Goal: Task Accomplishment & Management: Use online tool/utility

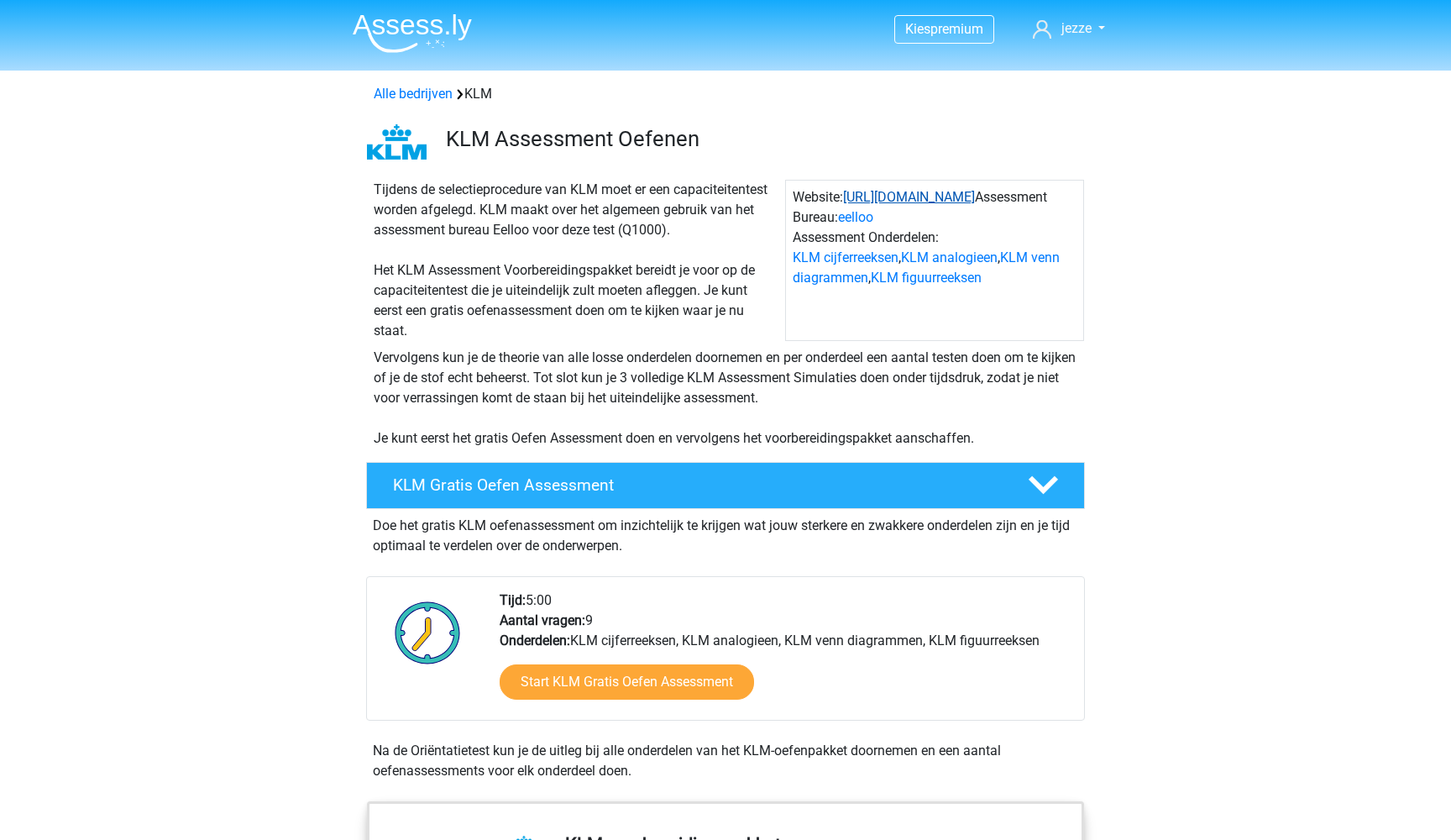
click at [901, 199] on link "https://www.klm.nl/" at bounding box center [909, 197] width 132 height 16
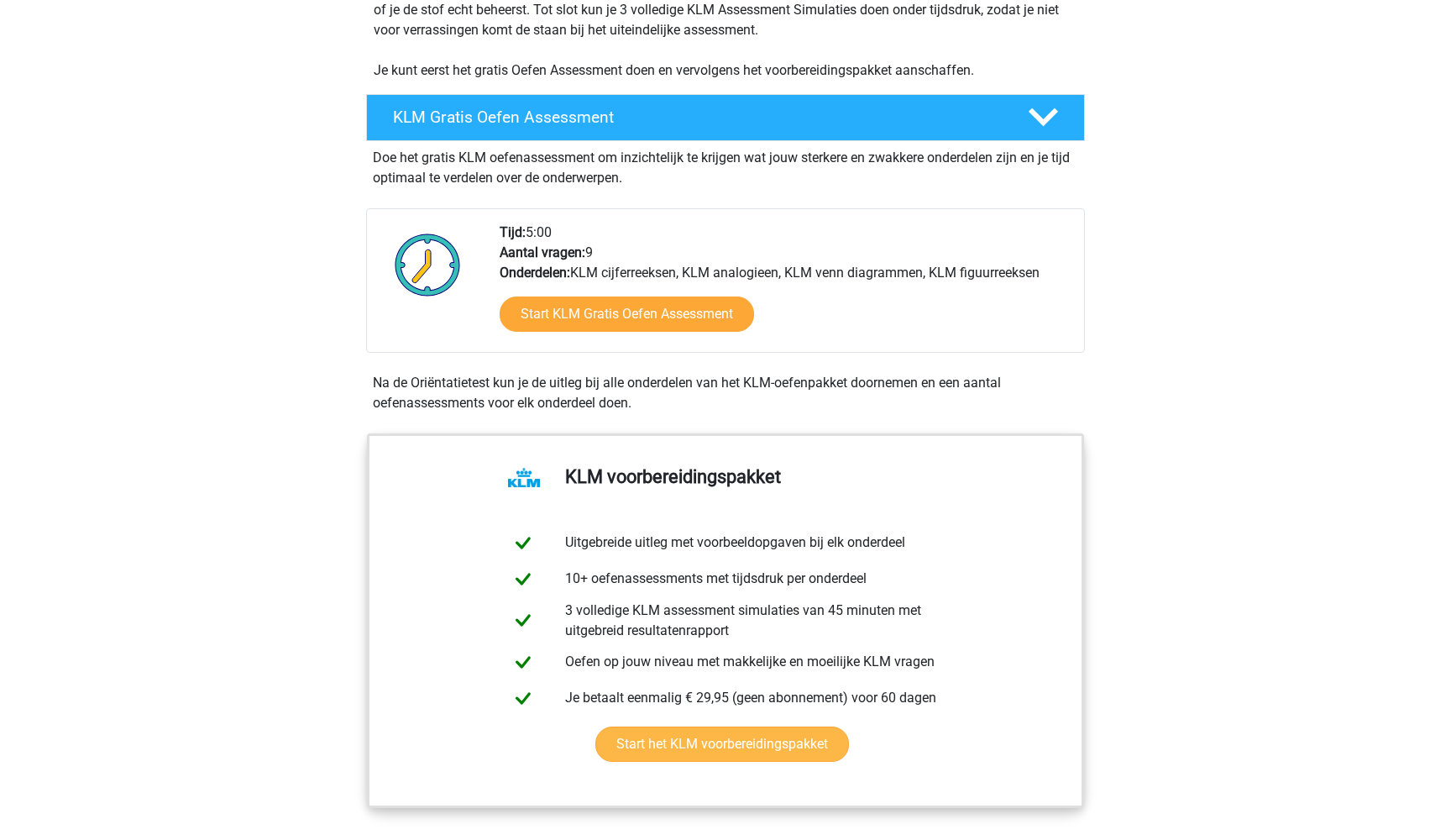
scroll to position [352, 0]
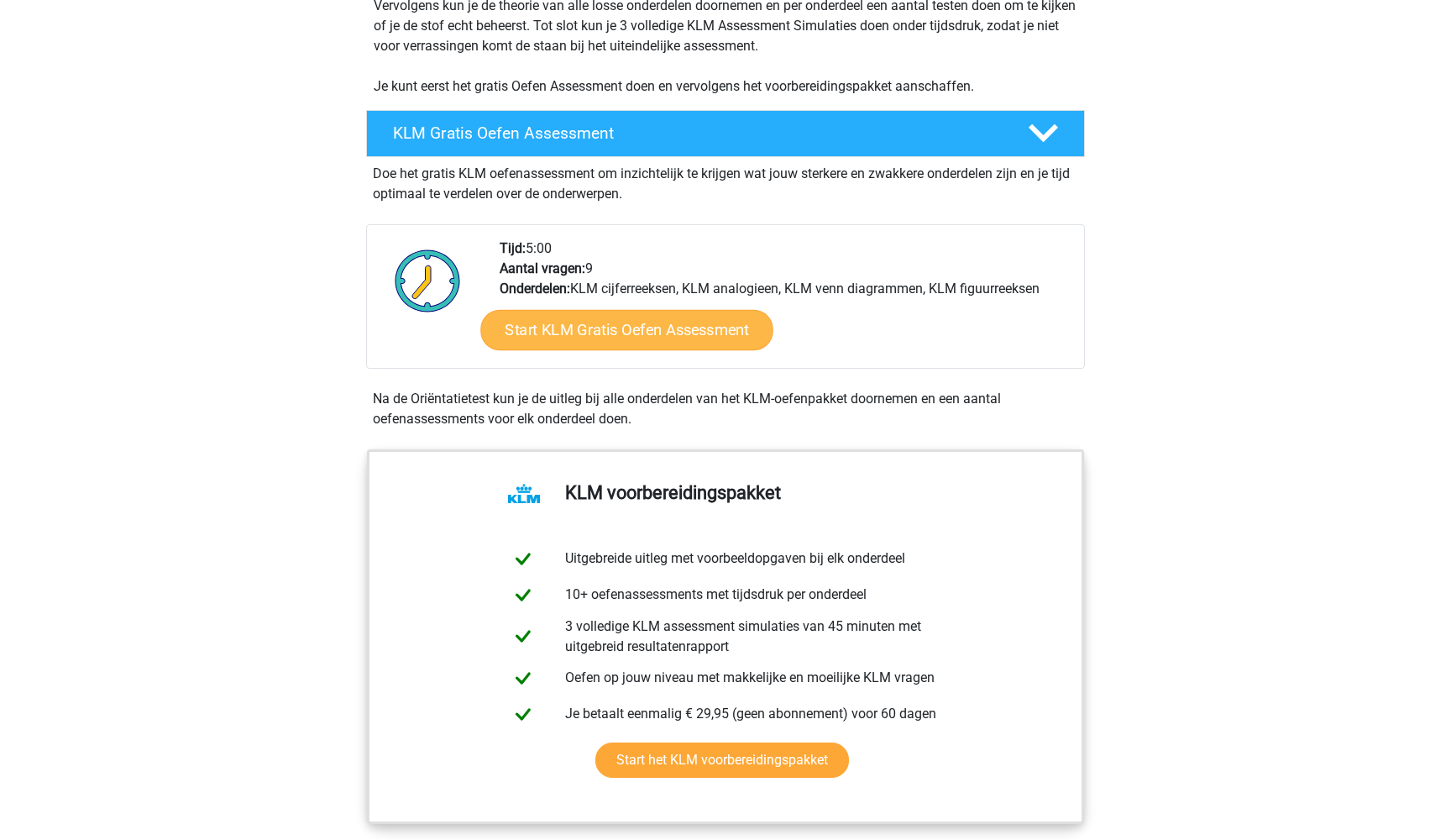
click at [582, 324] on link "Start KLM Gratis Oefen Assessment" at bounding box center [625, 328] width 292 height 40
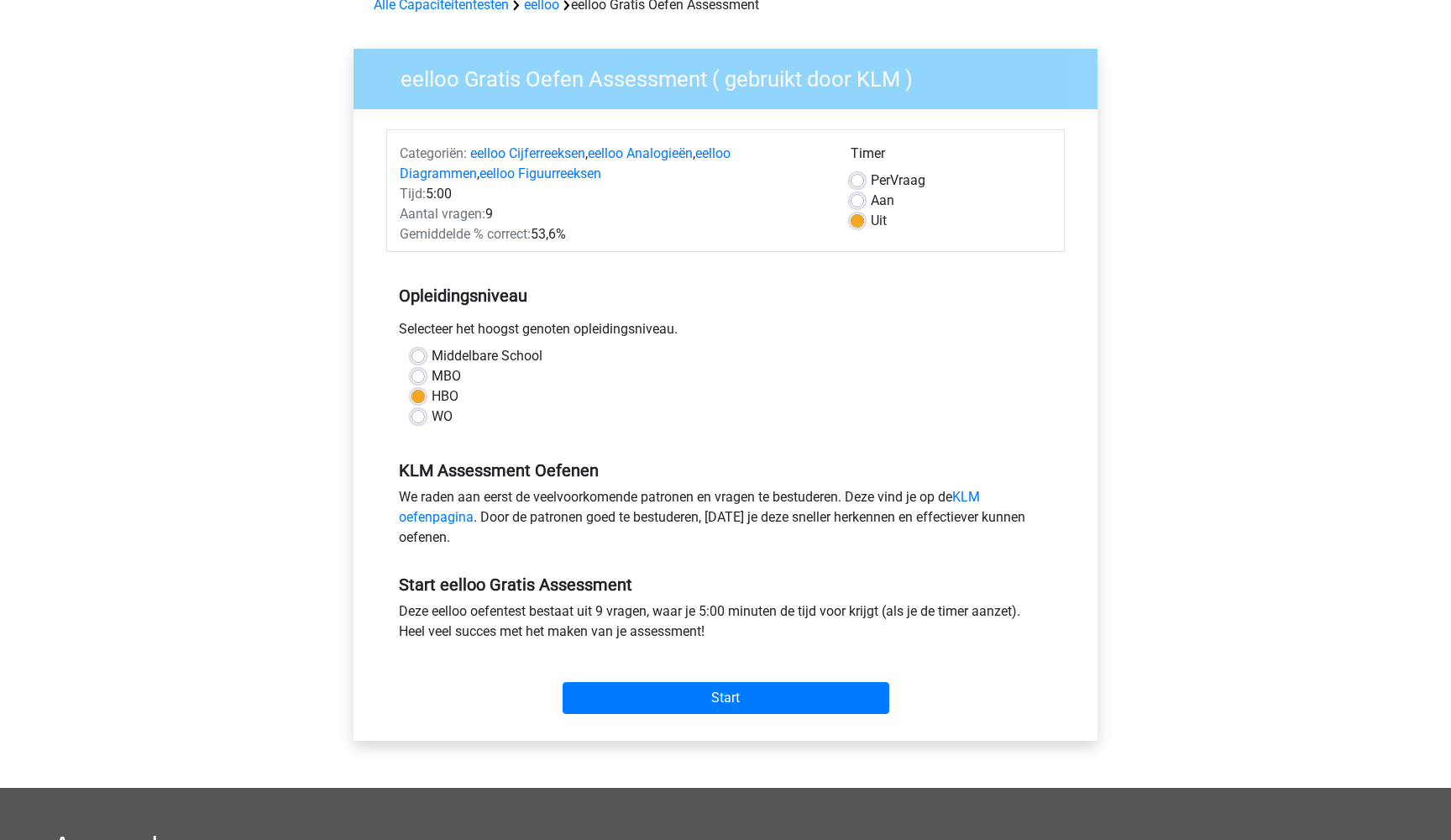
scroll to position [90, 0]
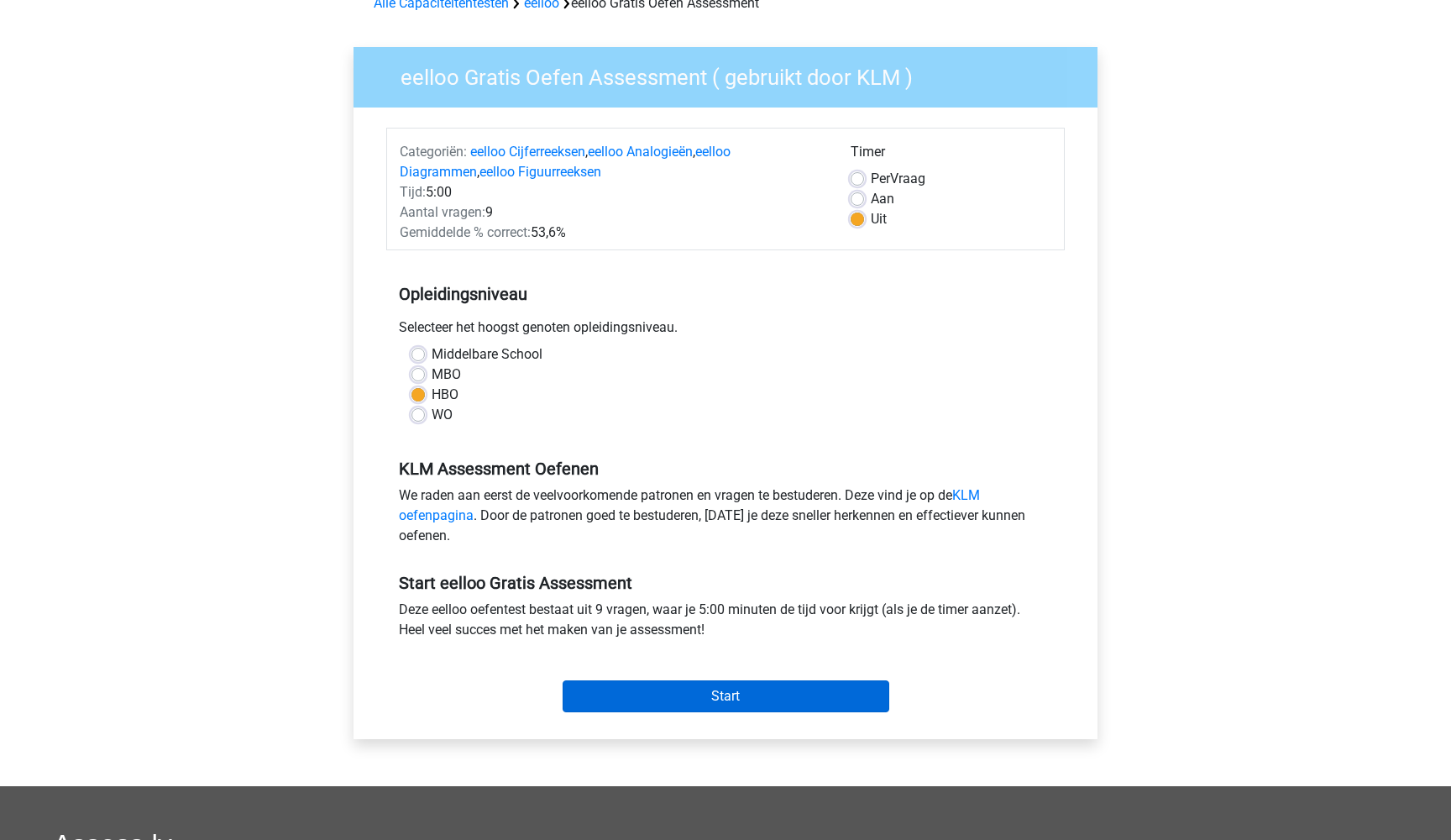
click at [682, 690] on input "Start" at bounding box center [726, 695] width 326 height 32
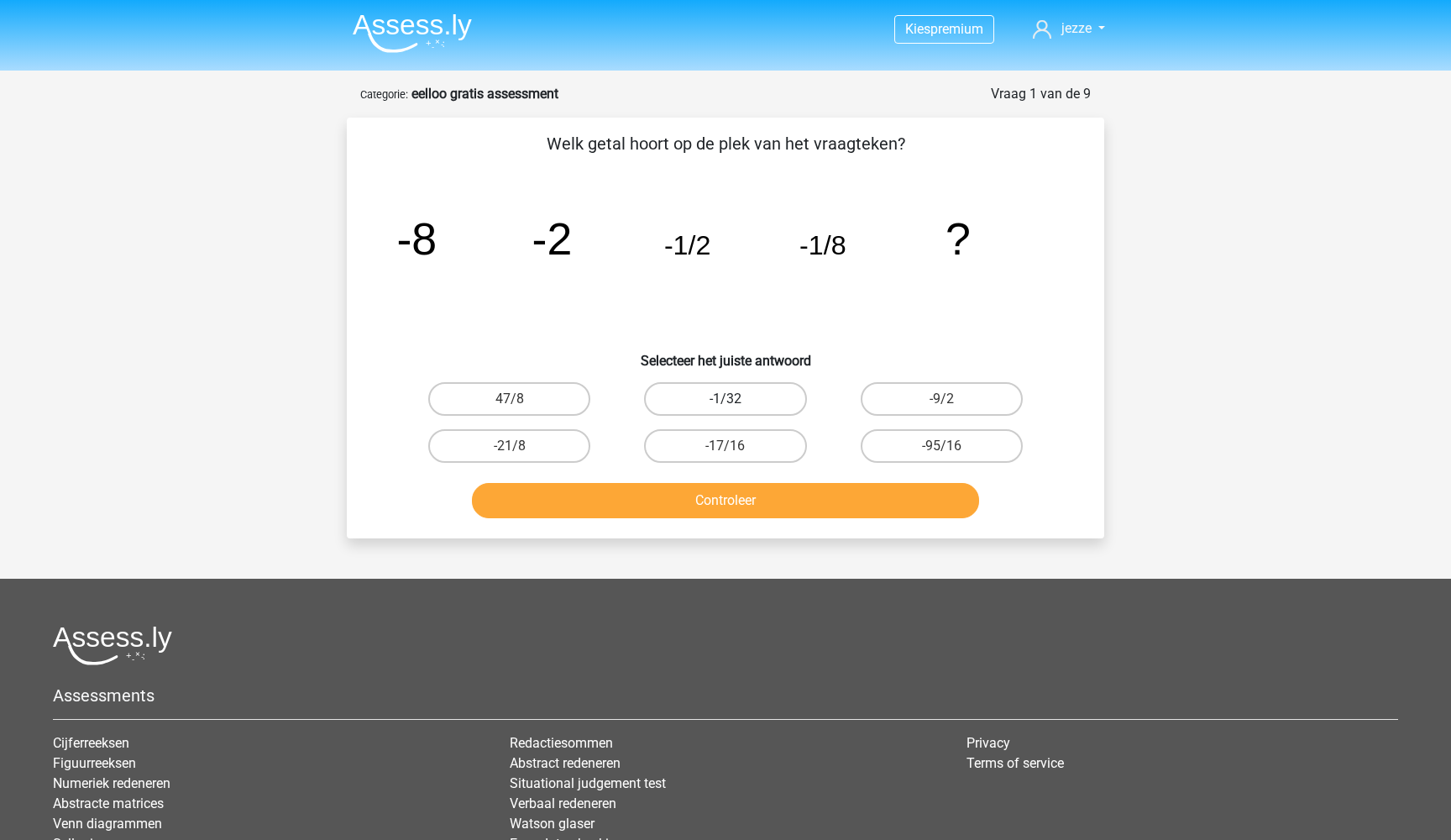
click at [710, 397] on label "-1/32" at bounding box center [725, 398] width 162 height 34
click at [726, 399] on input "-1/32" at bounding box center [730, 404] width 11 height 11
radio input "true"
click at [756, 489] on button "Controleer" at bounding box center [726, 500] width 508 height 35
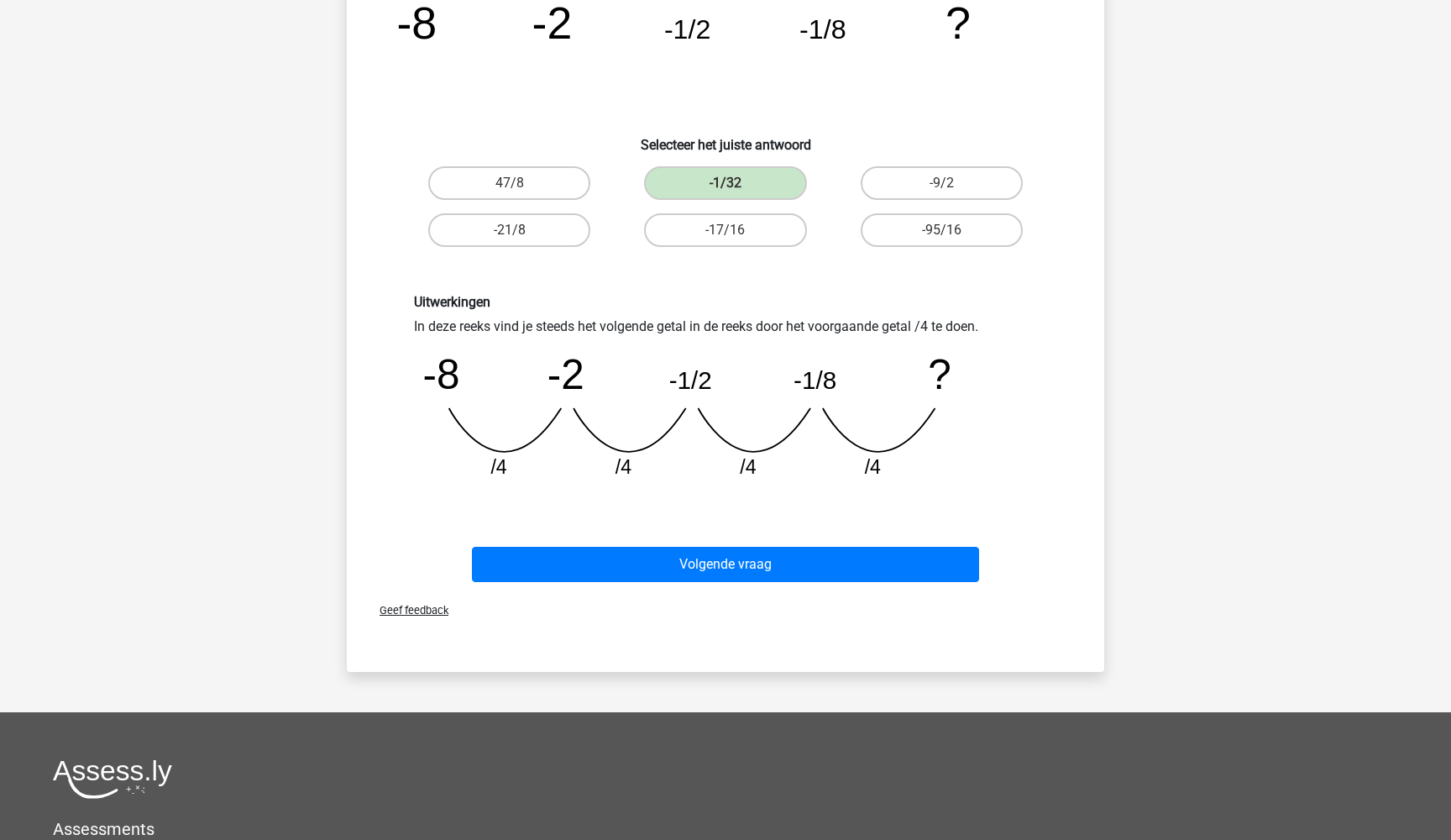
scroll to position [230, 0]
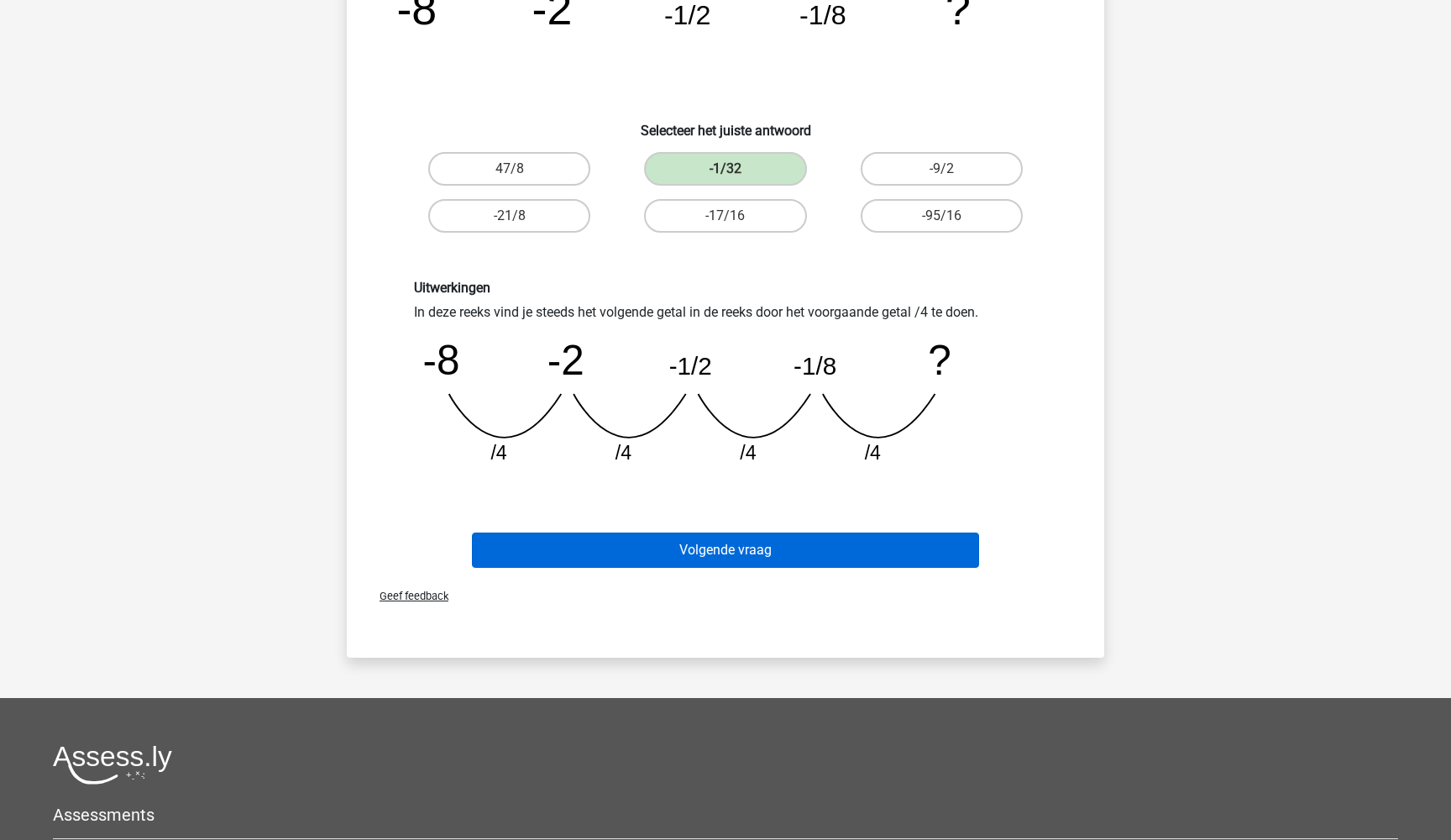
click at [703, 544] on button "Volgende vraag" at bounding box center [726, 550] width 508 height 35
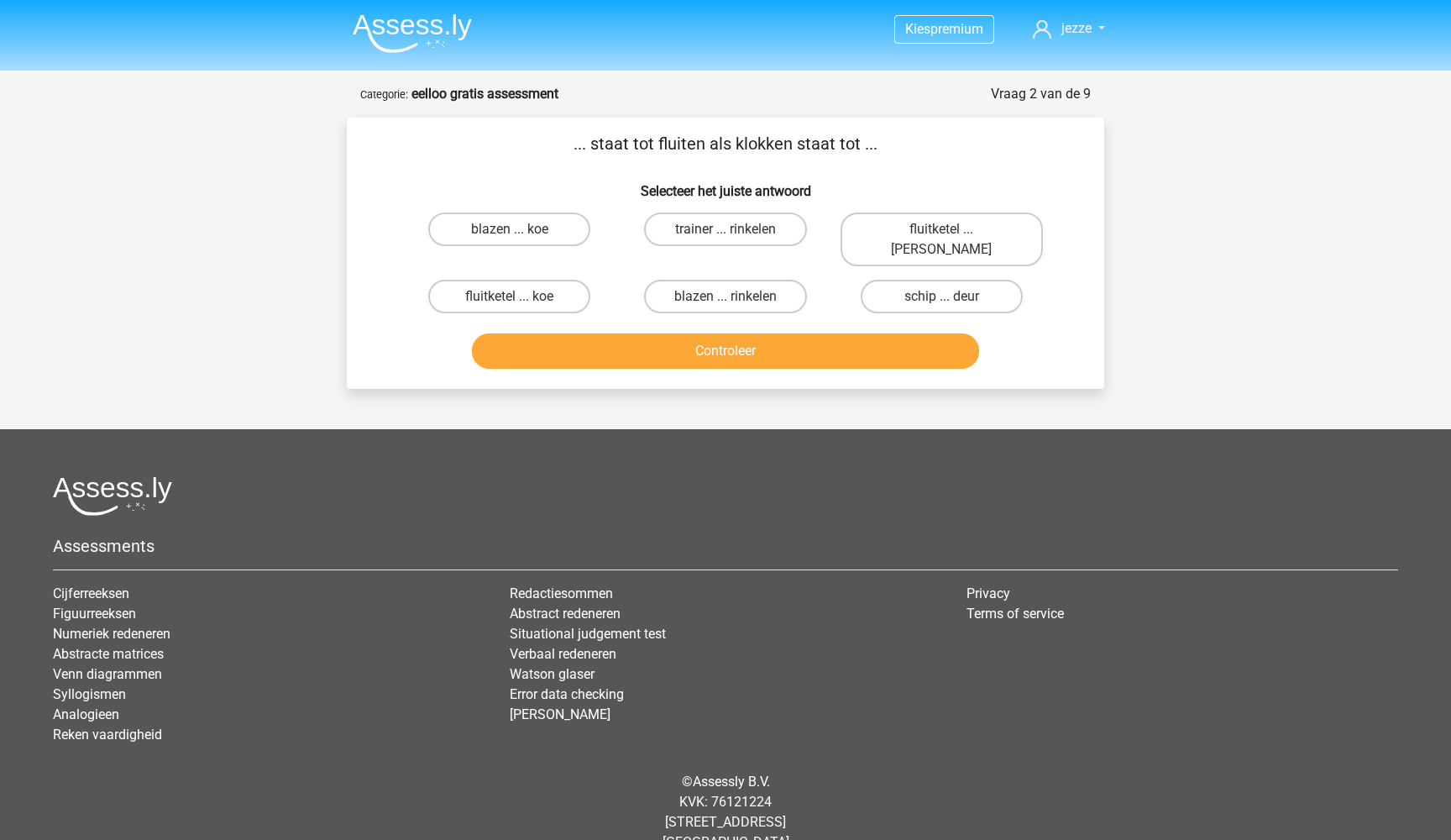
scroll to position [0, 0]
click at [892, 227] on label "fluitketel ... luiden" at bounding box center [941, 239] width 202 height 53
click at [941, 229] on input "fluitketel ... luiden" at bounding box center [946, 234] width 11 height 11
radio input "true"
click at [794, 333] on button "Controleer" at bounding box center [726, 351] width 508 height 35
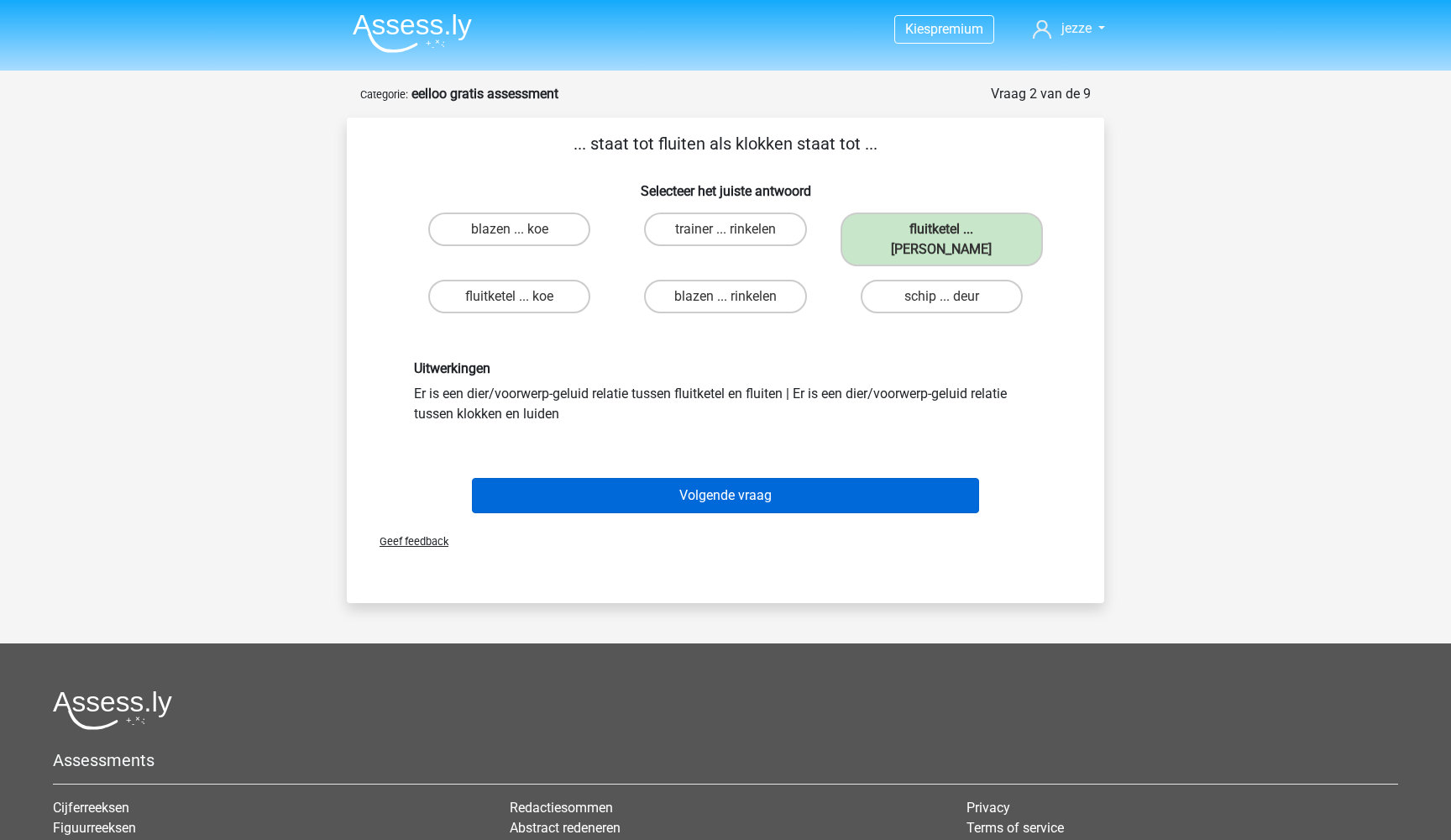
click at [691, 478] on button "Volgende vraag" at bounding box center [726, 495] width 508 height 35
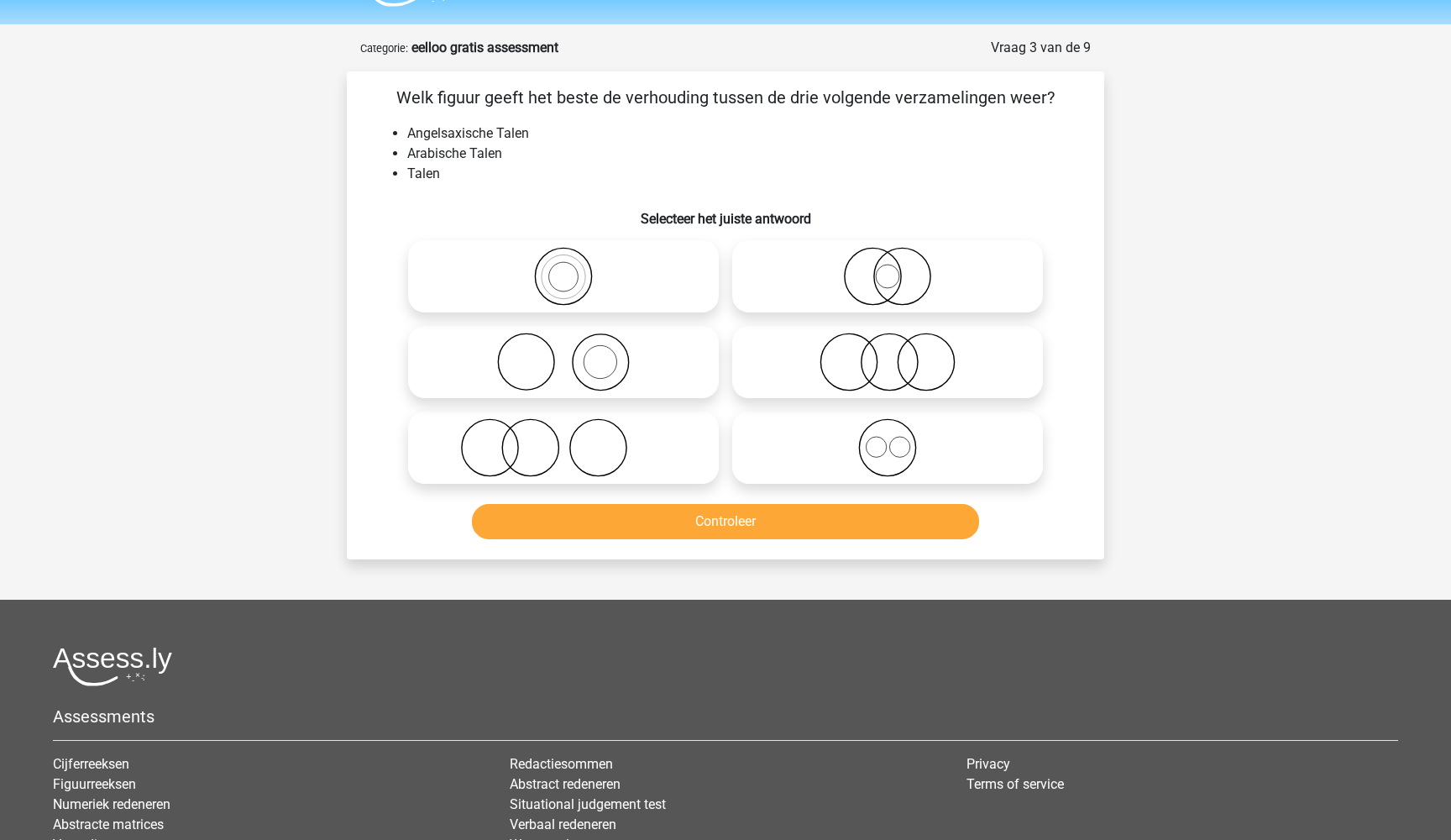
scroll to position [41, 0]
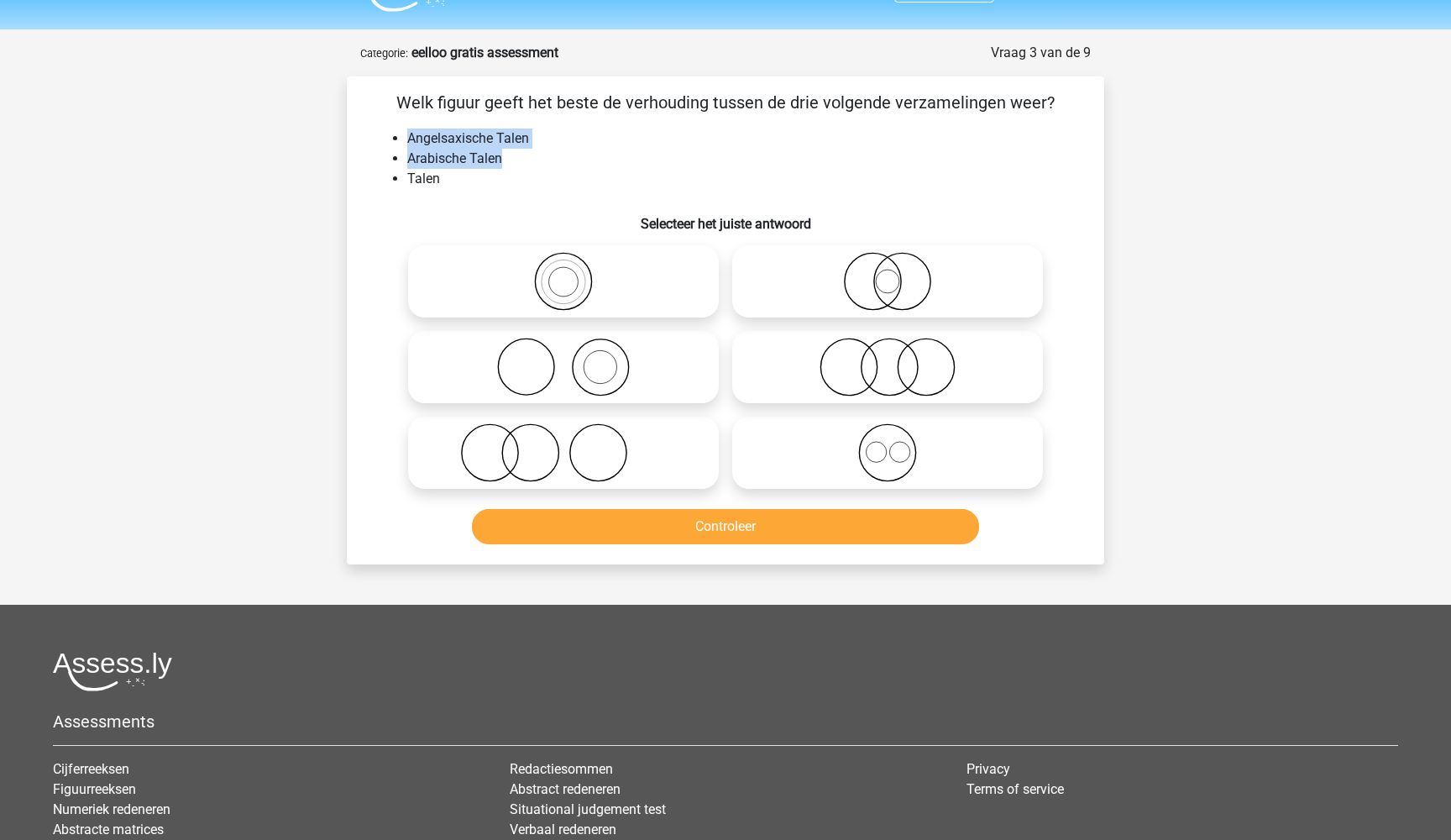
drag, startPoint x: 406, startPoint y: 137, endPoint x: 516, endPoint y: 158, distance: 112.0
click at [516, 158] on ul "Angelsaxische Talen Arabische Talen Talen" at bounding box center [726, 158] width 703 height 60
click at [505, 169] on li "Talen" at bounding box center [742, 179] width 670 height 20
click at [885, 450] on icon at bounding box center [888, 453] width 297 height 59
click at [888, 444] on input "radio" at bounding box center [893, 438] width 11 height 11
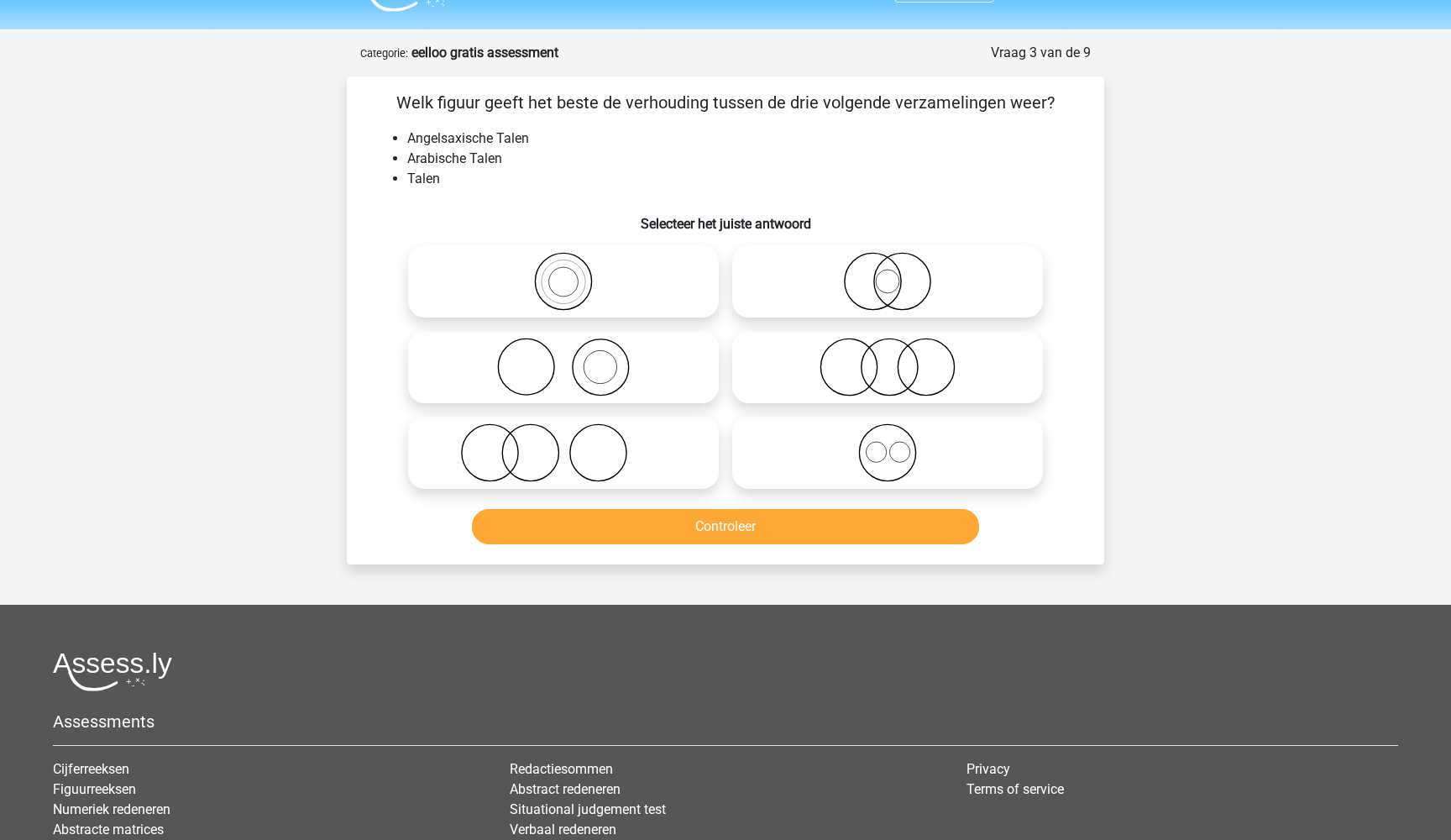
radio input "true"
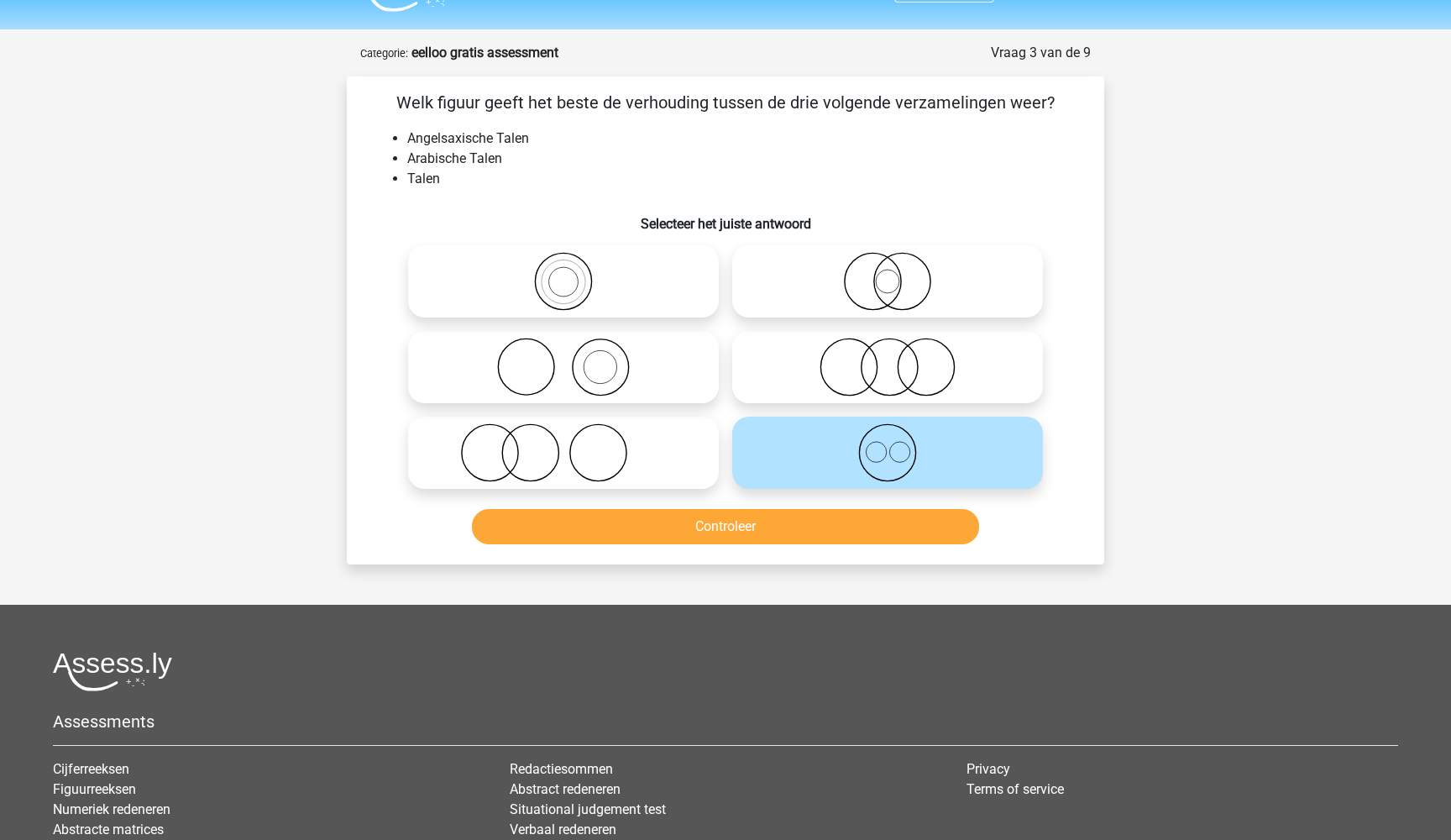
click at [844, 523] on button "Controleer" at bounding box center [726, 526] width 508 height 35
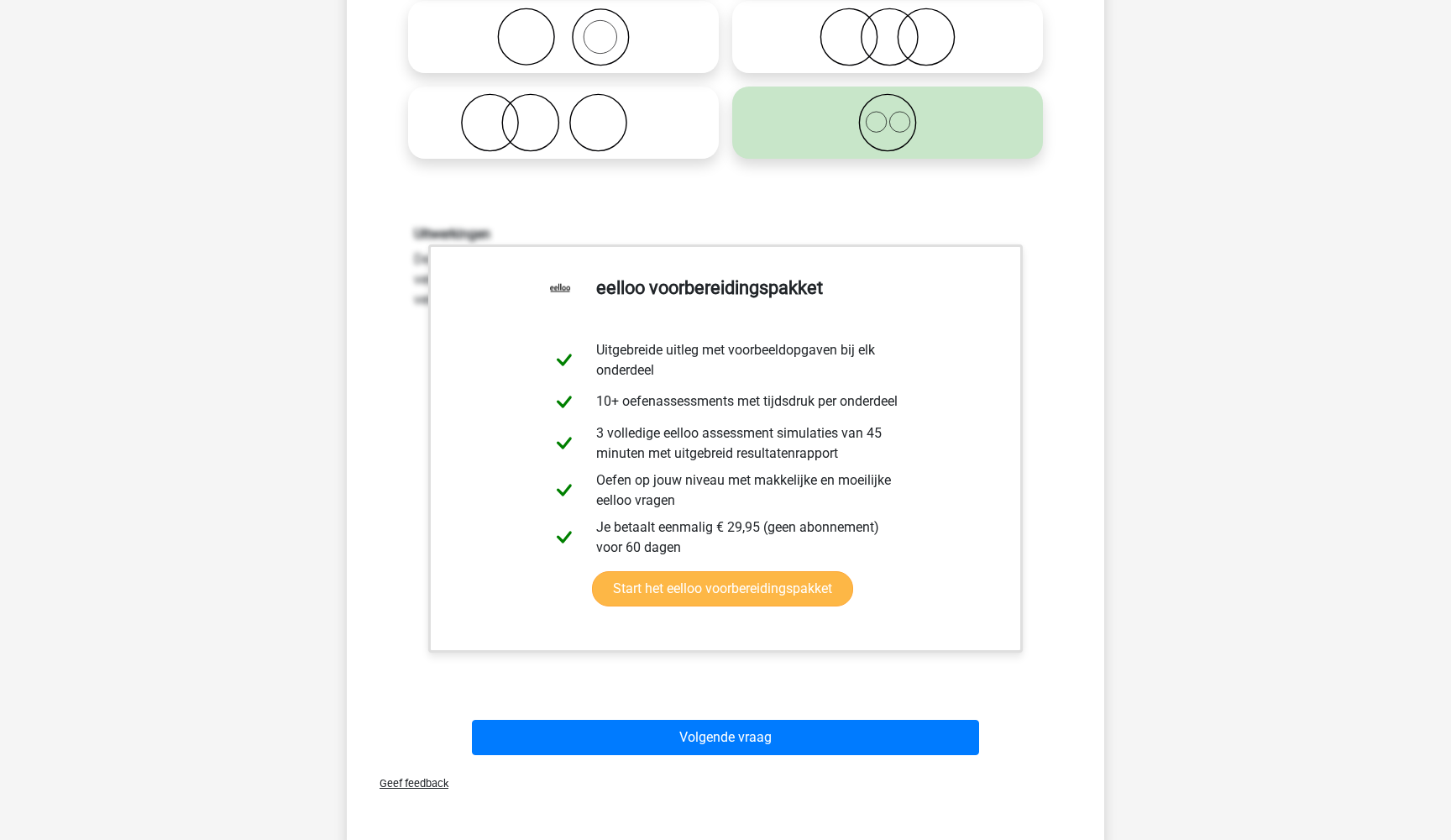
scroll to position [375, 0]
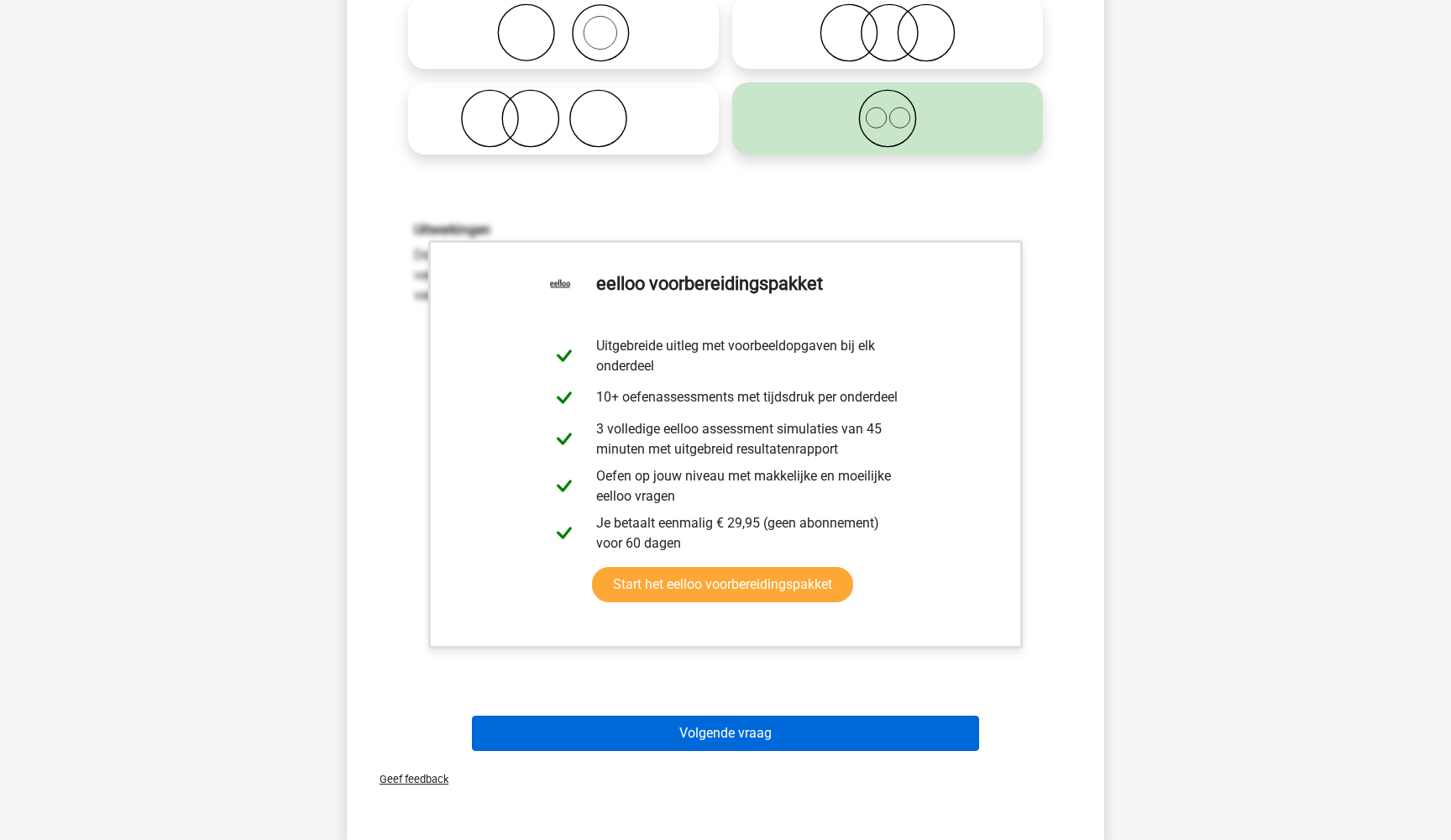
click at [733, 730] on button "Volgende vraag" at bounding box center [726, 733] width 508 height 35
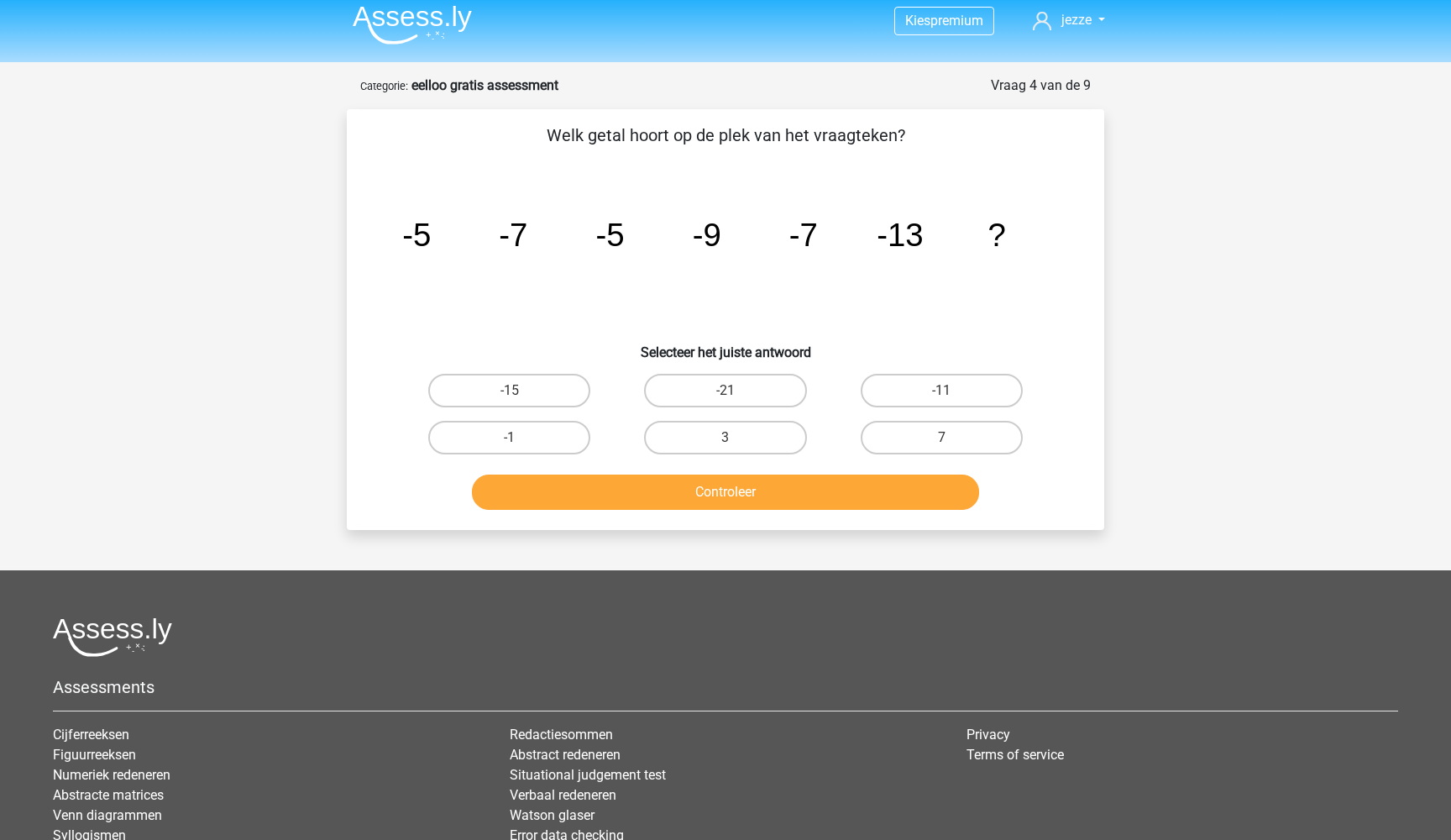
scroll to position [6, 0]
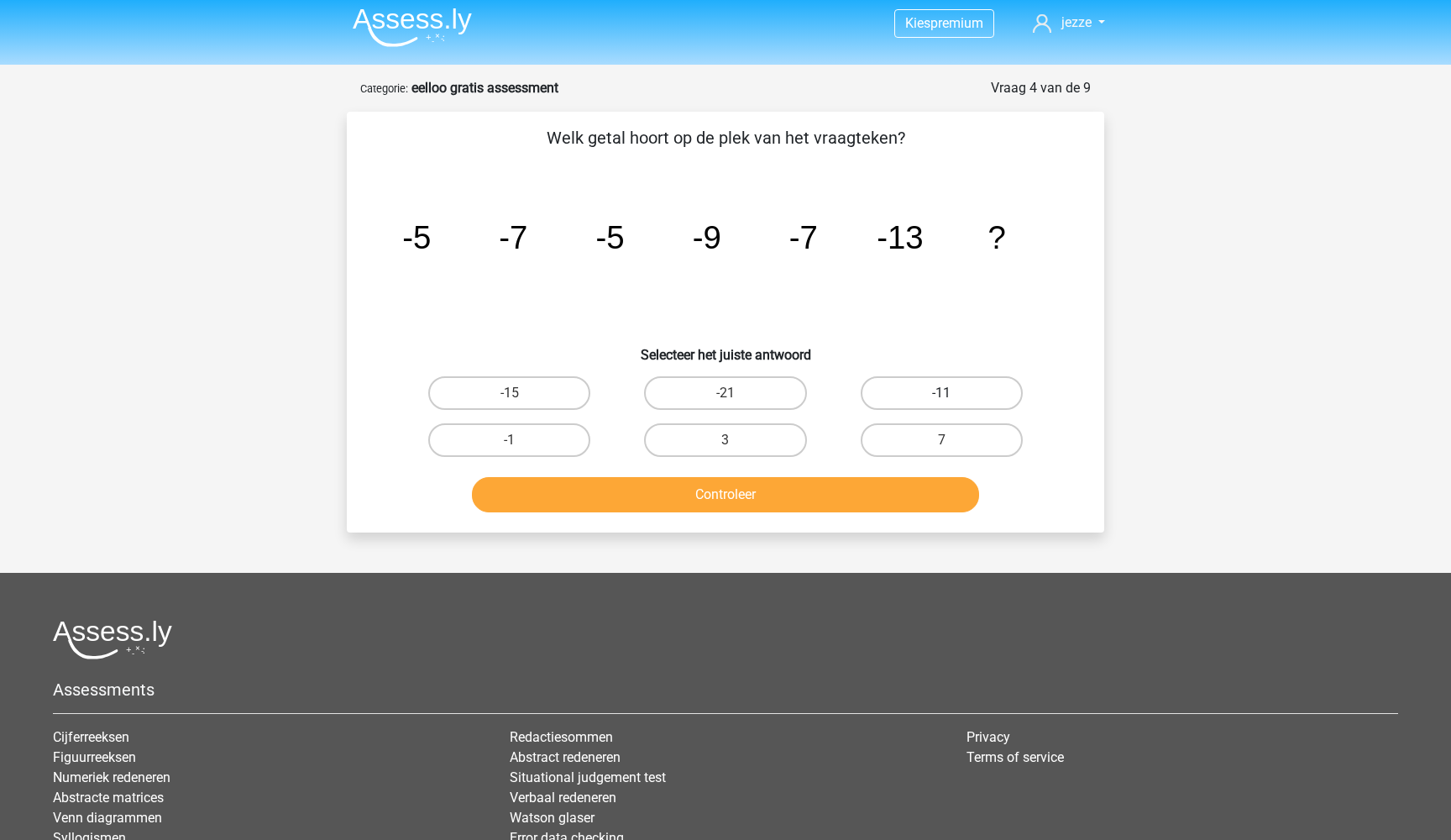
click at [894, 398] on label "-11" at bounding box center [941, 392] width 162 height 34
click at [941, 398] on input "-11" at bounding box center [946, 398] width 11 height 11
radio input "true"
click at [758, 507] on button "Controleer" at bounding box center [726, 494] width 508 height 35
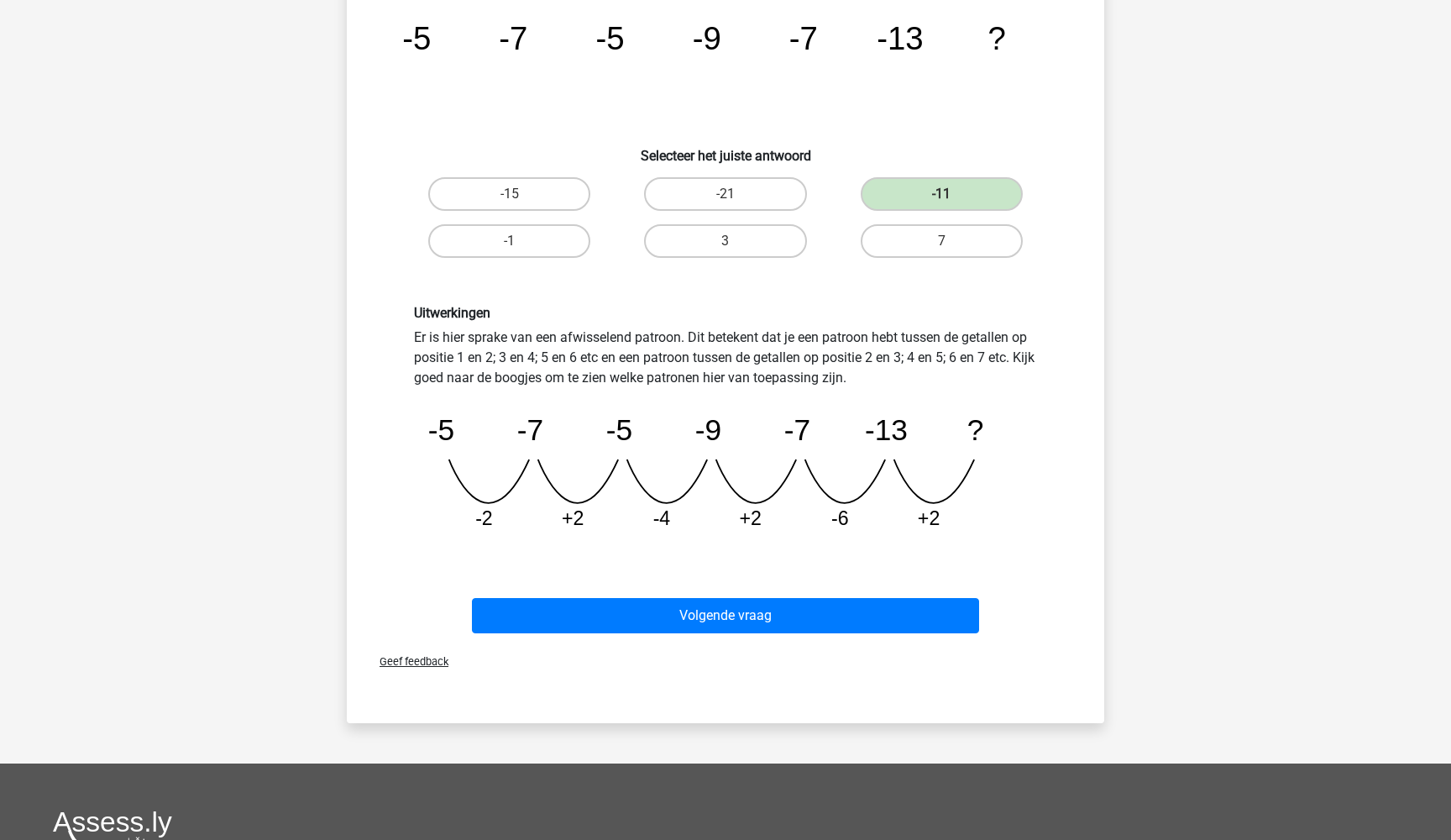
scroll to position [234, 0]
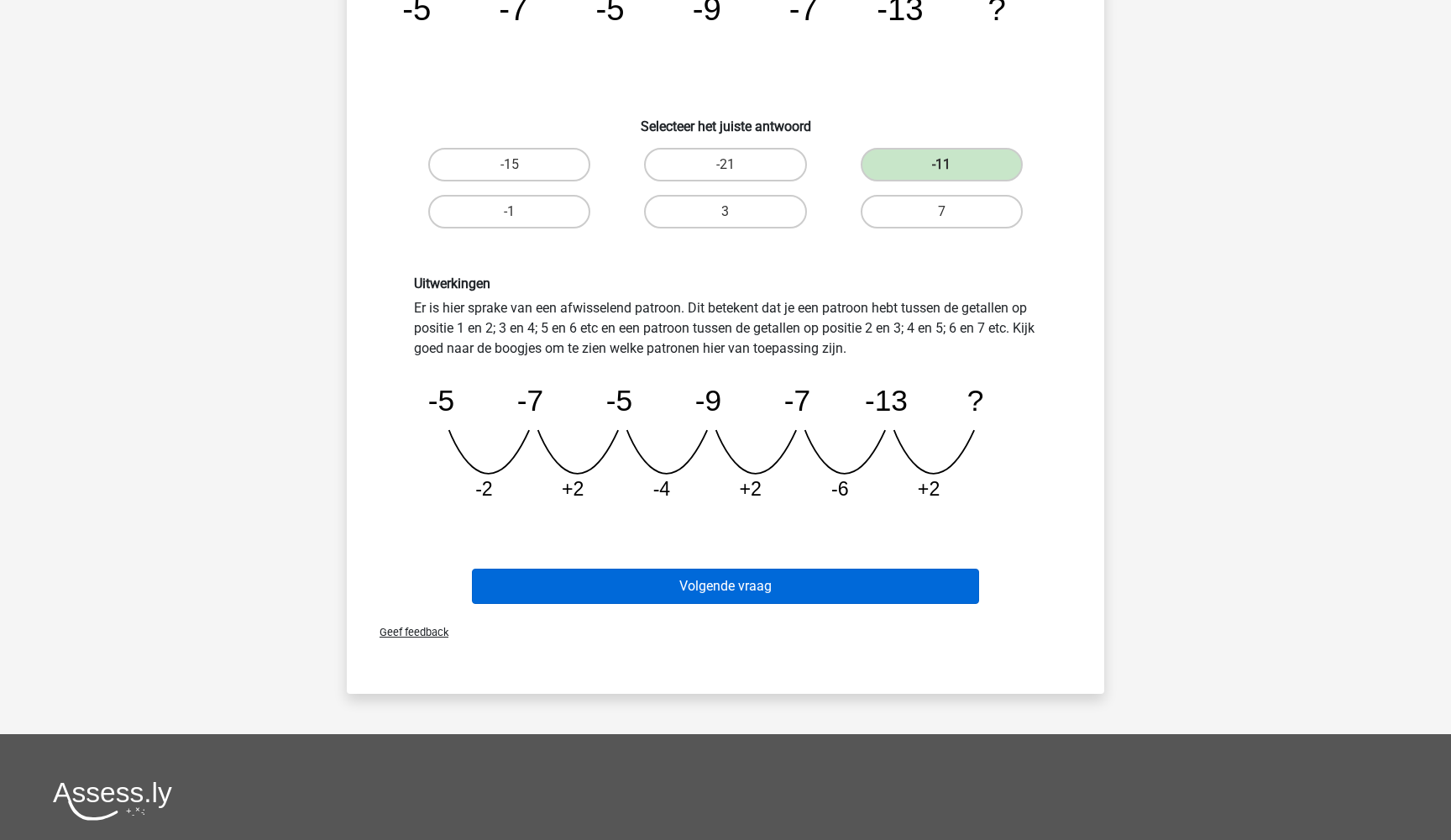
click at [719, 581] on button "Volgende vraag" at bounding box center [726, 586] width 508 height 35
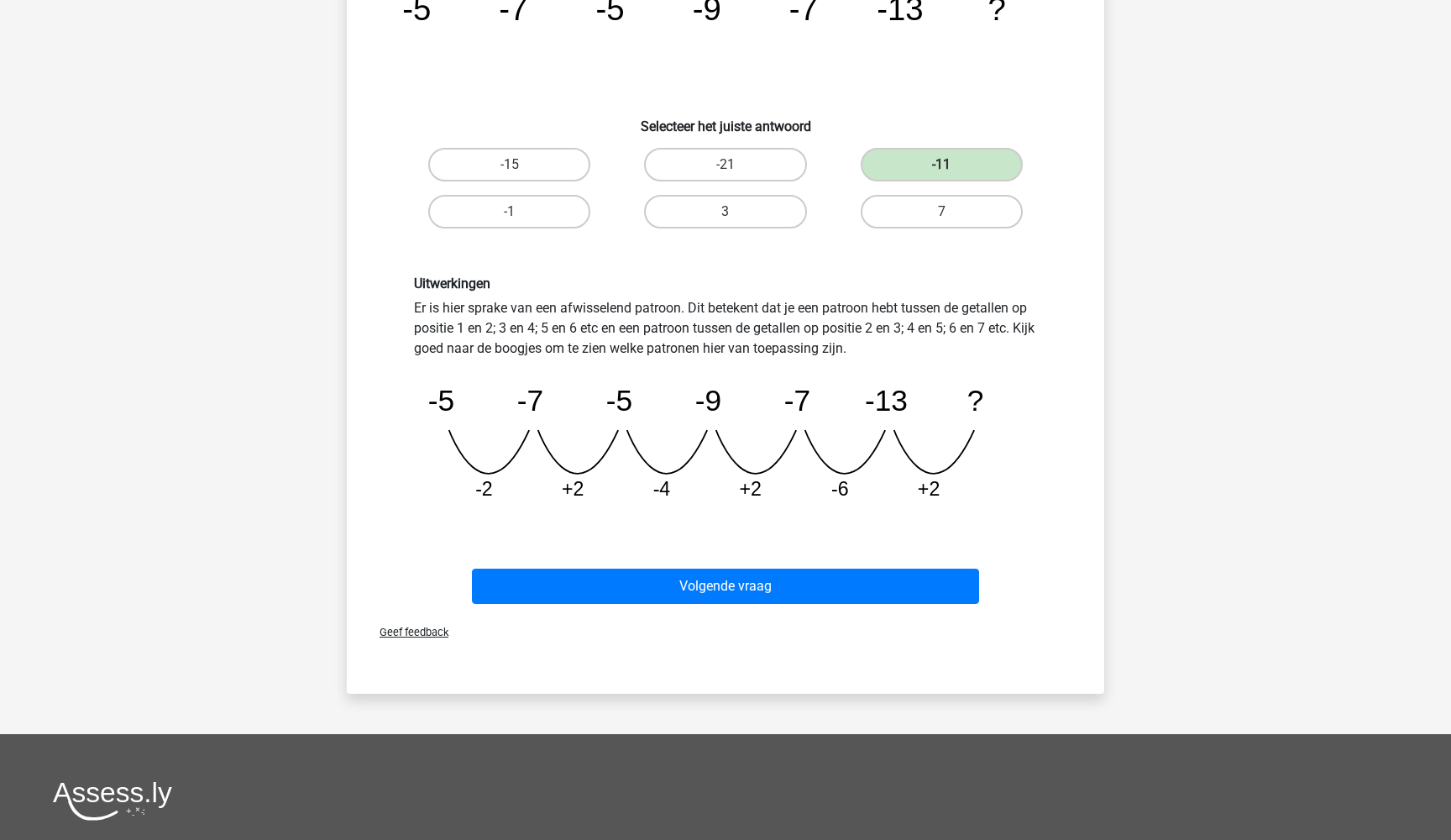
scroll to position [13, 0]
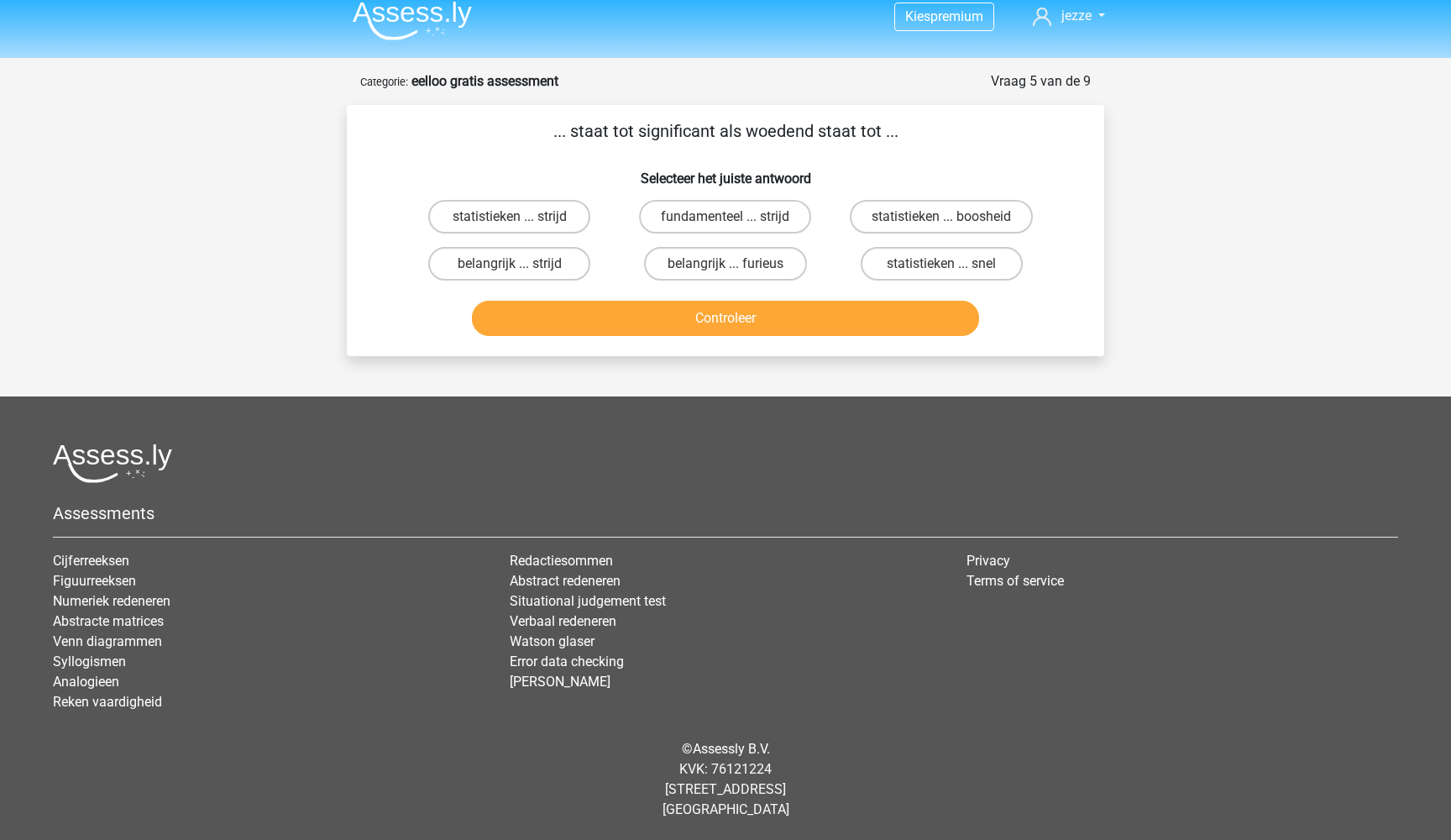
drag, startPoint x: 640, startPoint y: 137, endPoint x: 716, endPoint y: 135, distance: 76.0
click at [716, 135] on p "... staat tot significant als woedend staat tot ..." at bounding box center [726, 131] width 703 height 25
copy p "significant"
click at [761, 245] on div "belangrijk ... furieus" at bounding box center [725, 263] width 216 height 47
click at [760, 277] on label "belangrijk ... furieus" at bounding box center [725, 263] width 162 height 34
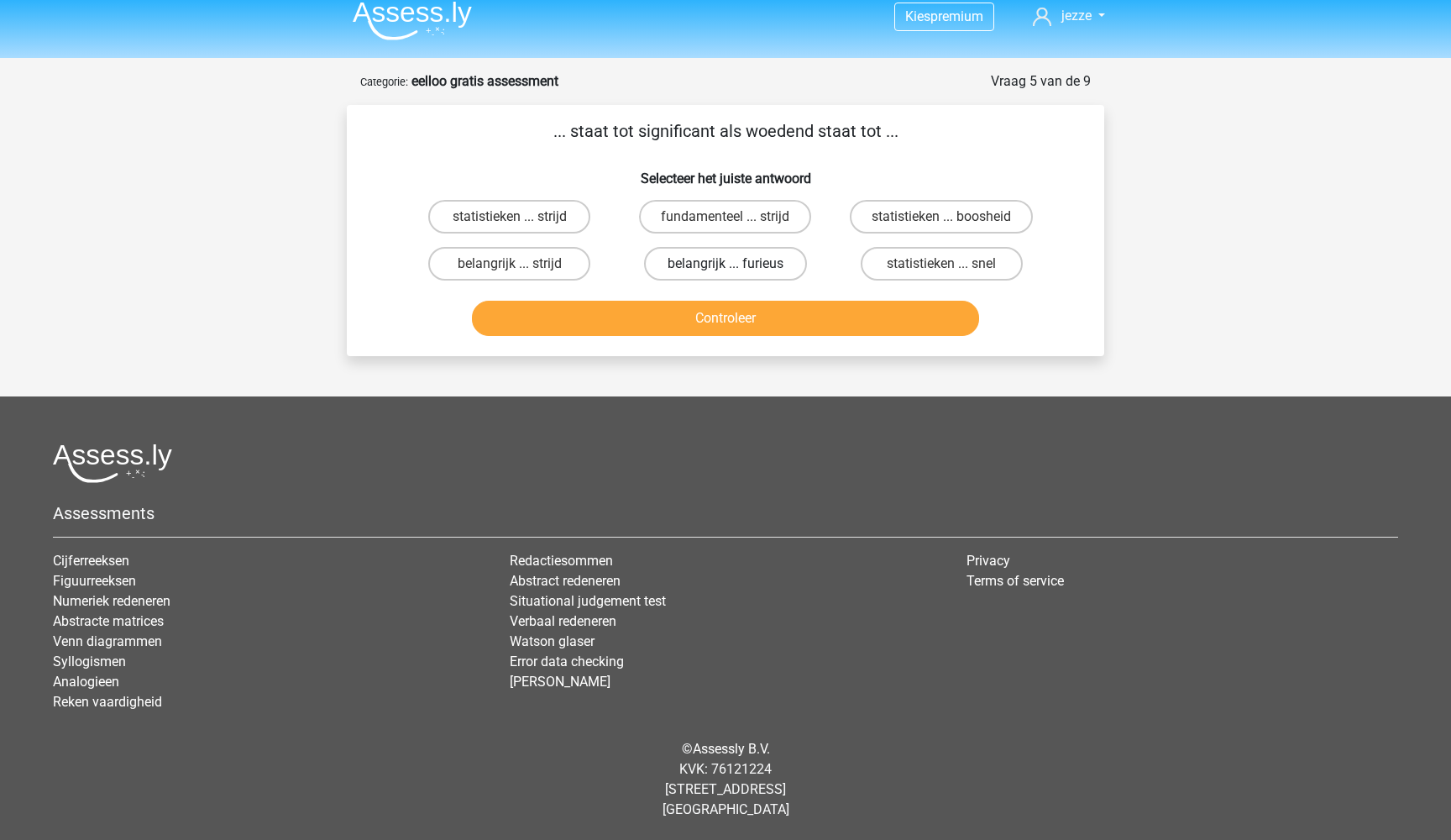
click at [736, 275] on input "belangrijk ... furieus" at bounding box center [730, 268] width 11 height 11
radio input "true"
click at [759, 322] on button "Controleer" at bounding box center [726, 318] width 508 height 35
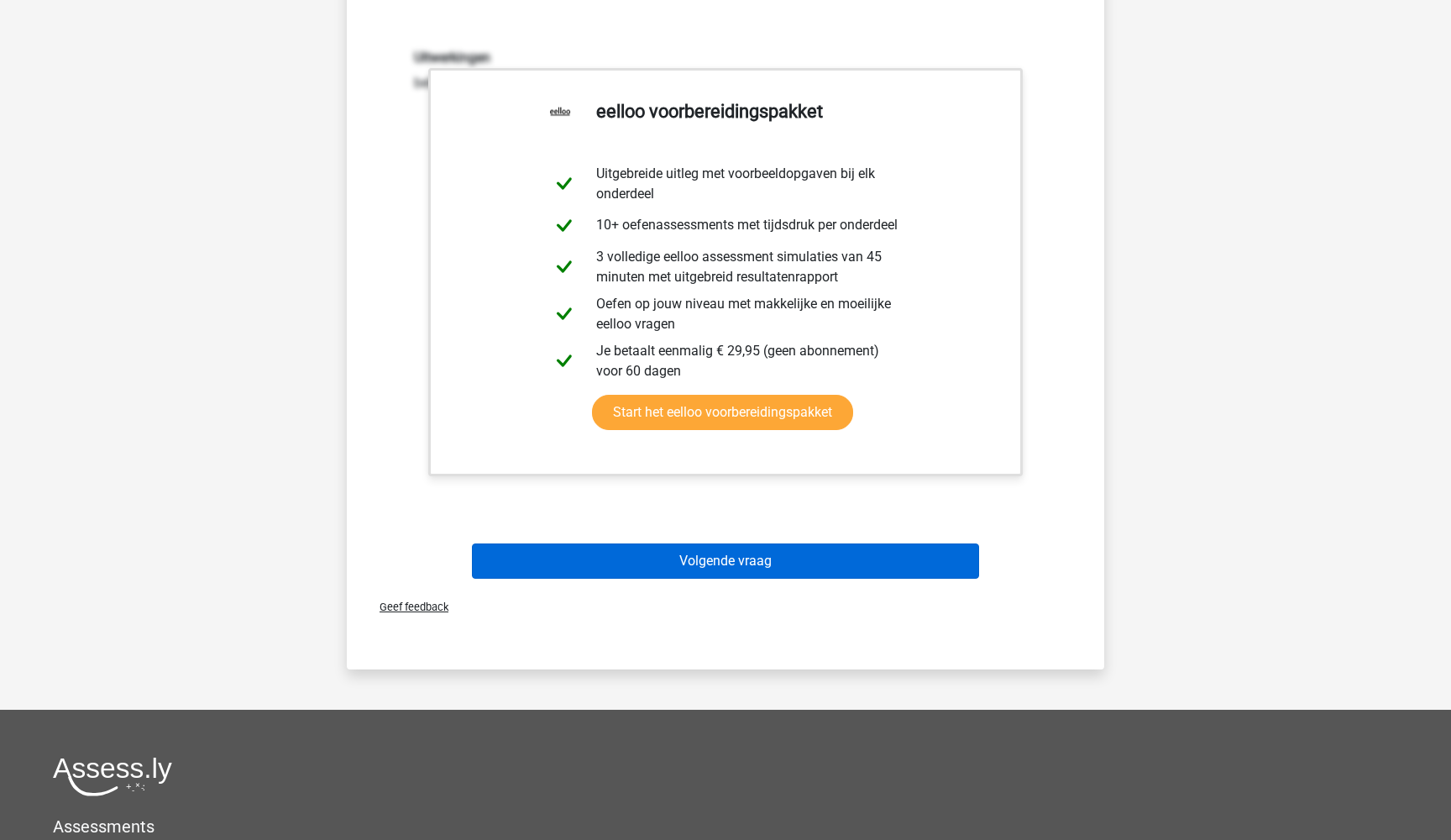
click at [748, 561] on button "Volgende vraag" at bounding box center [726, 560] width 508 height 35
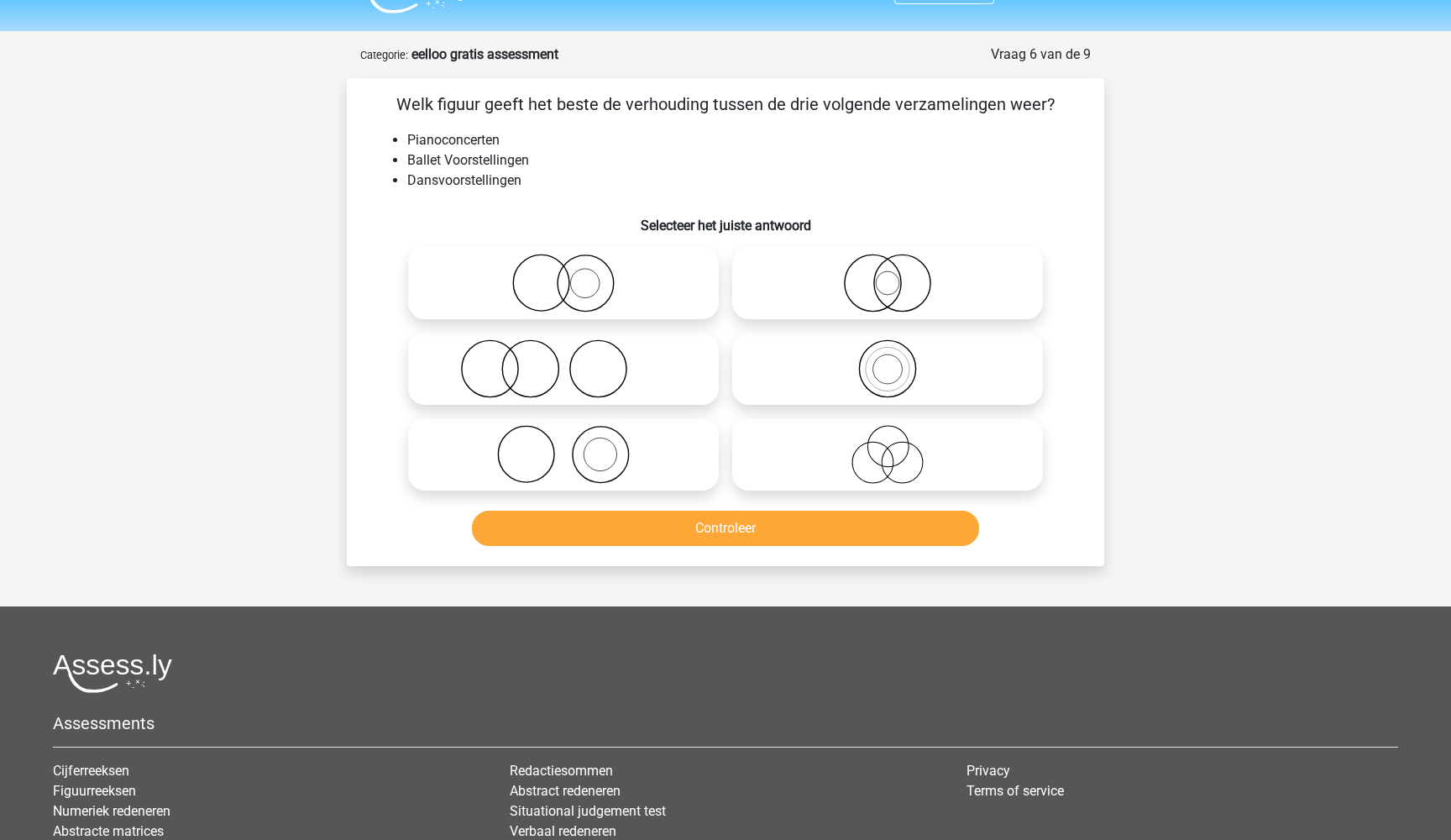
scroll to position [34, 0]
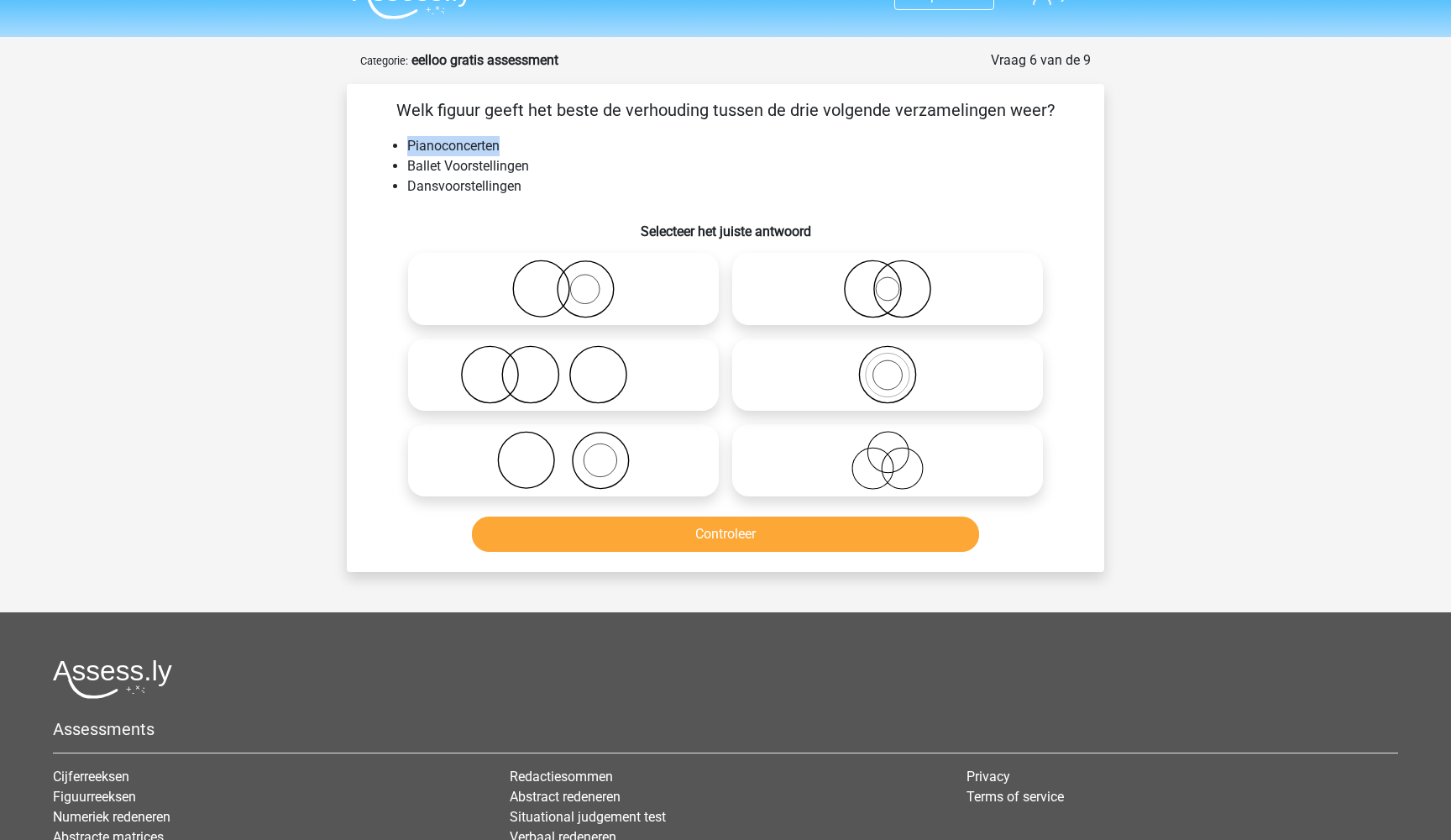
drag, startPoint x: 404, startPoint y: 149, endPoint x: 526, endPoint y: 150, distance: 122.0
click at [526, 150] on ul "Pianoconcerten Ballet Voorstellingen Dansvoorstellingen" at bounding box center [726, 166] width 703 height 60
click at [409, 165] on li "Ballet Voorstellingen" at bounding box center [742, 166] width 670 height 20
drag, startPoint x: 390, startPoint y: 166, endPoint x: 554, endPoint y: 167, distance: 164.0
click at [554, 167] on ul "Pianoconcerten Ballet Voorstellingen Dansvoorstellingen" at bounding box center [726, 166] width 703 height 60
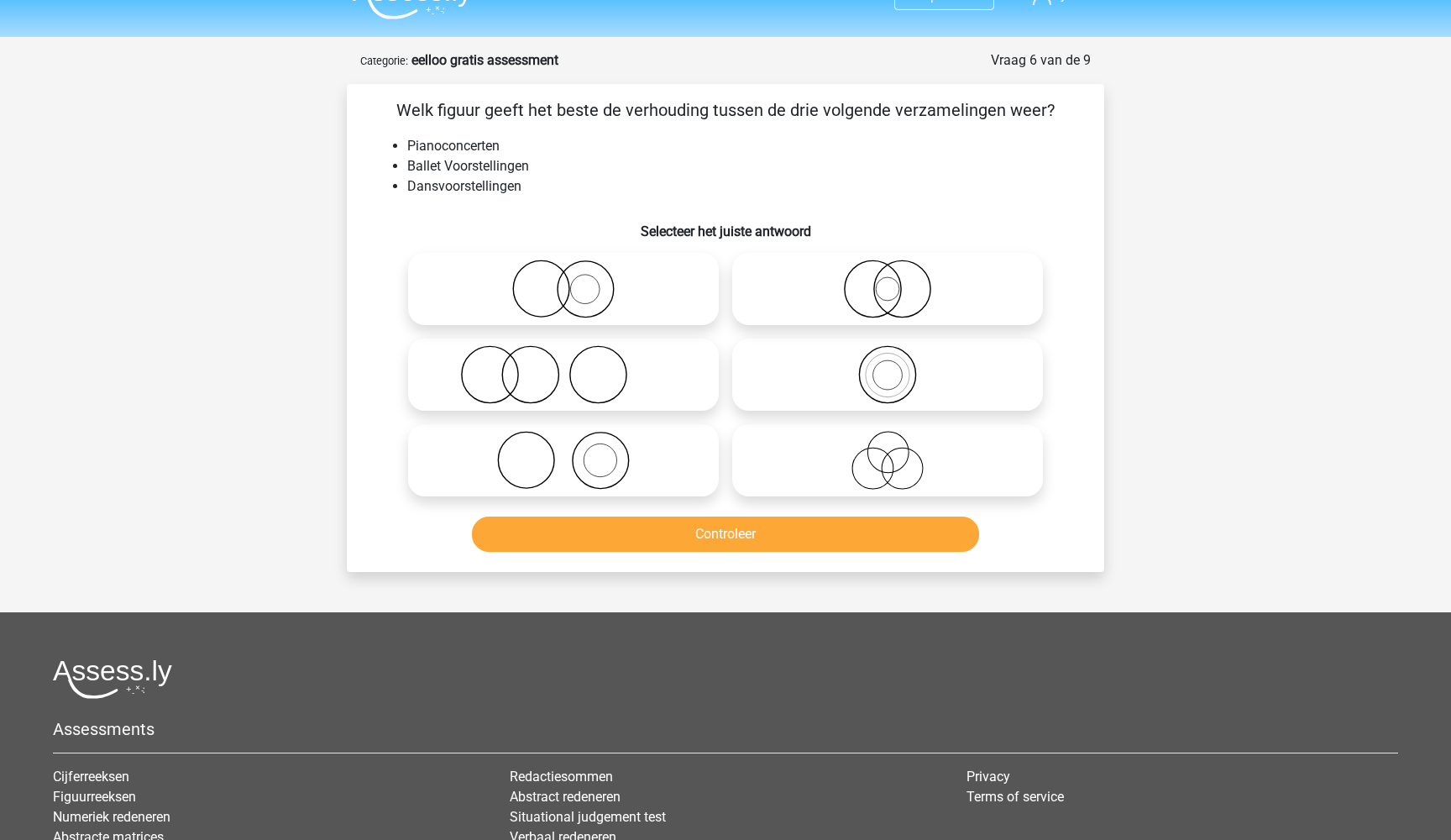
click at [523, 193] on li "Dansvoorstellingen" at bounding box center [742, 186] width 670 height 20
drag, startPoint x: 403, startPoint y: 185, endPoint x: 546, endPoint y: 192, distance: 143.2
click at [546, 193] on ul "Pianoconcerten Ballet Voorstellingen Dansvoorstellingen" at bounding box center [726, 166] width 703 height 60
click at [542, 193] on li "Dansvoorstellingen" at bounding box center [742, 186] width 670 height 20
drag, startPoint x: 529, startPoint y: 191, endPoint x: 396, endPoint y: 170, distance: 134.6
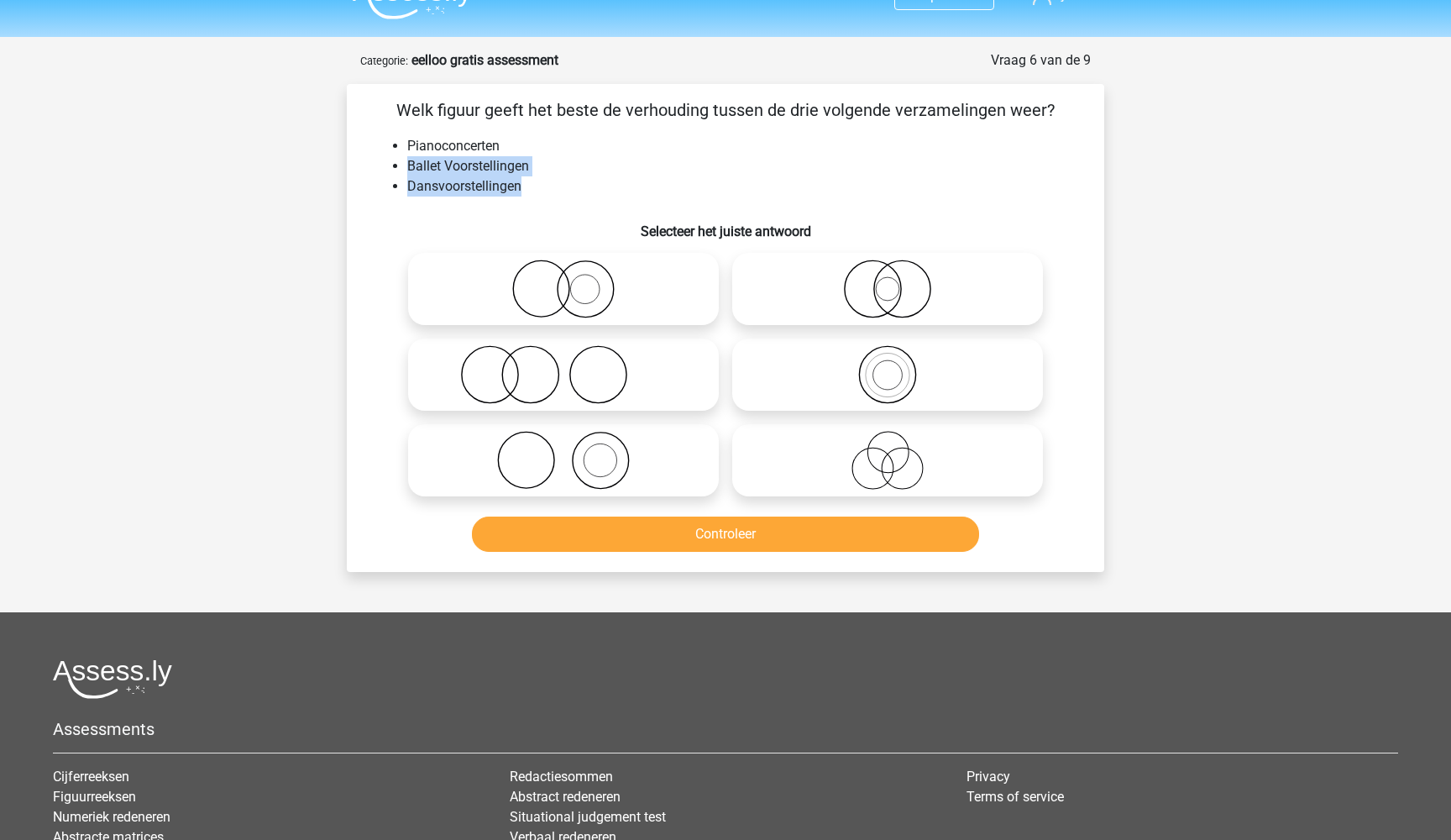
click at [396, 170] on ul "Pianoconcerten Ballet Voorstellingen Dansvoorstellingen" at bounding box center [726, 166] width 703 height 60
click at [449, 196] on li "Dansvoorstellingen" at bounding box center [742, 186] width 670 height 20
click at [601, 463] on icon at bounding box center [563, 459] width 297 height 59
click at [574, 452] on input "radio" at bounding box center [568, 446] width 11 height 11
radio input "true"
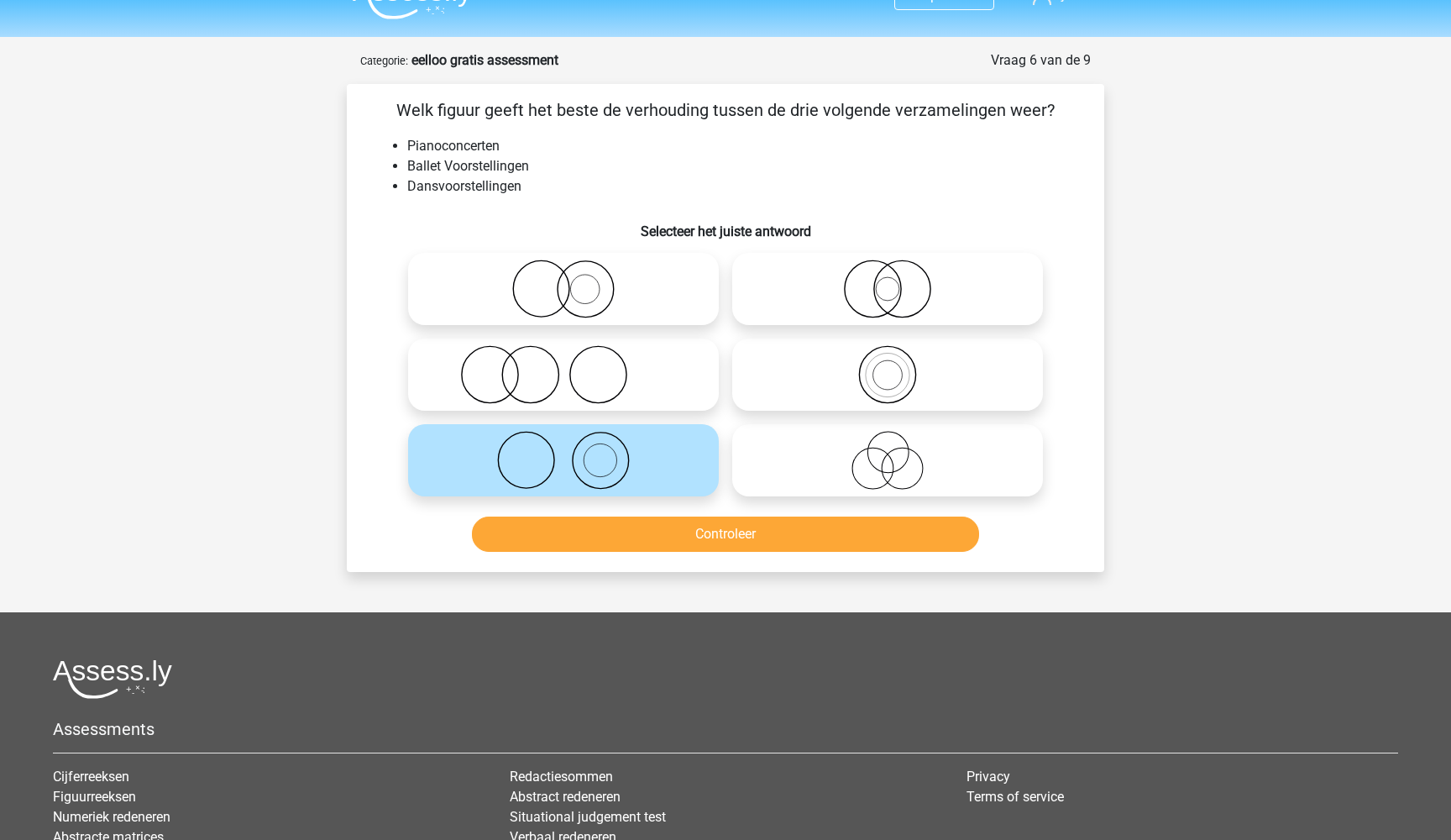
click at [555, 307] on icon at bounding box center [563, 288] width 297 height 59
click at [563, 281] on input "radio" at bounding box center [568, 275] width 11 height 11
radio input "true"
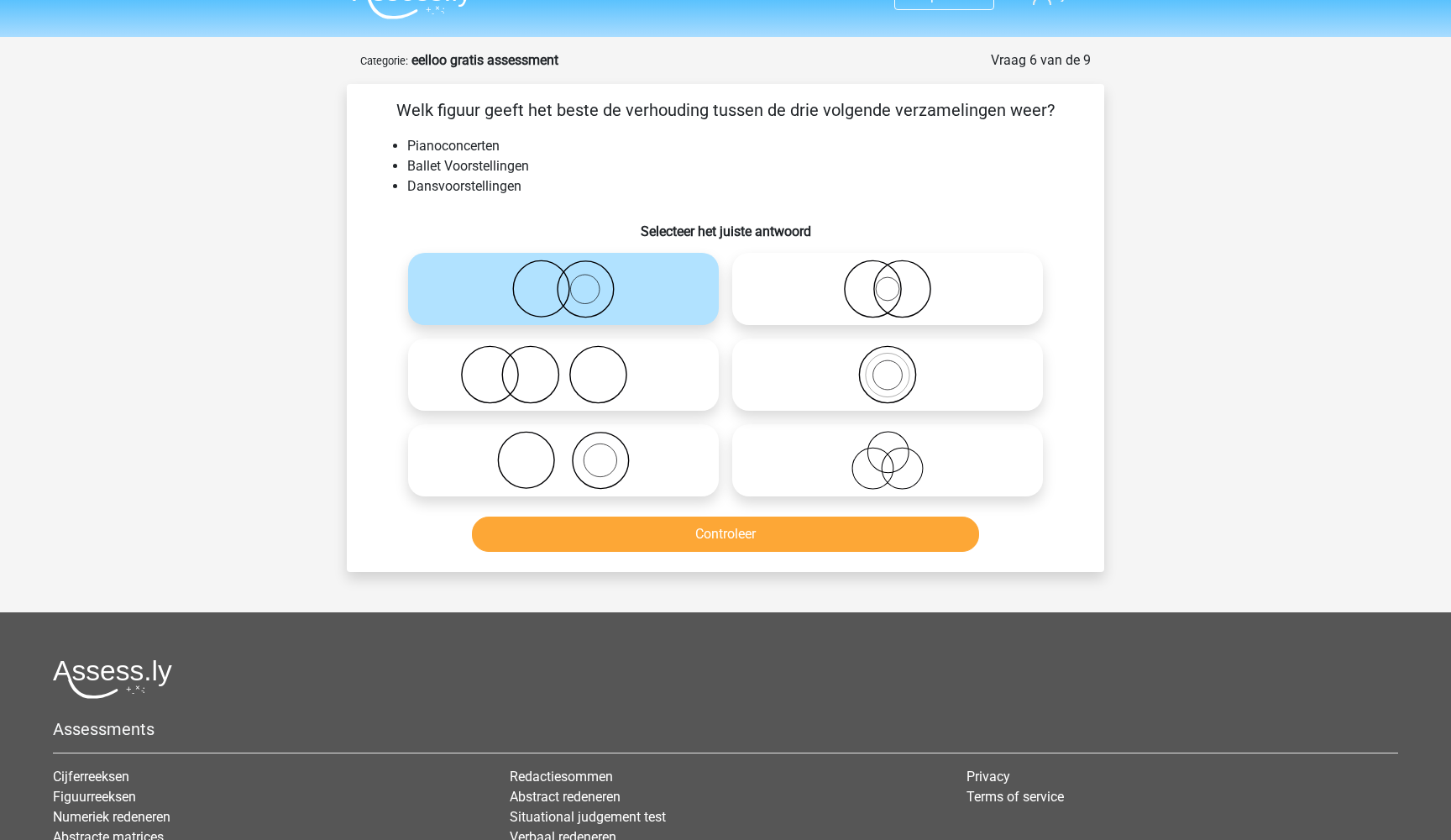
click at [648, 529] on button "Controleer" at bounding box center [726, 534] width 508 height 35
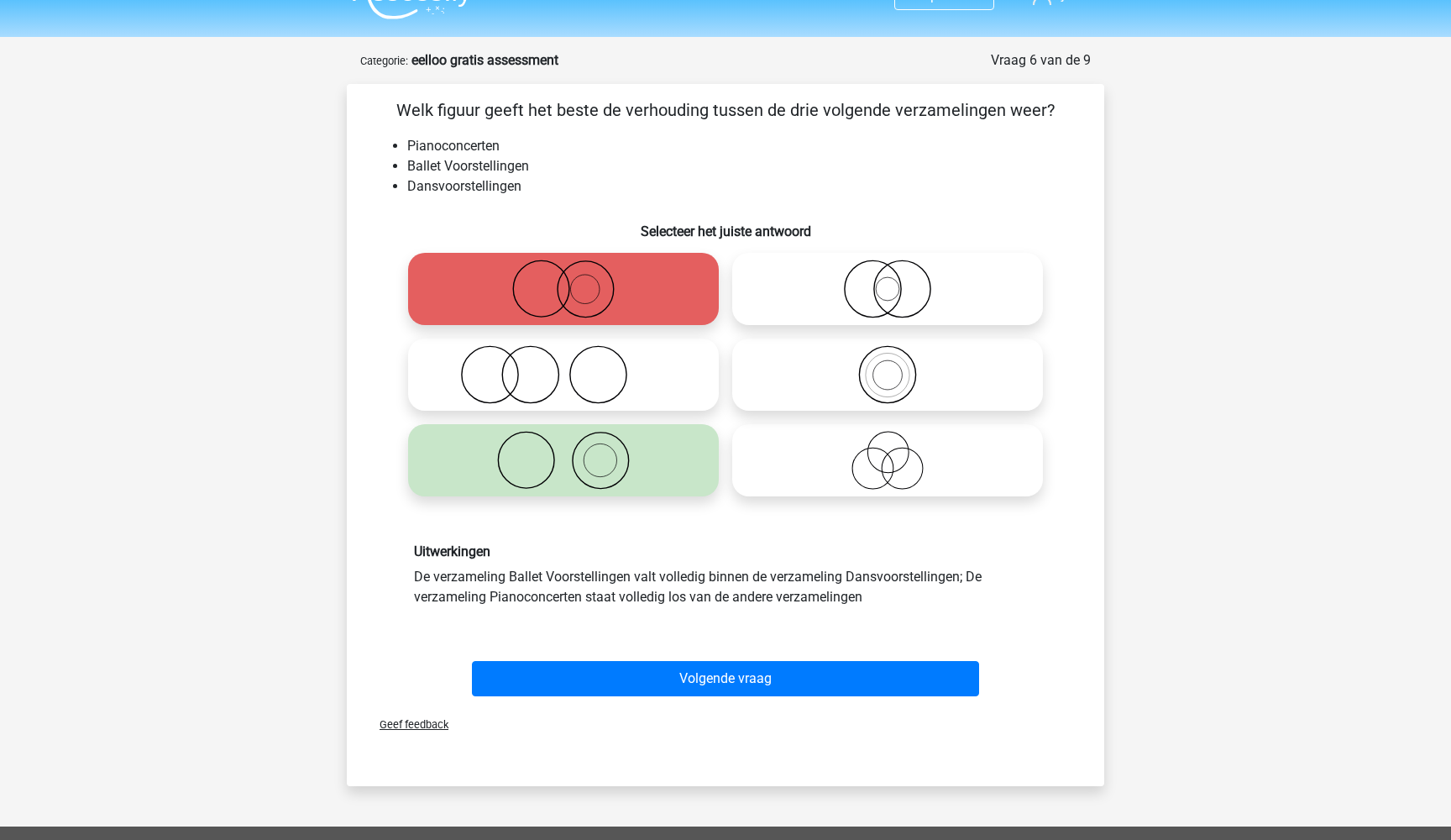
click at [593, 472] on icon at bounding box center [563, 459] width 297 height 59
drag, startPoint x: 424, startPoint y: 577, endPoint x: 836, endPoint y: 590, distance: 412.2
click at [836, 590] on div "Uitwerkingen De verzameling Ballet Voorstellingen valt volledig binnen de verza…" at bounding box center [725, 574] width 648 height 63
click at [837, 590] on div "Uitwerkingen De verzameling Ballet Voorstellingen valt volledig binnen de verza…" at bounding box center [725, 574] width 648 height 63
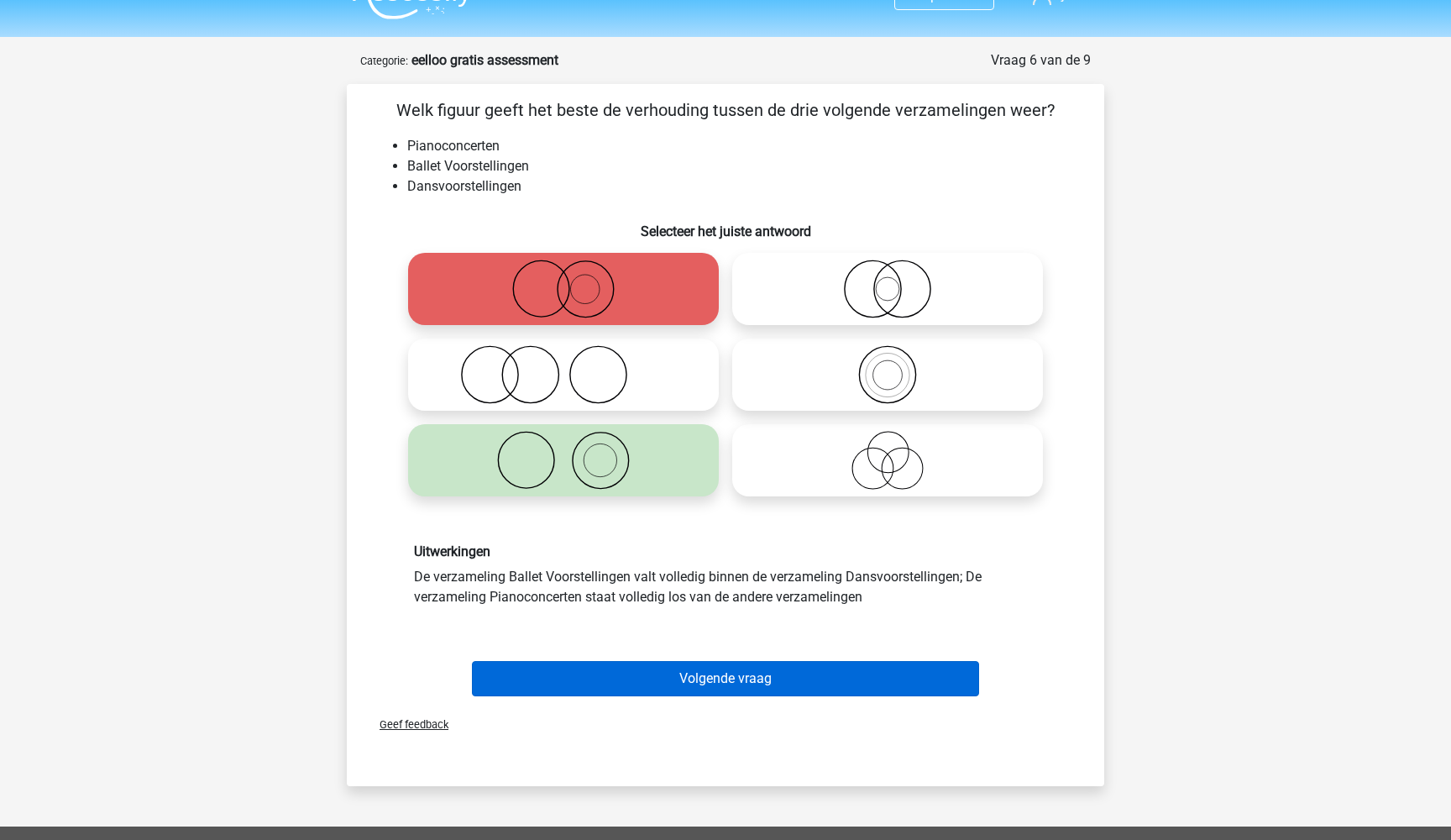
click at [771, 670] on button "Volgende vraag" at bounding box center [726, 678] width 508 height 35
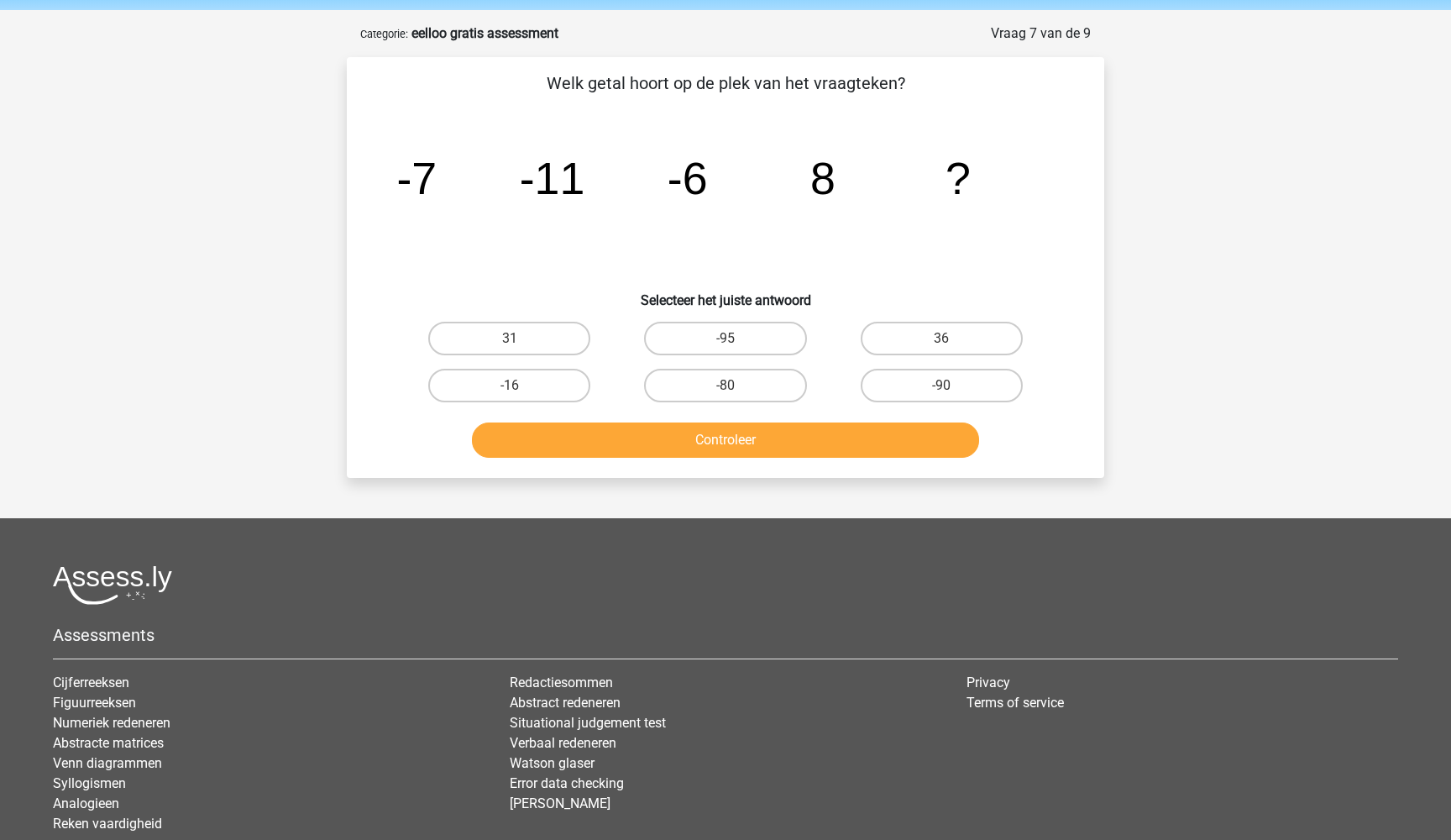
scroll to position [50, 0]
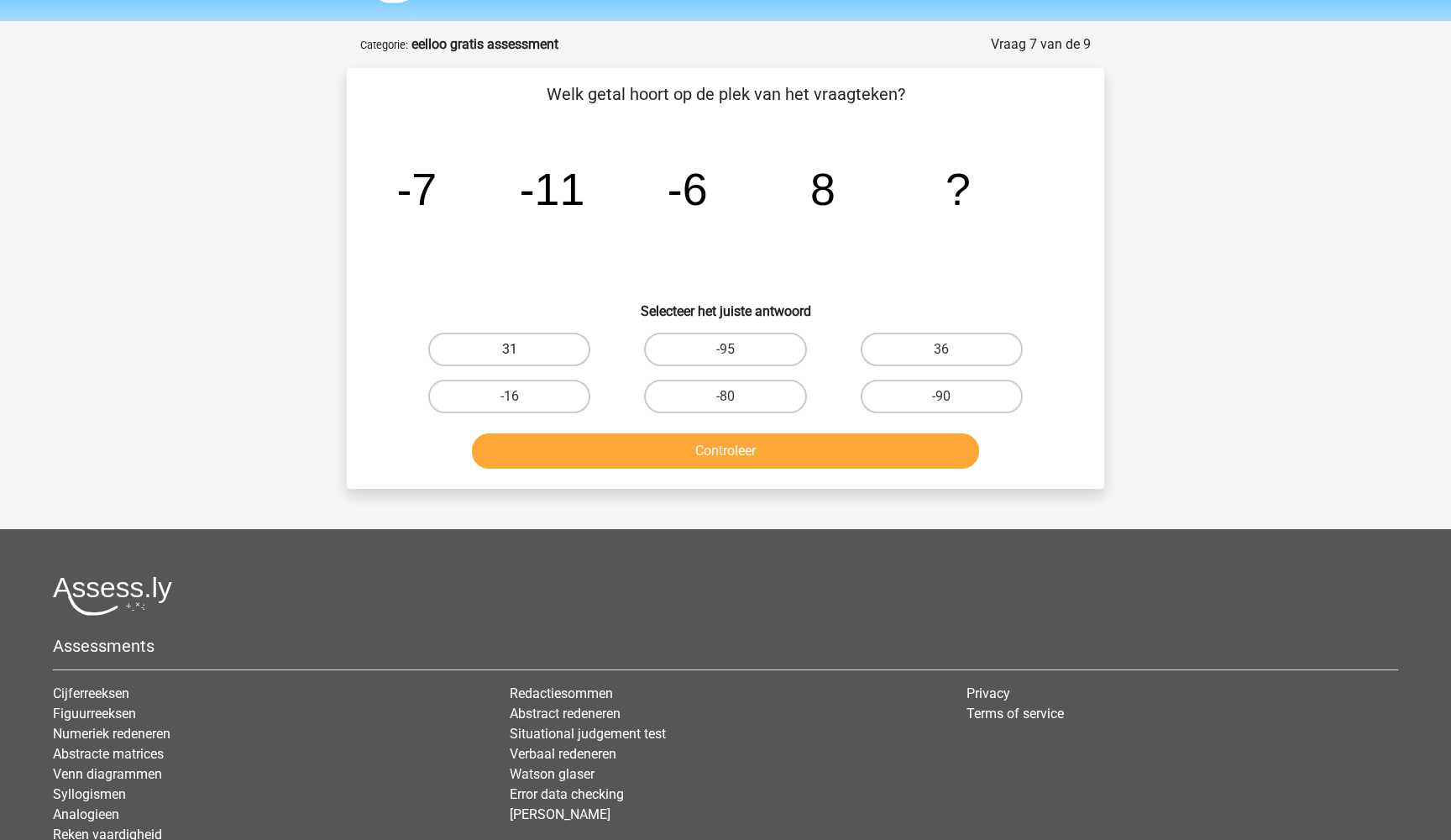
click at [489, 338] on label "31" at bounding box center [509, 349] width 162 height 34
click at [510, 350] on input "31" at bounding box center [515, 354] width 11 height 11
radio input "true"
click at [608, 454] on button "Controleer" at bounding box center [726, 451] width 508 height 35
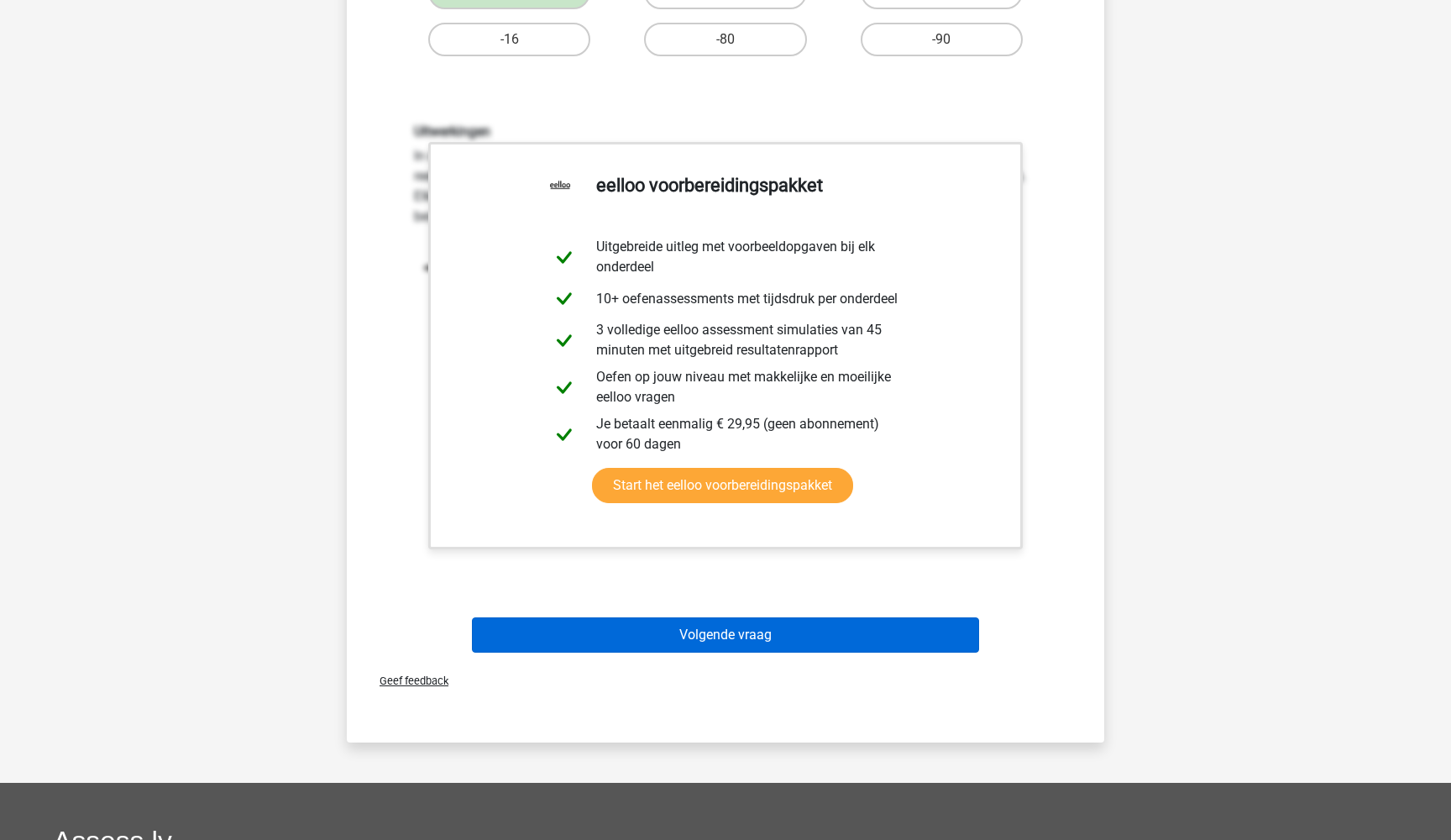
click at [721, 628] on button "Volgende vraag" at bounding box center [726, 634] width 508 height 35
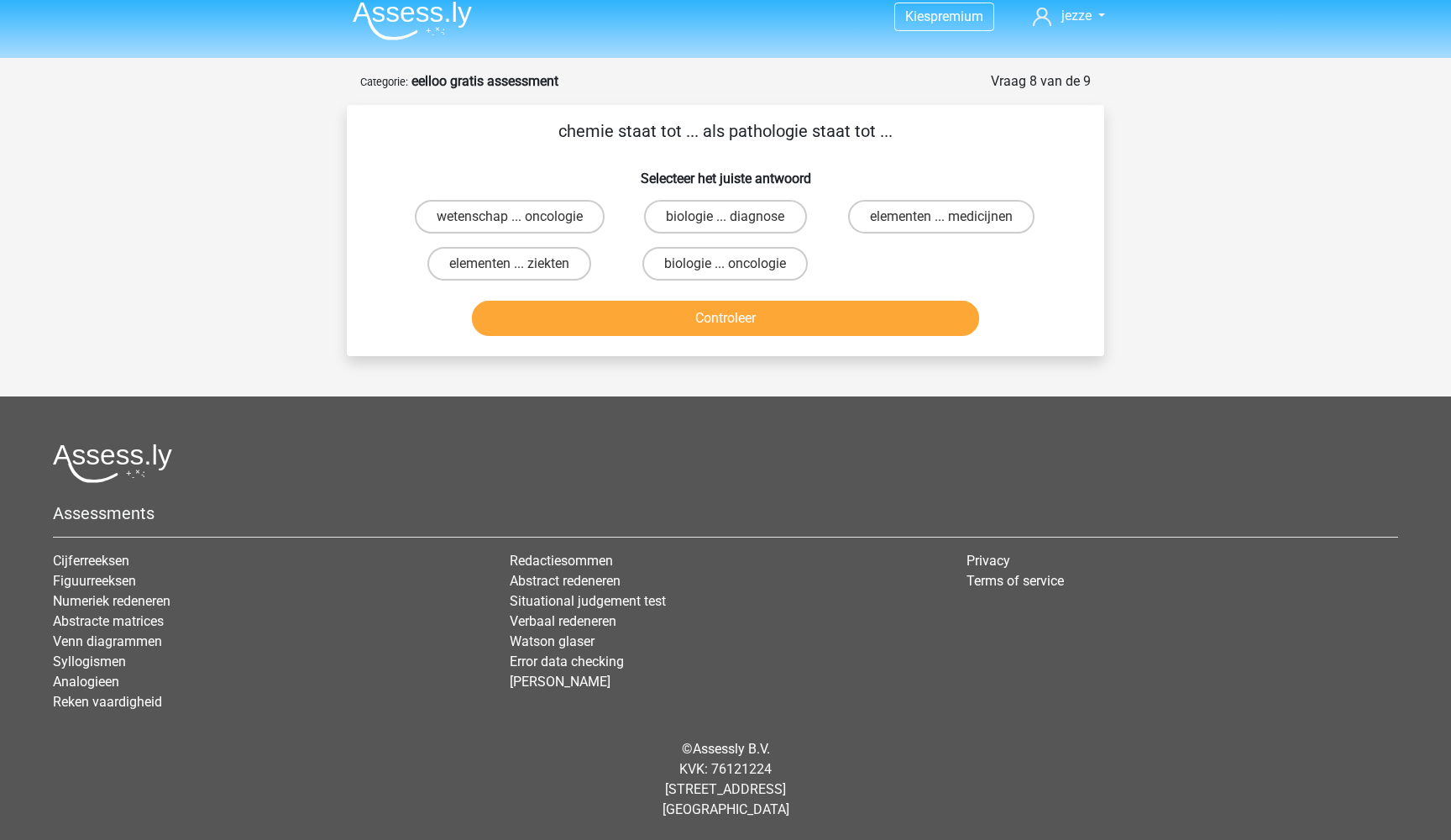
drag, startPoint x: 730, startPoint y: 133, endPoint x: 806, endPoint y: 140, distance: 76.3
click at [806, 140] on p "chemie staat tot ... als pathologie staat tot ..." at bounding box center [726, 131] width 703 height 25
copy p "pathologie"
click at [717, 218] on label "biologie ... diagnose" at bounding box center [725, 217] width 162 height 34
click at [726, 218] on input "biologie ... diagnose" at bounding box center [730, 221] width 11 height 11
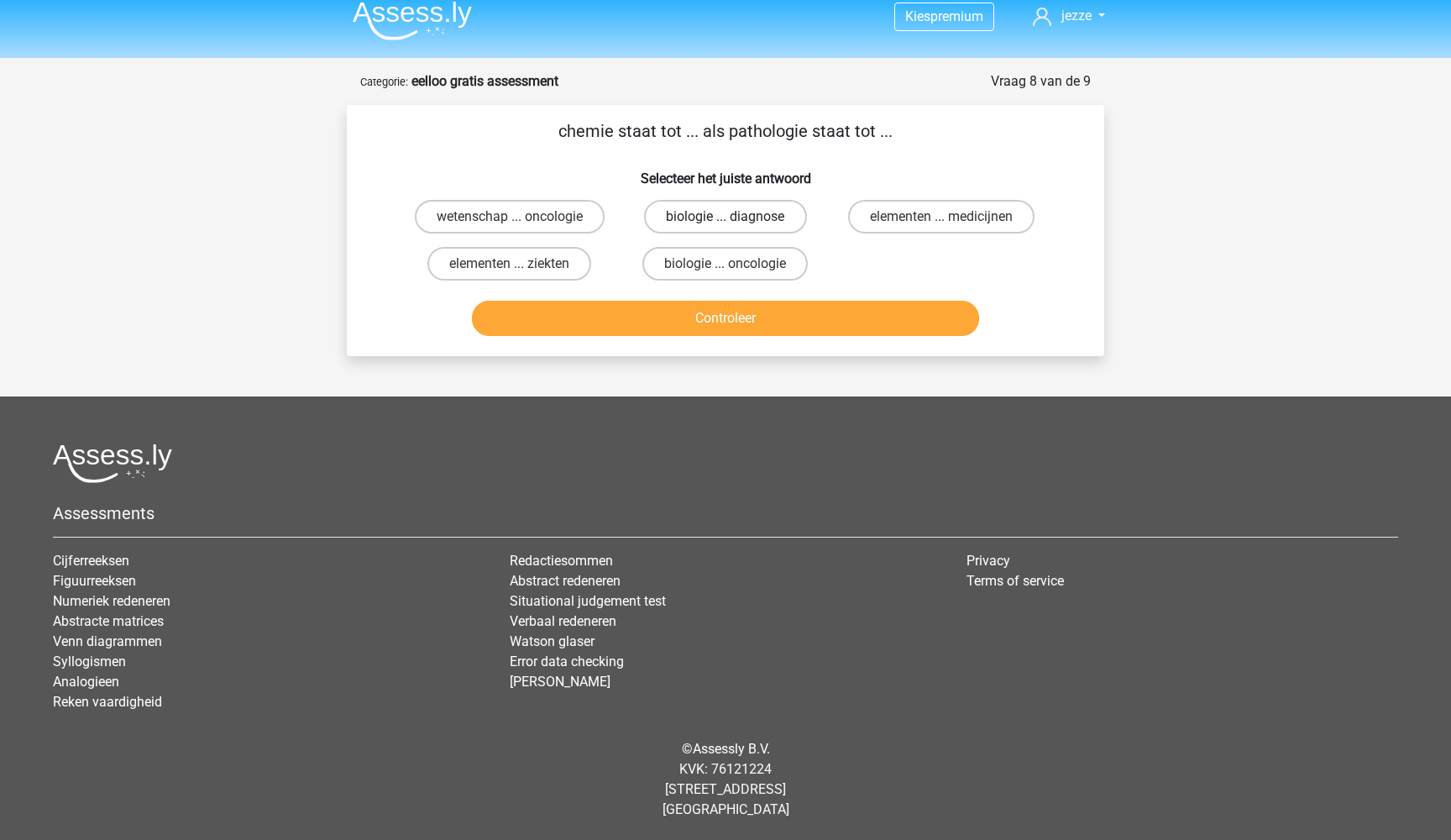
radio input "true"
click at [504, 266] on label "elementen ... ziekten" at bounding box center [509, 263] width 164 height 34
click at [510, 266] on input "elementen ... ziekten" at bounding box center [515, 268] width 11 height 11
radio input "true"
click at [870, 214] on label "elementen ... medicijnen" at bounding box center [941, 217] width 186 height 34
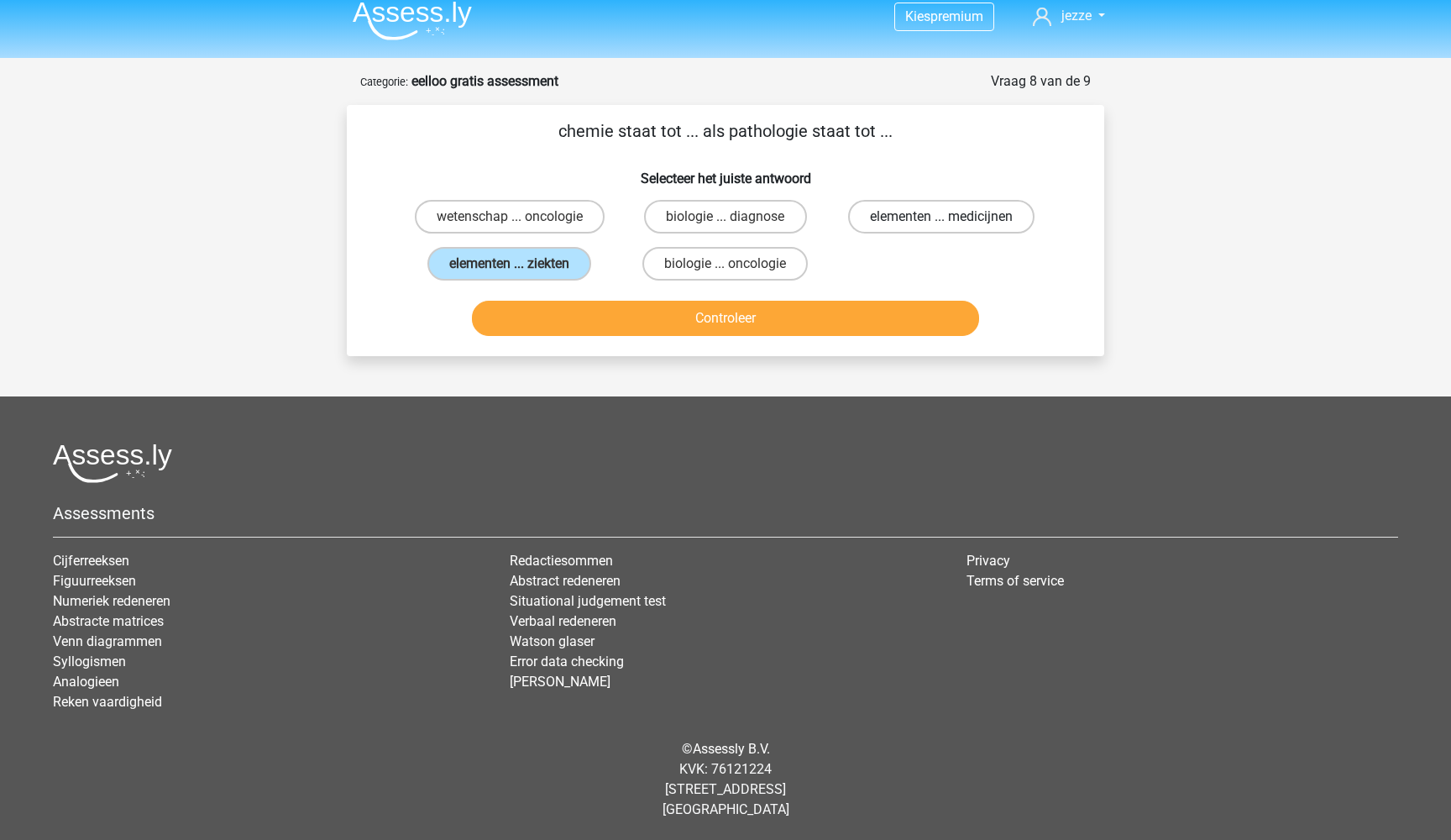
click at [941, 217] on input "elementen ... medicijnen" at bounding box center [946, 221] width 11 height 11
radio input "true"
click at [567, 269] on label "elementen ... ziekten" at bounding box center [509, 263] width 164 height 34
click at [521, 269] on input "elementen ... ziekten" at bounding box center [515, 268] width 11 height 11
radio input "true"
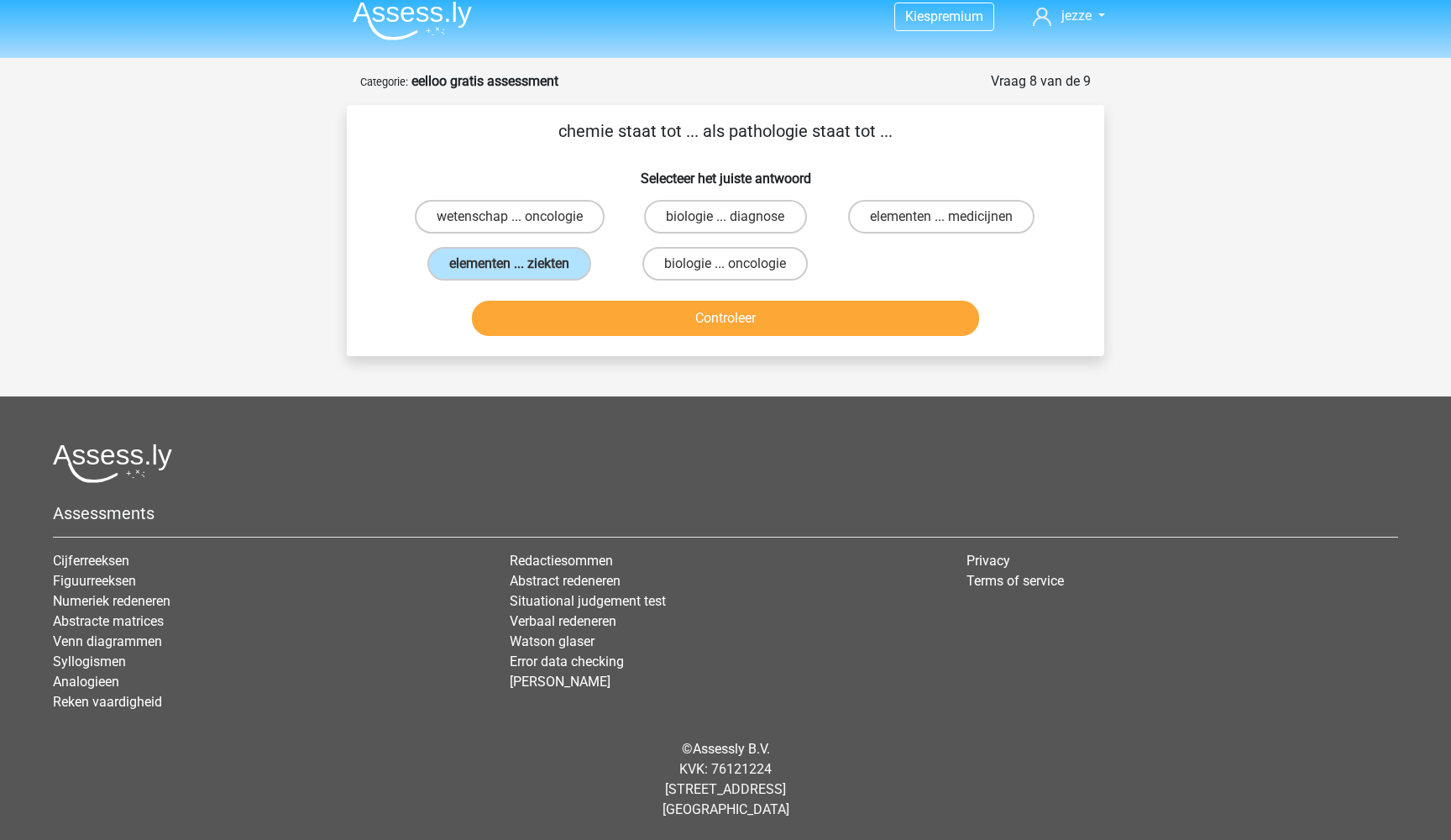
click at [607, 341] on div "Controleer" at bounding box center [725, 320] width 648 height 42
click at [607, 330] on button "Controleer" at bounding box center [726, 318] width 508 height 35
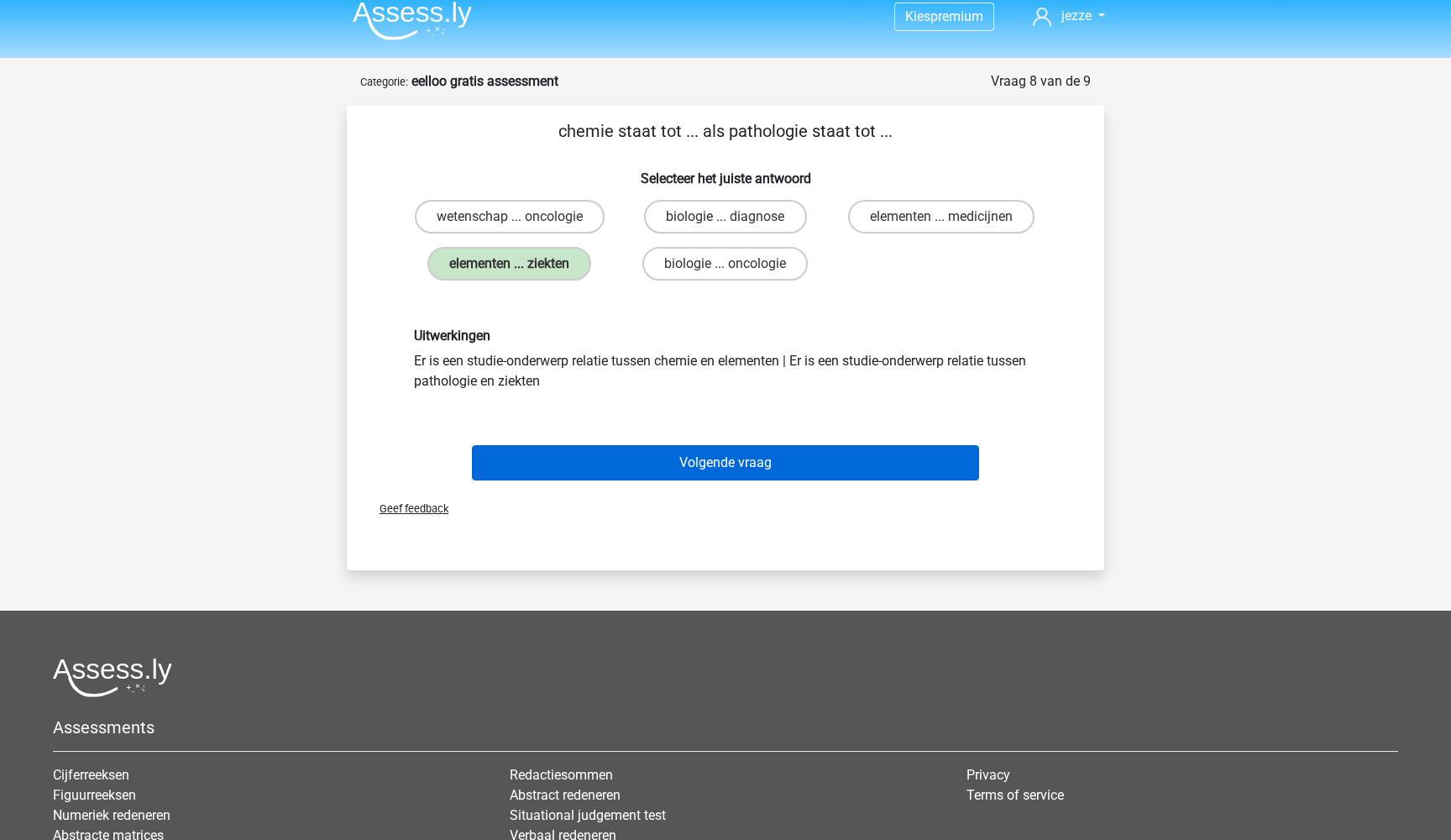
click at [685, 456] on button "Volgende vraag" at bounding box center [726, 462] width 508 height 35
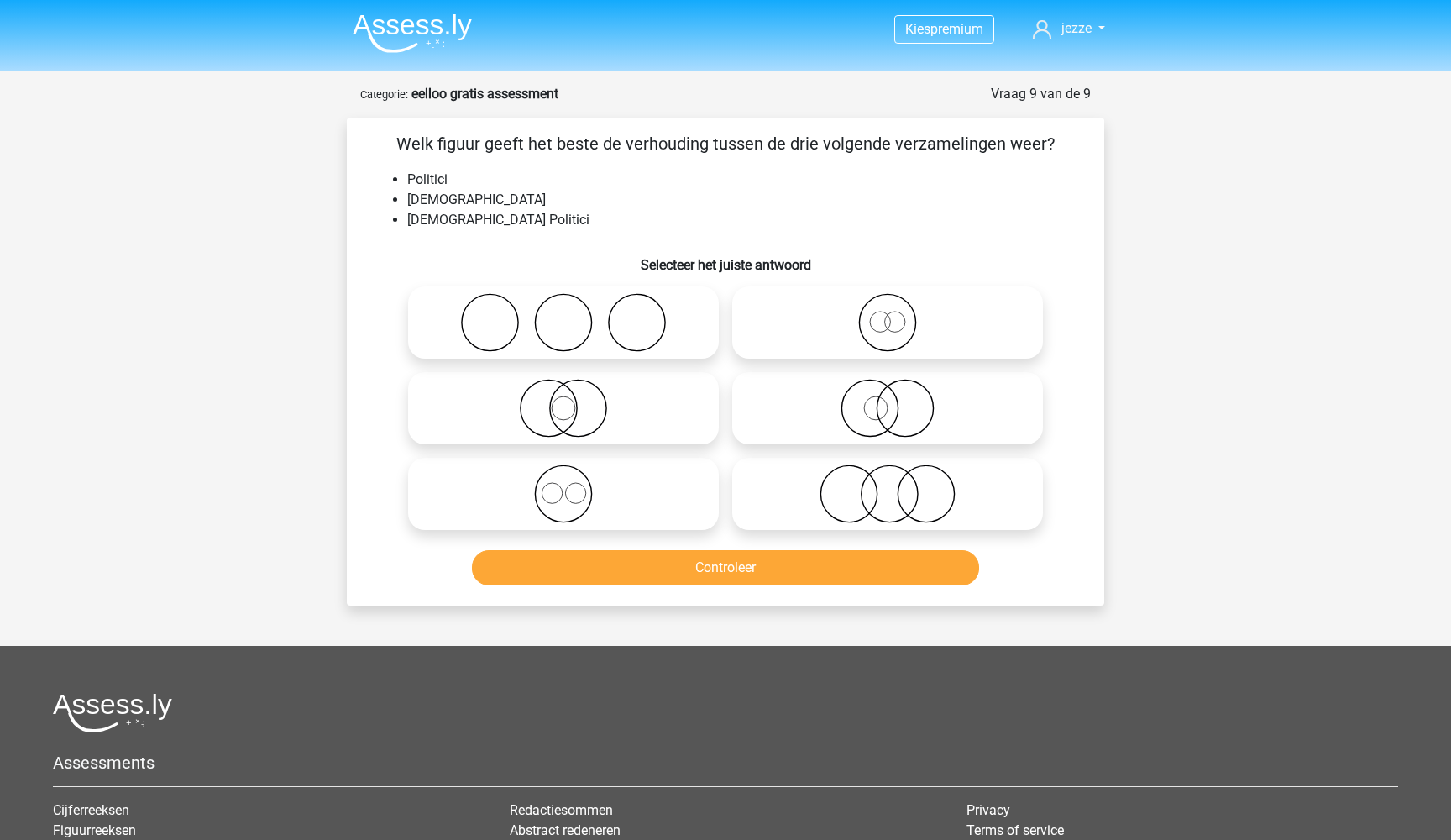
scroll to position [0, 0]
drag, startPoint x: 403, startPoint y: 178, endPoint x: 439, endPoint y: 178, distance: 36.0
click at [437, 178] on ul "Politici Nederlanders Nederlandse Politici" at bounding box center [726, 200] width 703 height 60
drag, startPoint x: 401, startPoint y: 225, endPoint x: 561, endPoint y: 221, distance: 160.0
click at [560, 221] on ul "Politici Nederlanders Nederlandse Politici" at bounding box center [726, 200] width 703 height 60
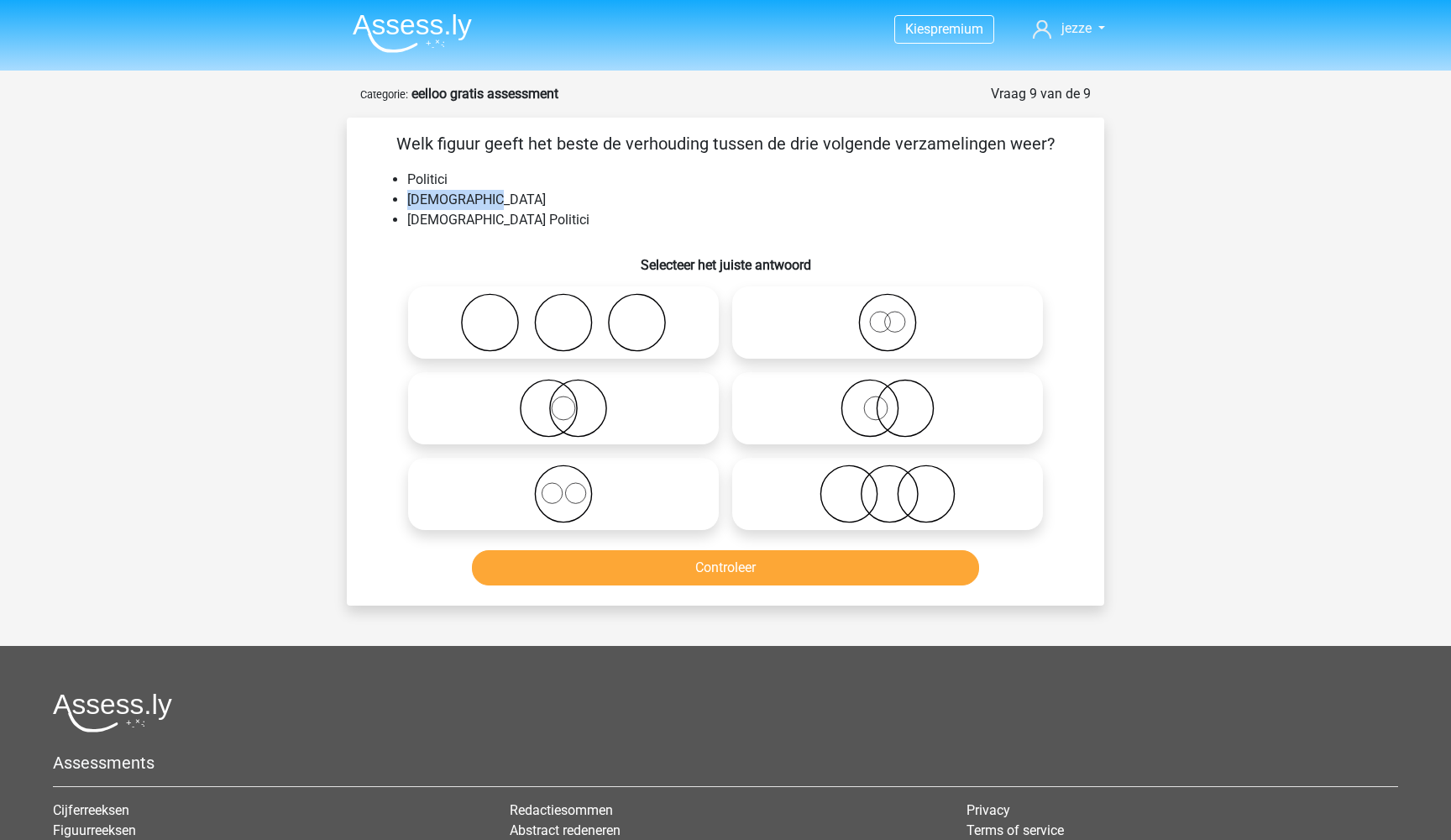
drag, startPoint x: 403, startPoint y: 201, endPoint x: 560, endPoint y: 200, distance: 157.0
click at [560, 200] on ul "Politici Nederlanders Nederlandse Politici" at bounding box center [726, 200] width 703 height 60
drag, startPoint x: 412, startPoint y: 226, endPoint x: 532, endPoint y: 227, distance: 120.0
click at [532, 227] on li "[DEMOGRAPHIC_DATA] Politici" at bounding box center [742, 219] width 670 height 20
click at [870, 395] on icon at bounding box center [888, 408] width 297 height 59
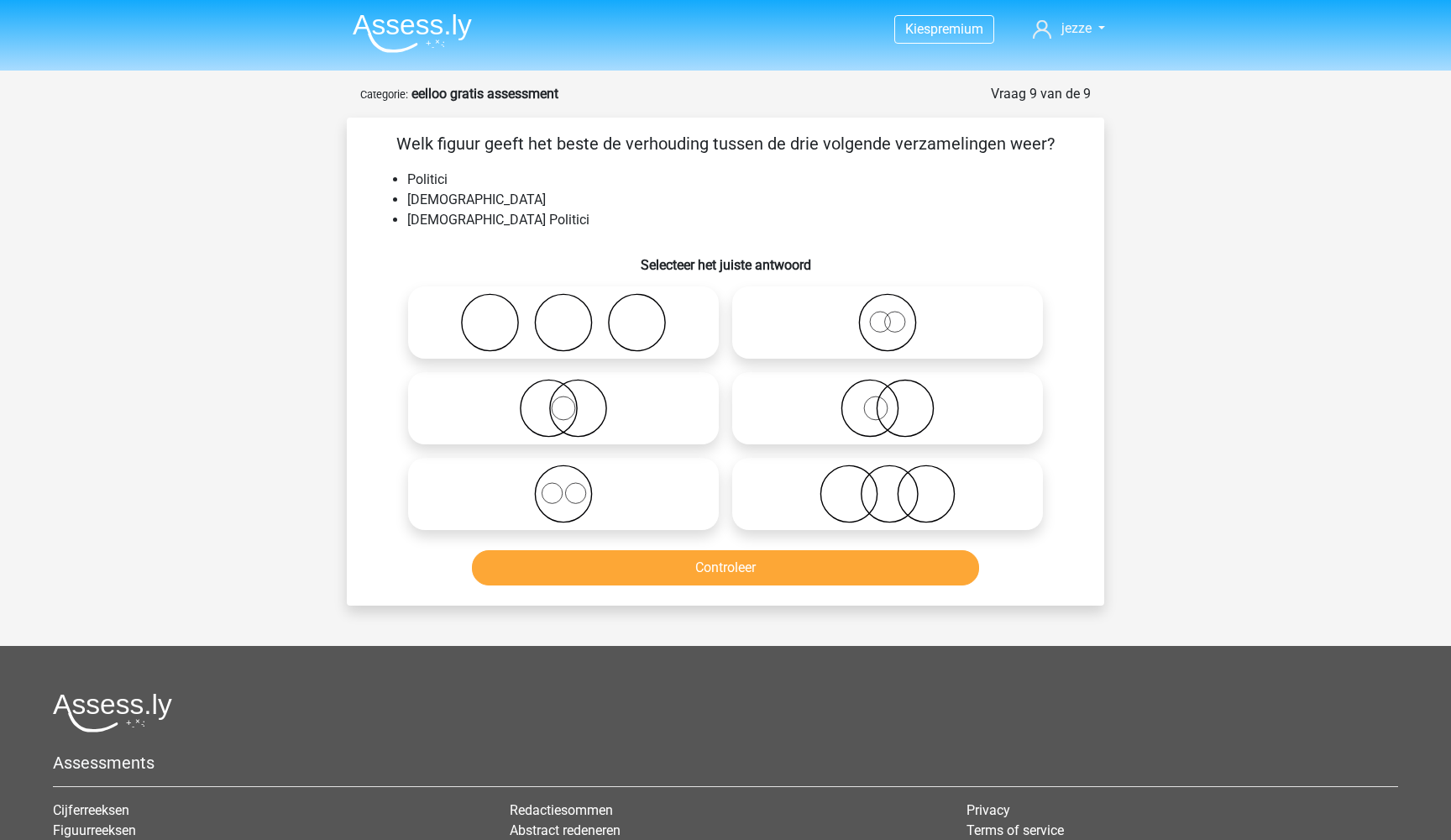
click at [888, 395] on input "radio" at bounding box center [893, 393] width 11 height 11
radio input "true"
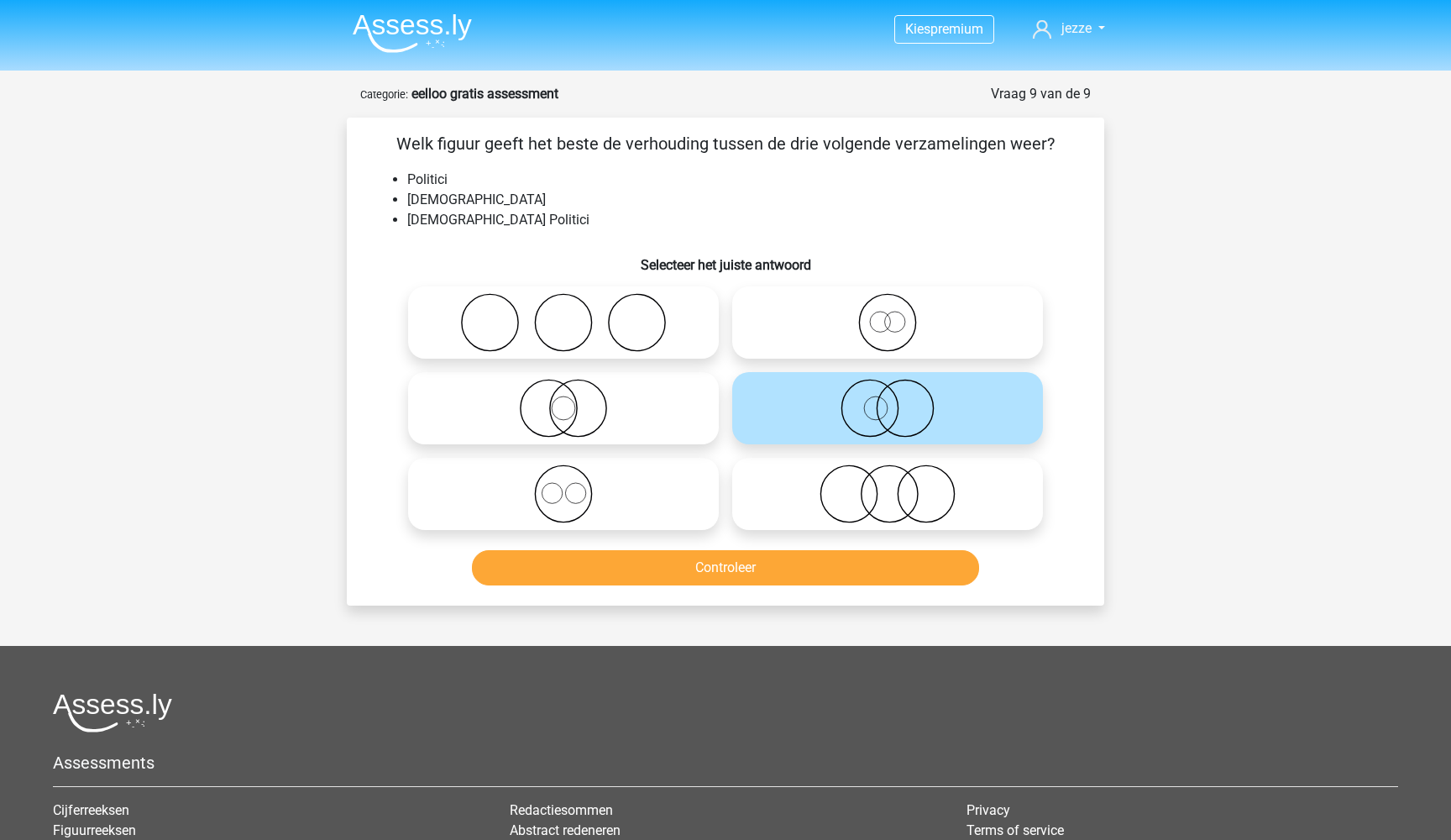
click at [739, 563] on button "Controleer" at bounding box center [726, 567] width 508 height 35
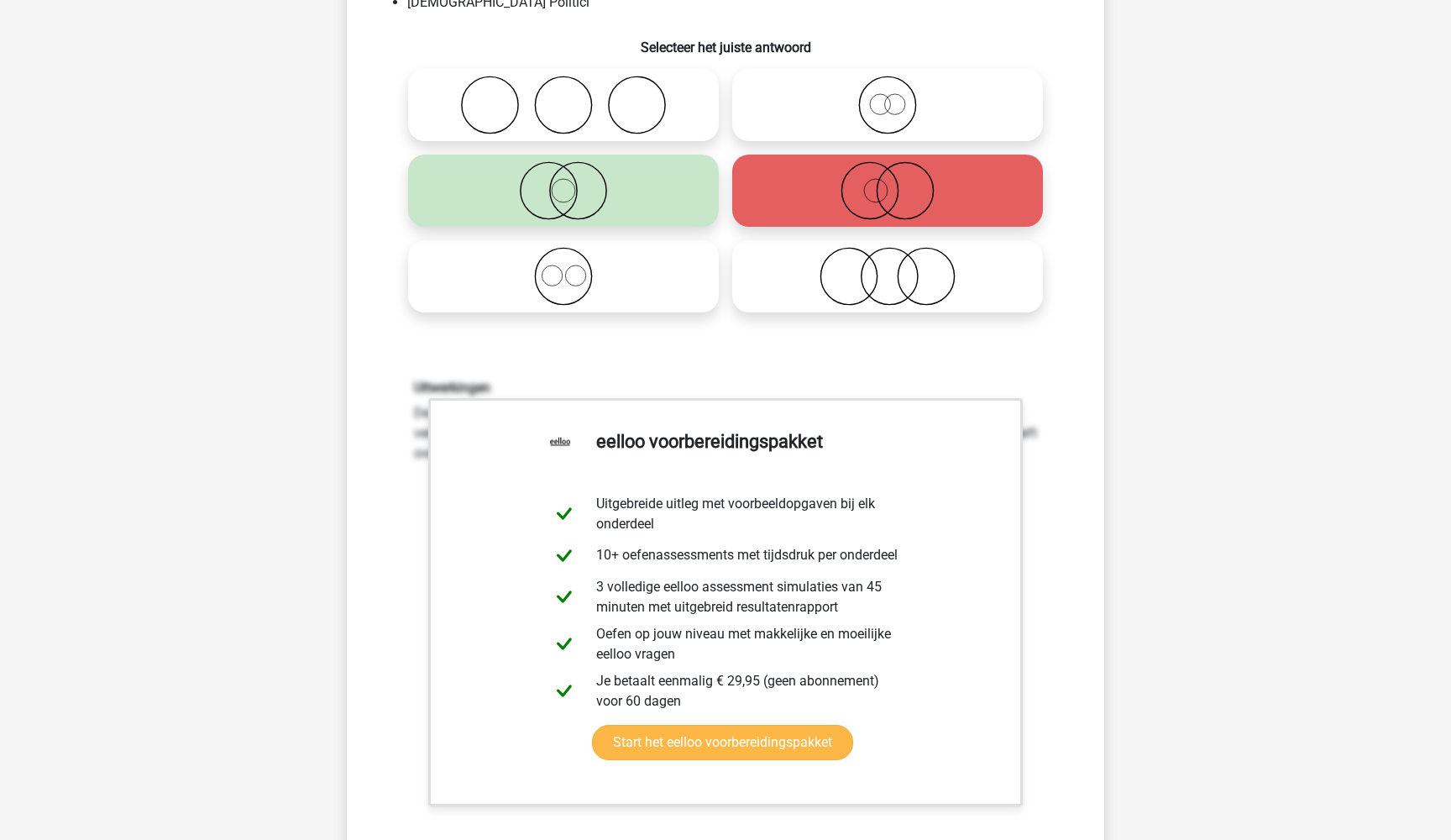
scroll to position [227, 0]
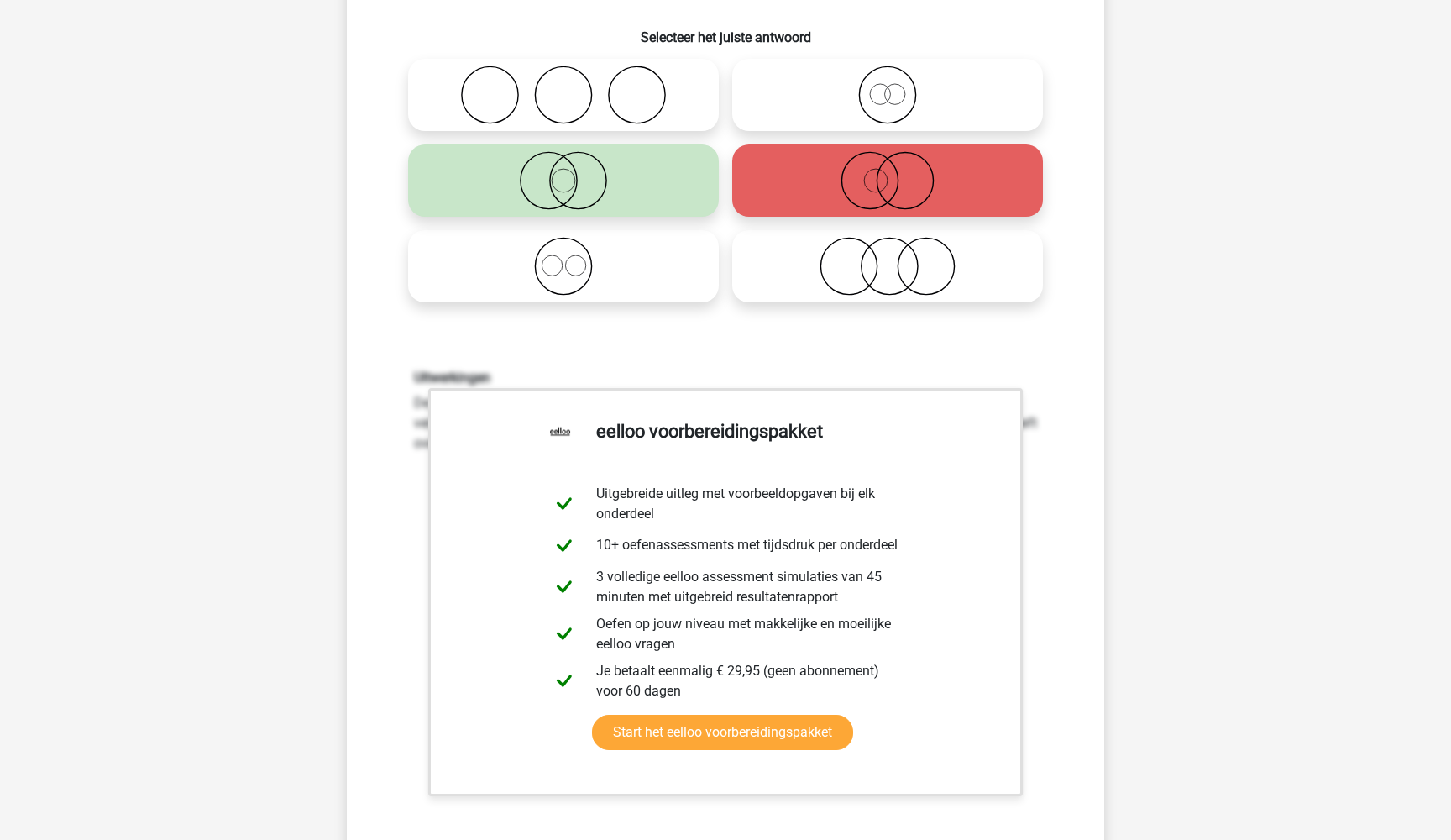
click at [607, 188] on icon at bounding box center [563, 181] width 297 height 59
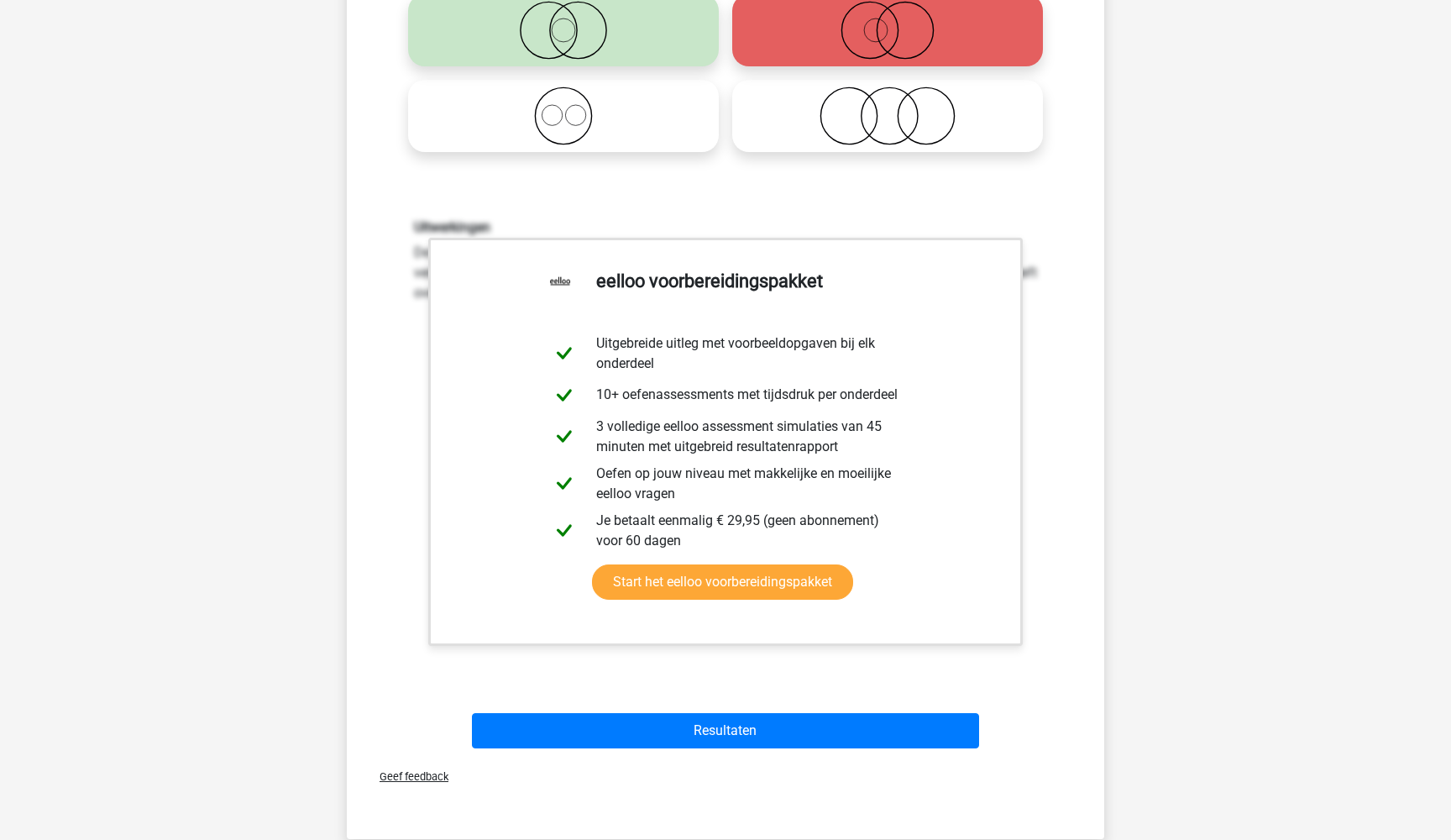
scroll to position [393, 0]
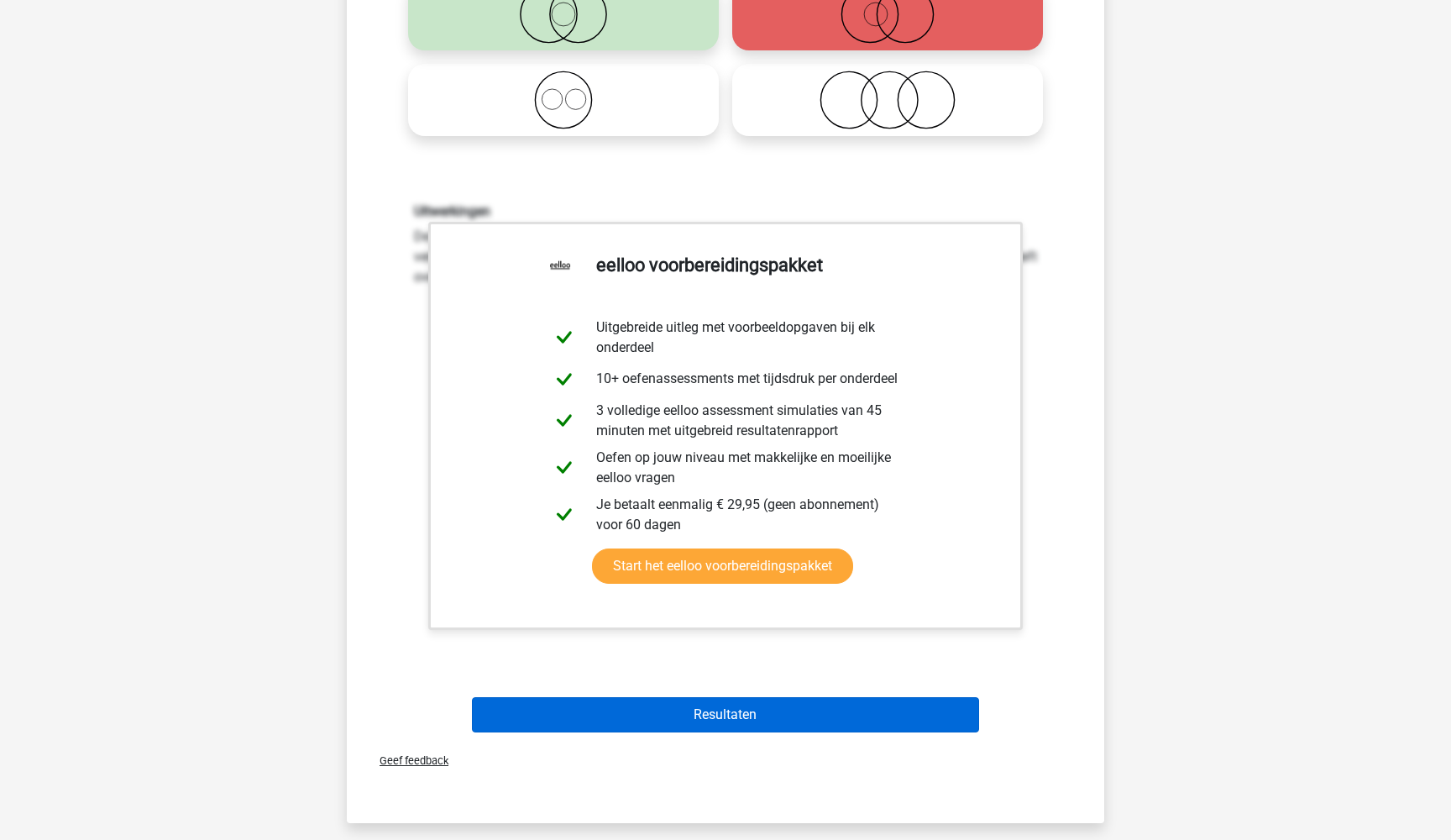
click at [653, 713] on button "Resultaten" at bounding box center [726, 715] width 508 height 35
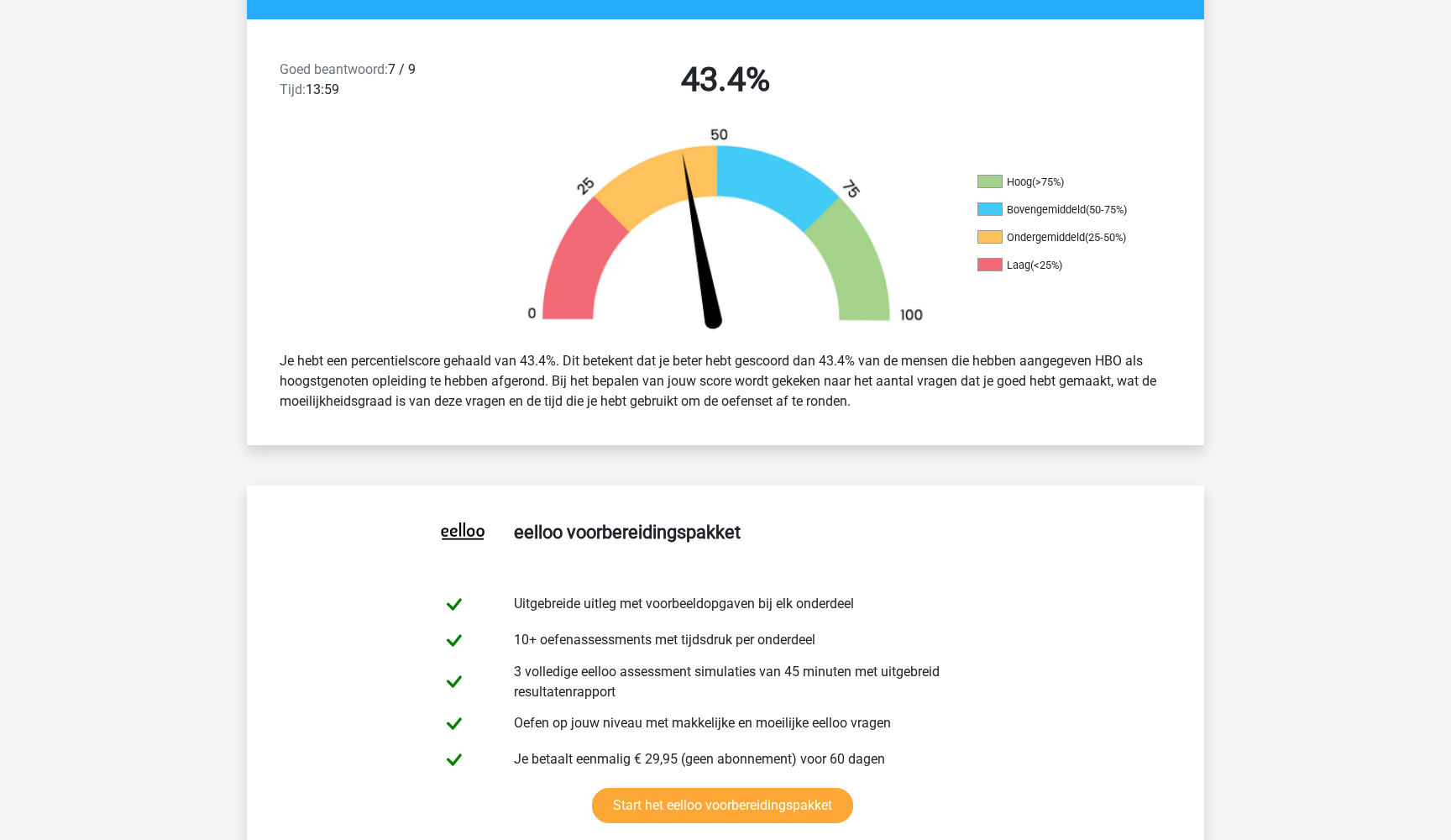
scroll to position [320, 0]
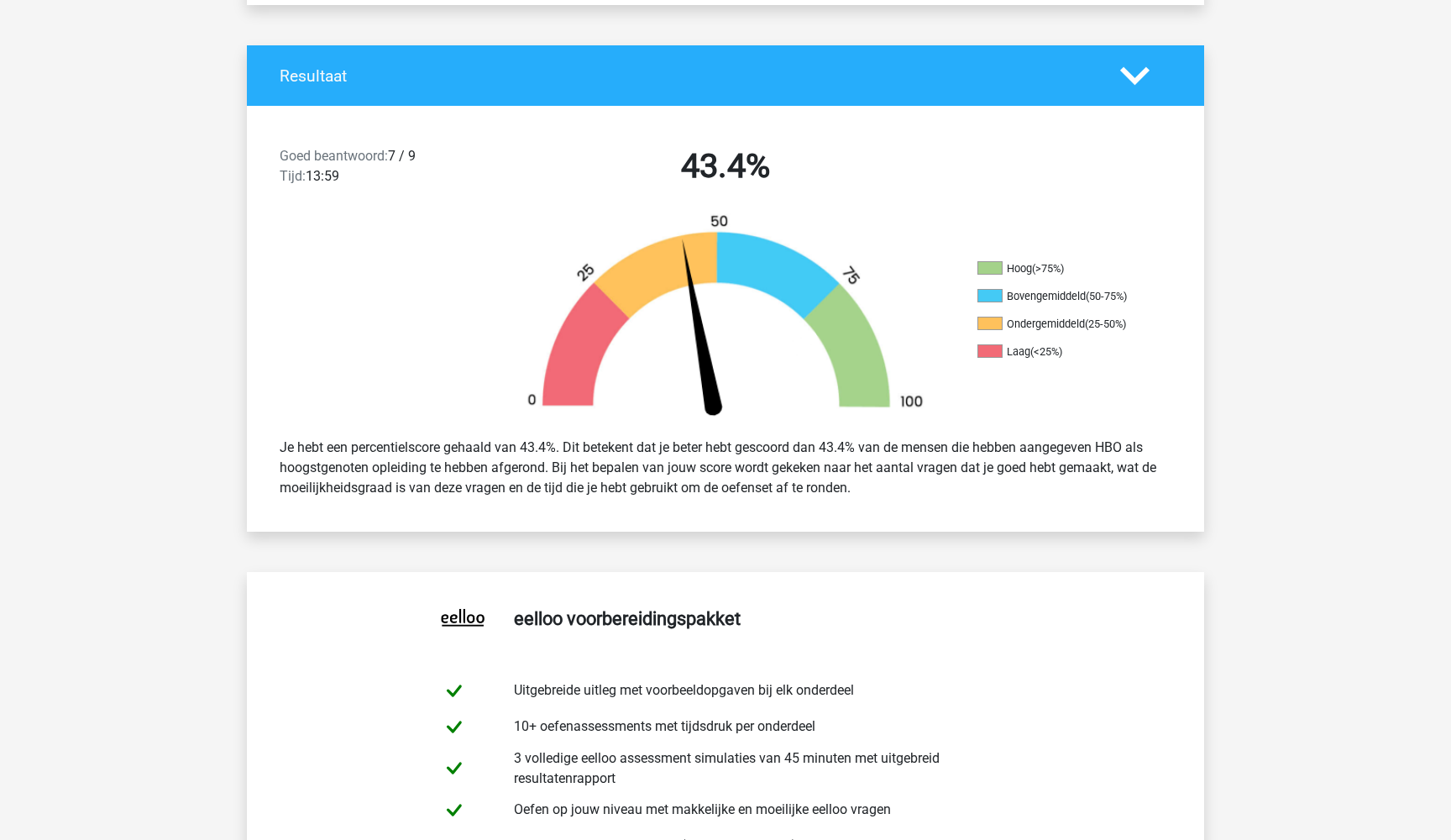
drag, startPoint x: 1007, startPoint y: 326, endPoint x: 1128, endPoint y: 323, distance: 121.0
click at [1128, 324] on li "Ondergemiddeld (25-50%)" at bounding box center [1061, 324] width 168 height 16
click at [1112, 336] on ul "Hoog (>75%) Bovengemiddeld (50-75%) Ondergemiddeld (25-50%) Laag (<25%)" at bounding box center [1061, 317] width 168 height 111
click at [697, 163] on h2 "43.4%" at bounding box center [726, 165] width 433 height 40
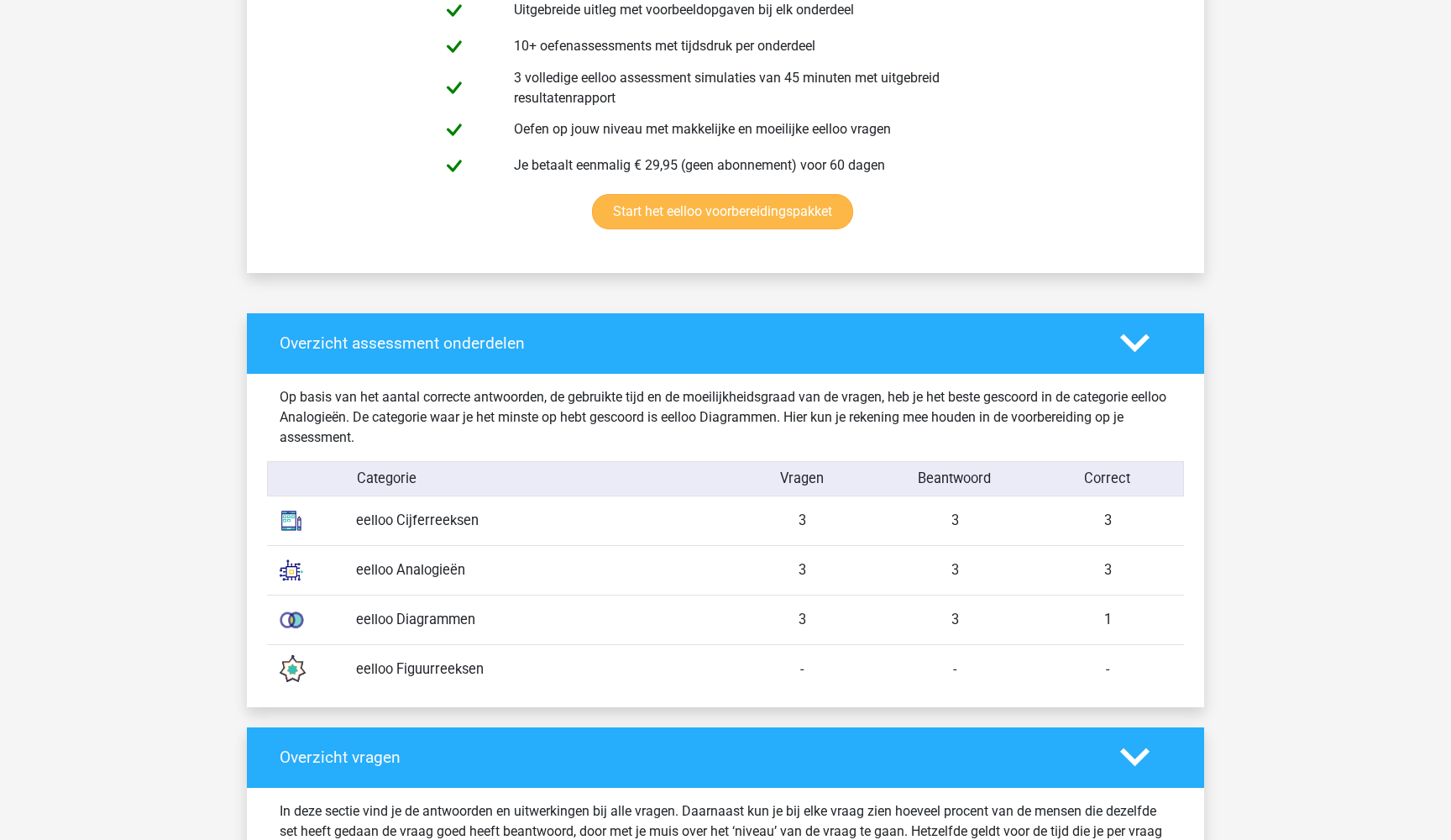
scroll to position [1036, 0]
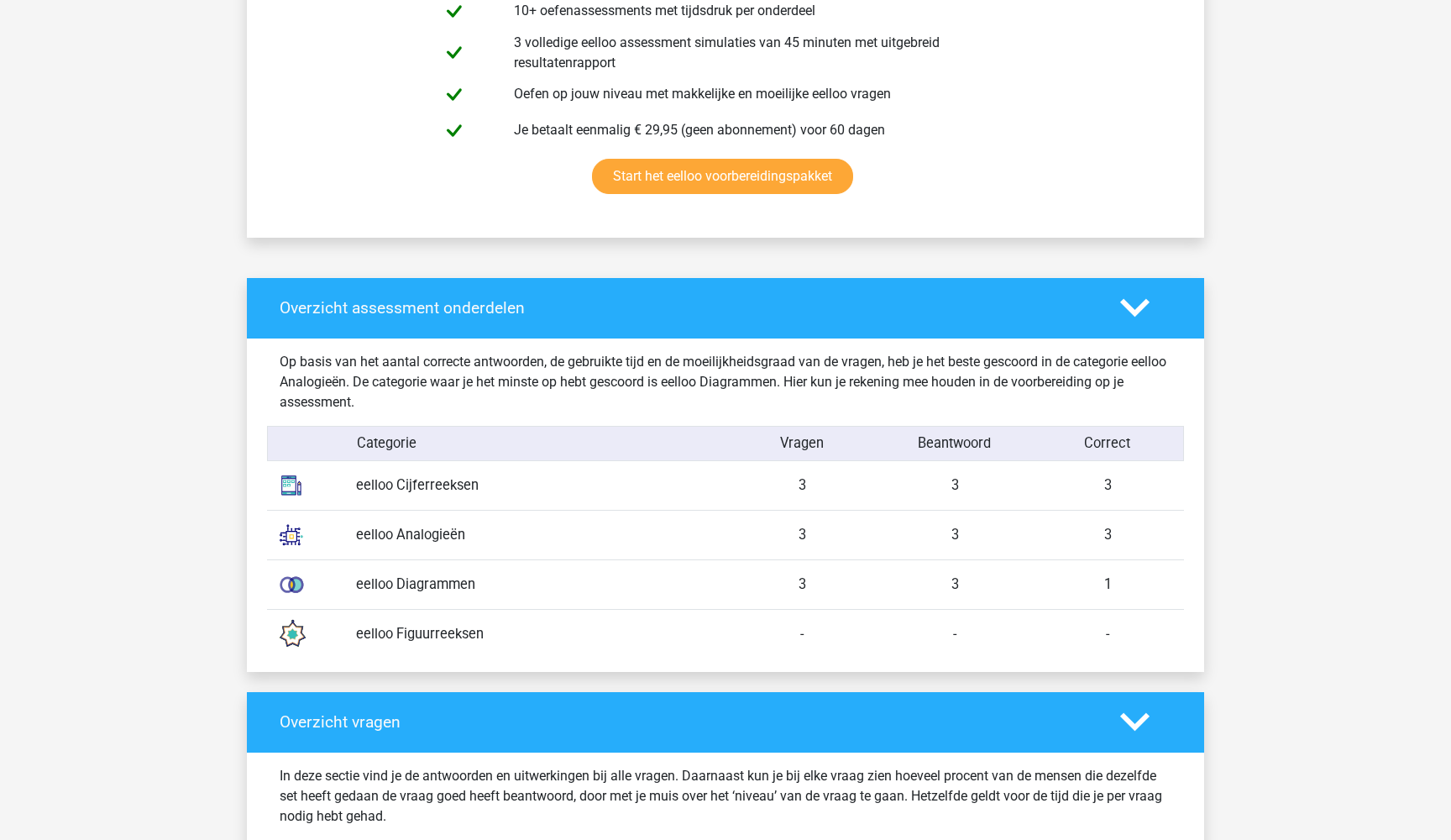
drag, startPoint x: 375, startPoint y: 599, endPoint x: 516, endPoint y: 600, distance: 141.0
click at [516, 600] on div "eelloo Diagrammen 3 3 1" at bounding box center [726, 584] width 917 height 50
drag, startPoint x: 470, startPoint y: 583, endPoint x: 362, endPoint y: 583, distance: 108.0
click at [362, 583] on div "eelloo Diagrammen" at bounding box center [534, 585] width 382 height 21
click at [409, 619] on div "eelloo Figuurreeksen - - -" at bounding box center [726, 633] width 917 height 50
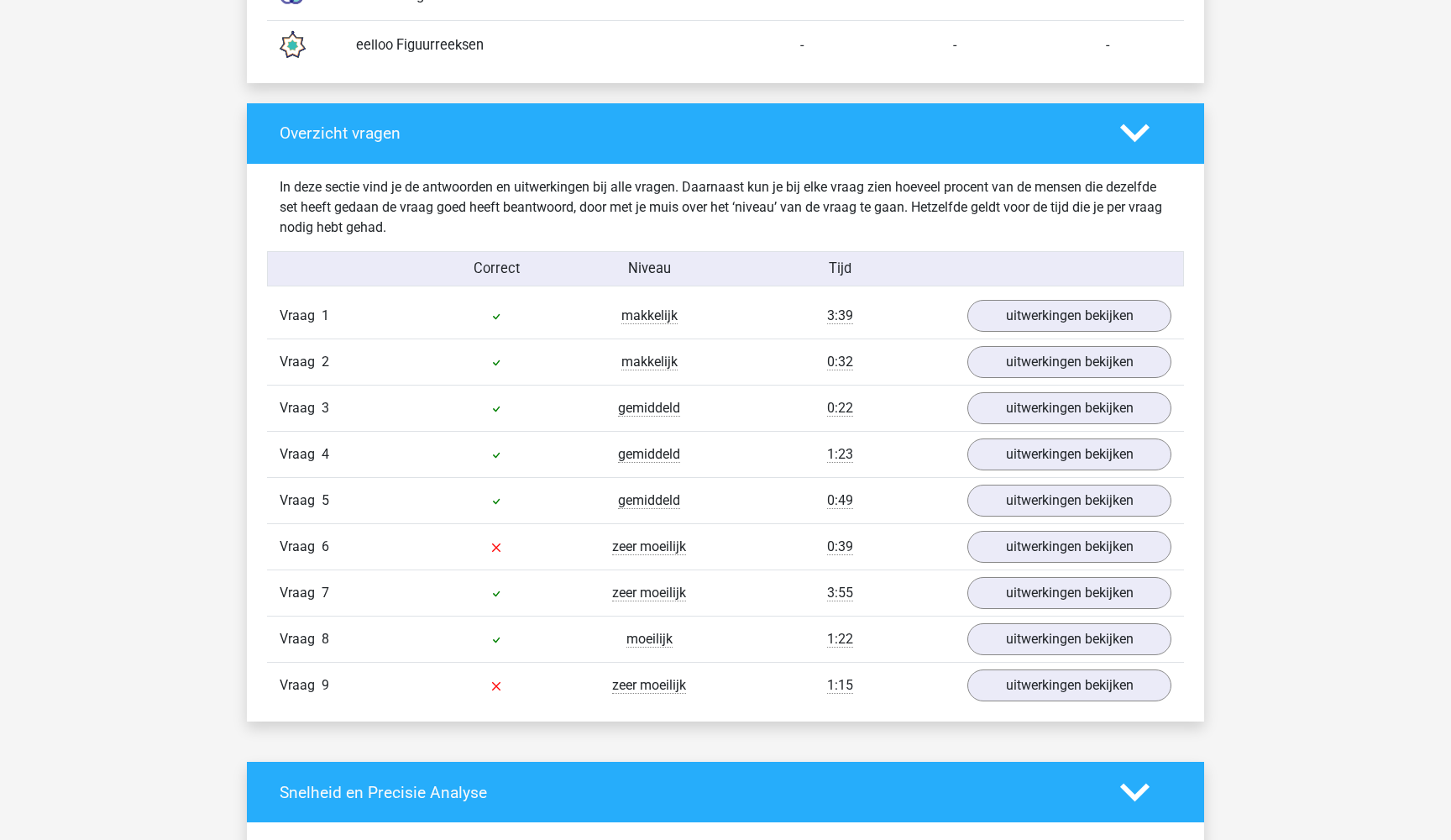
scroll to position [1755, 0]
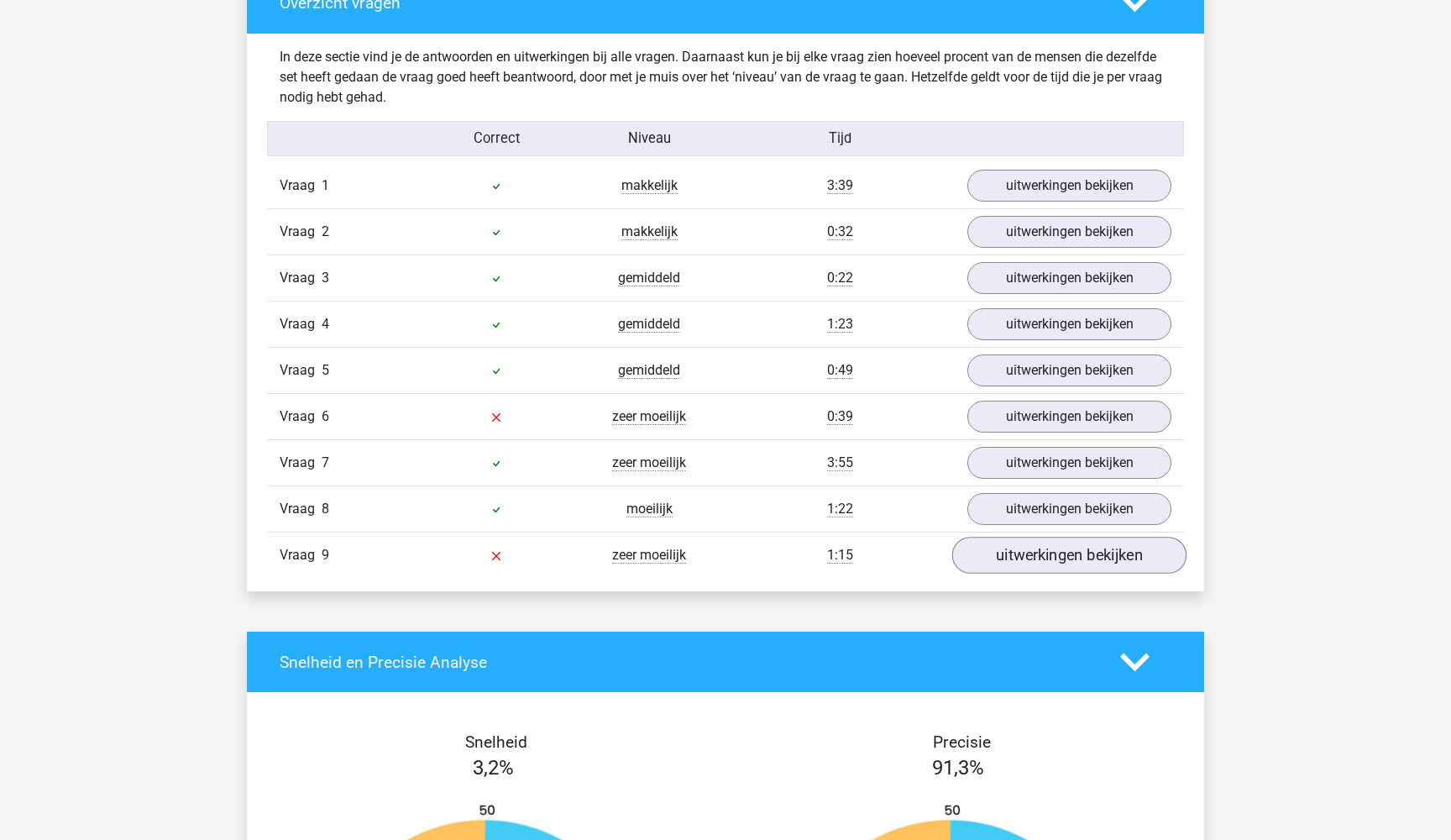
click at [1008, 569] on link "uitwerkingen bekijken" at bounding box center [1068, 555] width 234 height 37
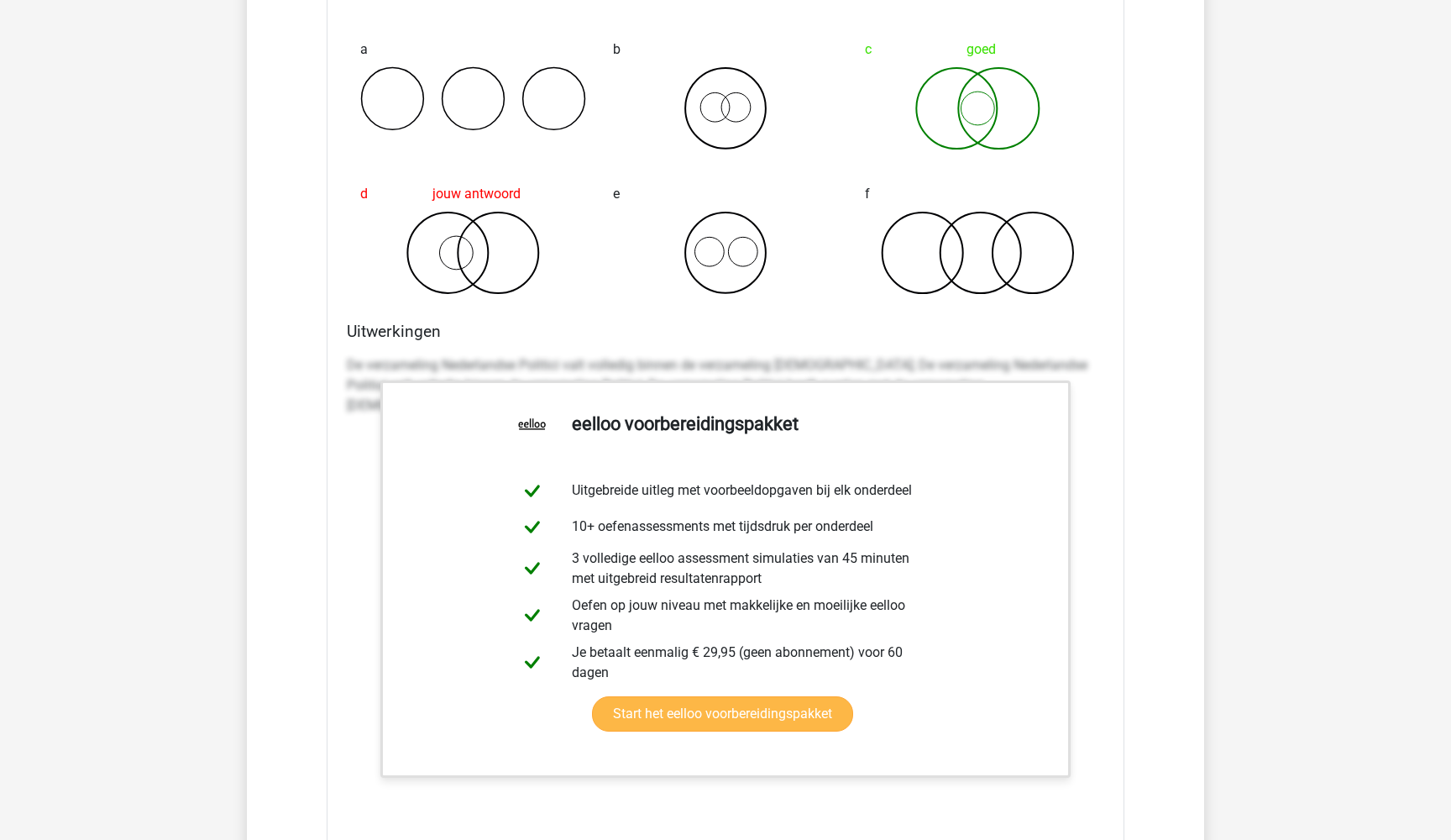
scroll to position [2451, 0]
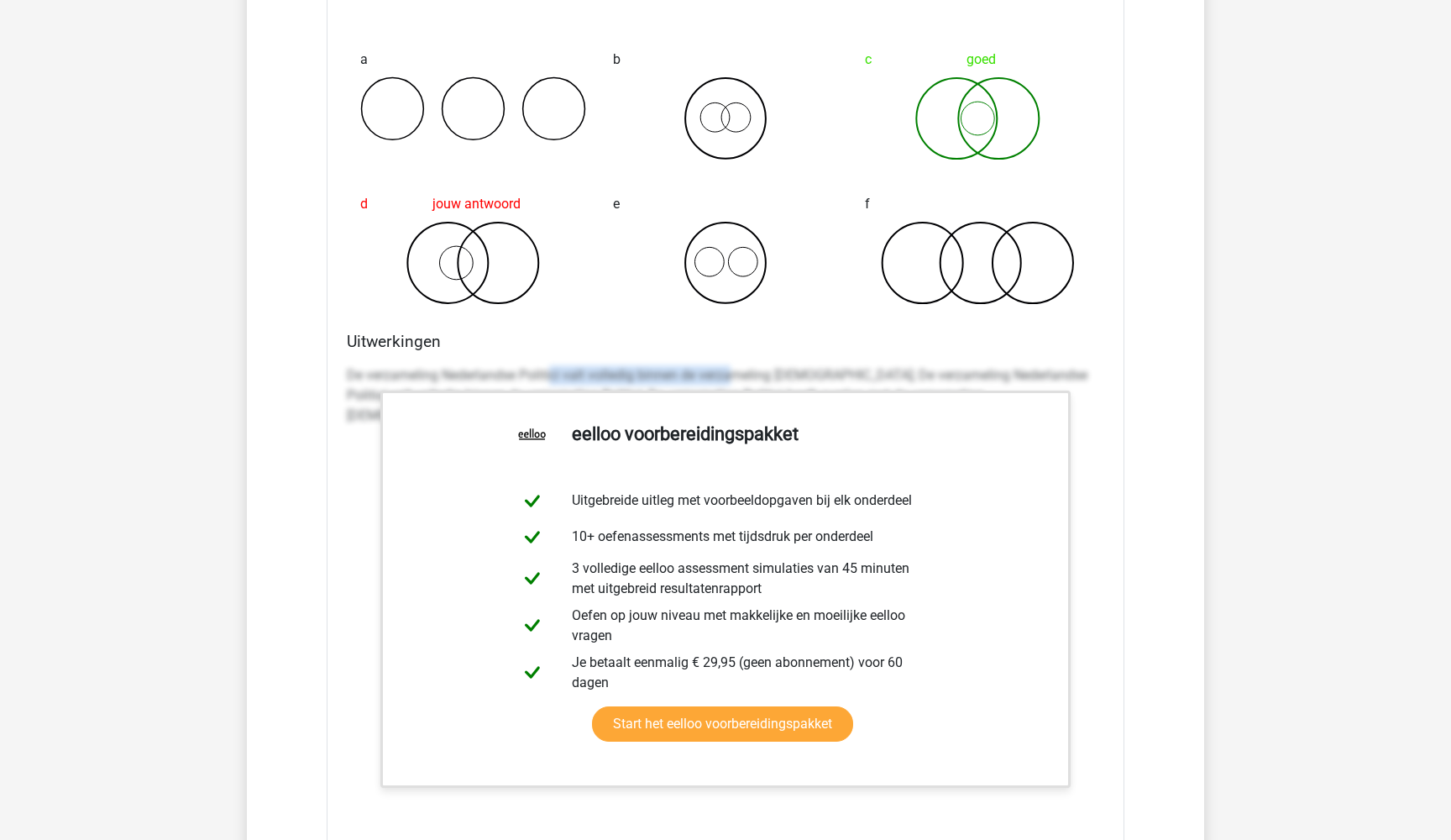
drag, startPoint x: 551, startPoint y: 370, endPoint x: 728, endPoint y: 369, distance: 177.0
click at [728, 369] on p "De verzameling Nederlandse Politici valt volledig binnen de verzameling [DEMOGR…" at bounding box center [726, 395] width 758 height 60
click at [325, 369] on div "Vraag 1 makkelijk 3:39 uitwerkingen bekijken Welk getal hoort op de plek van he…" at bounding box center [726, 202] width 892 height 1472
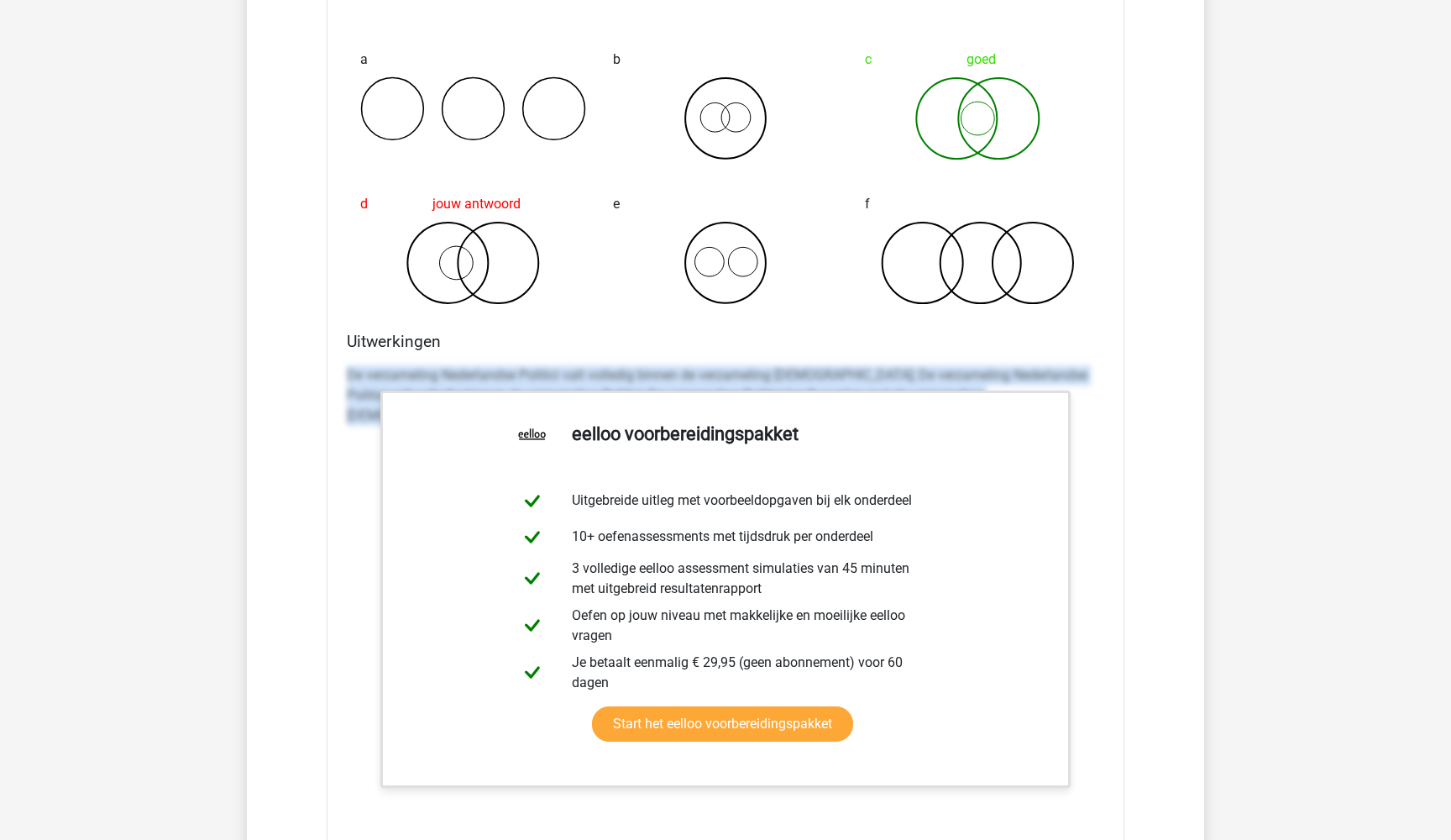
drag, startPoint x: 350, startPoint y: 370, endPoint x: 1088, endPoint y: 386, distance: 738.2
click at [1088, 386] on p "De verzameling Nederlandse Politici valt volledig binnen de verzameling [DEMOGR…" at bounding box center [726, 395] width 758 height 60
copy p "De verzameling Nederlandse Politici valt volledig binnen de verzameling [DEMOGR…"
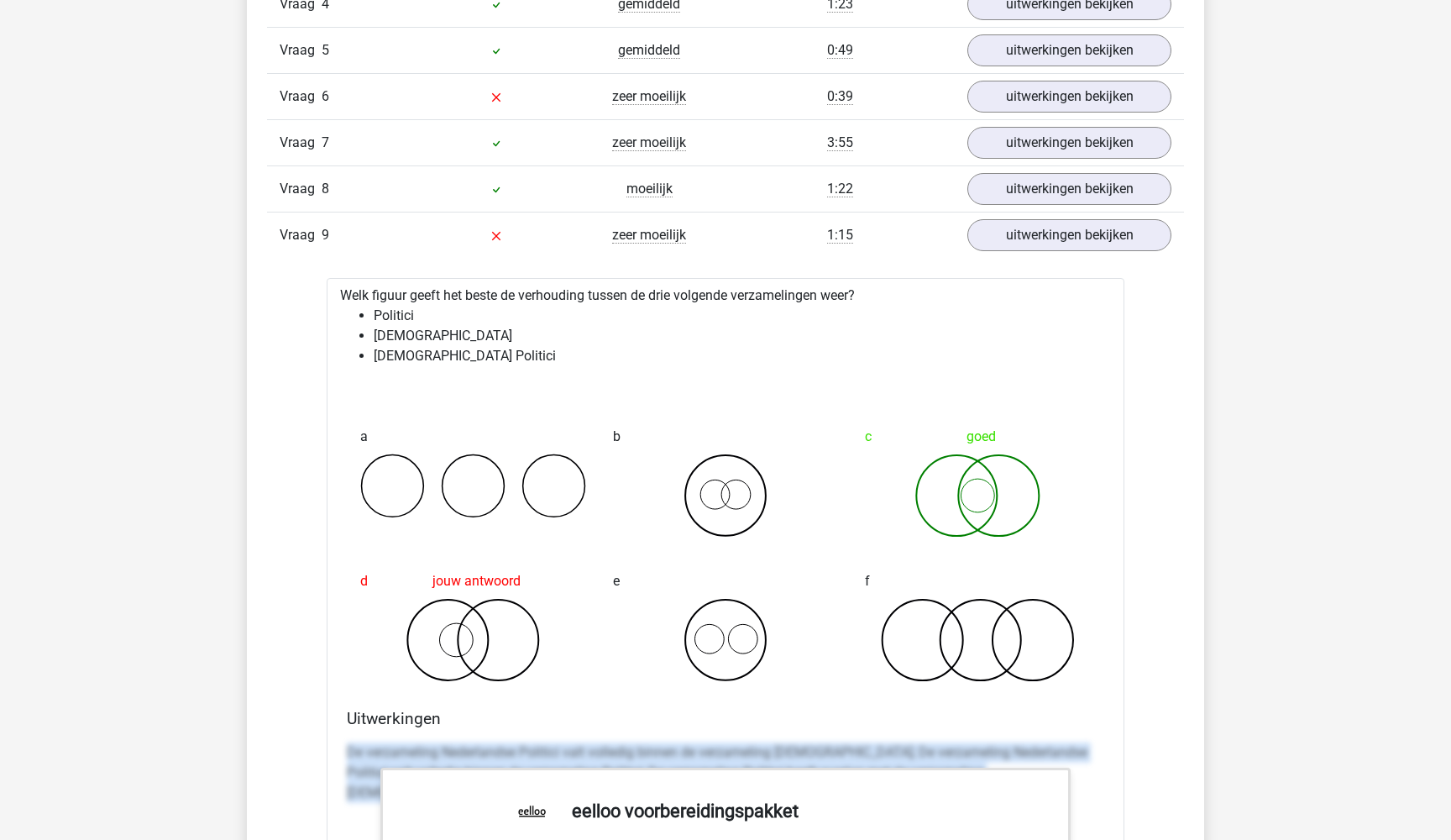
scroll to position [1930, 0]
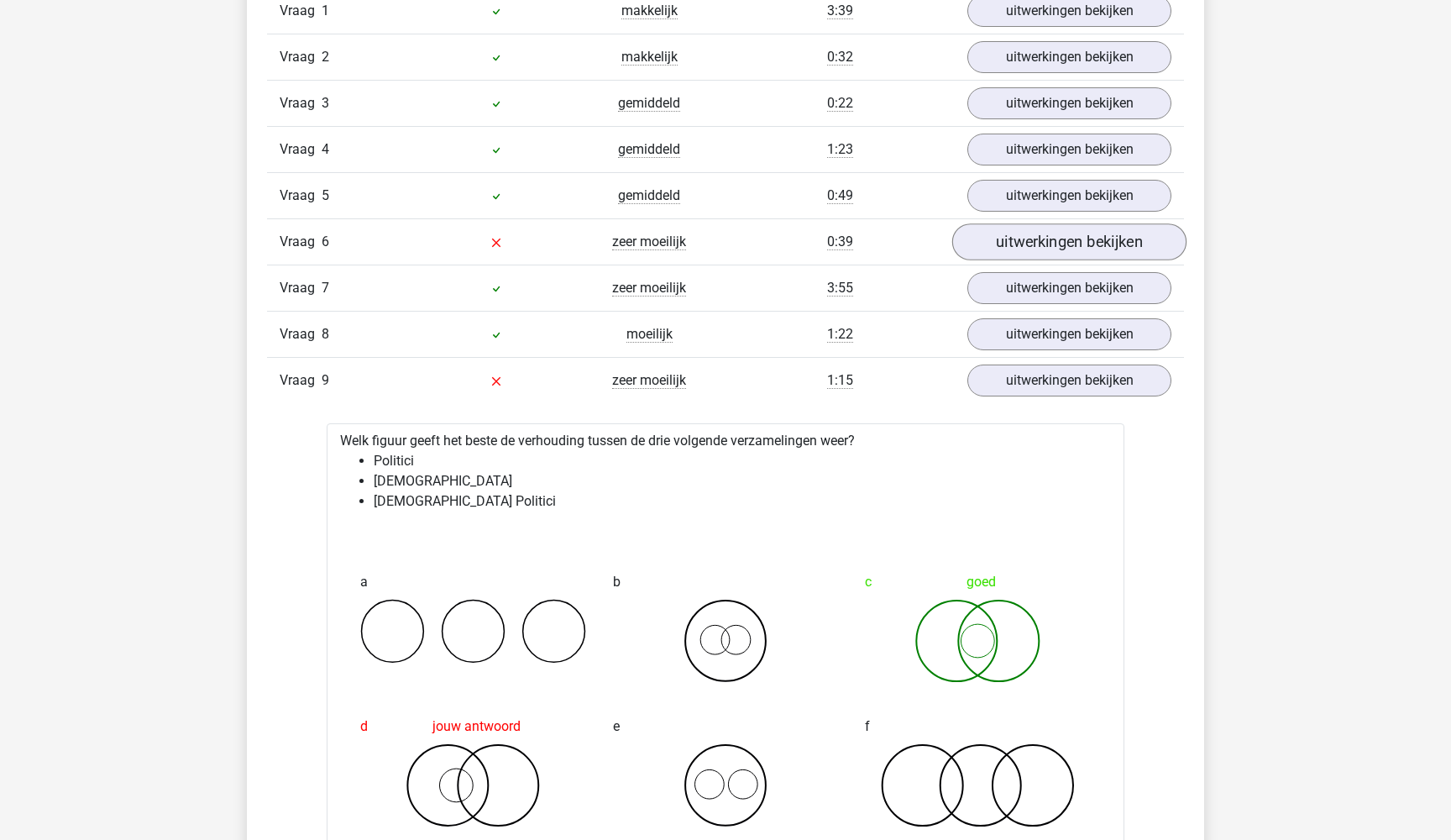
click at [1025, 245] on link "uitwerkingen bekijken" at bounding box center [1068, 243] width 234 height 37
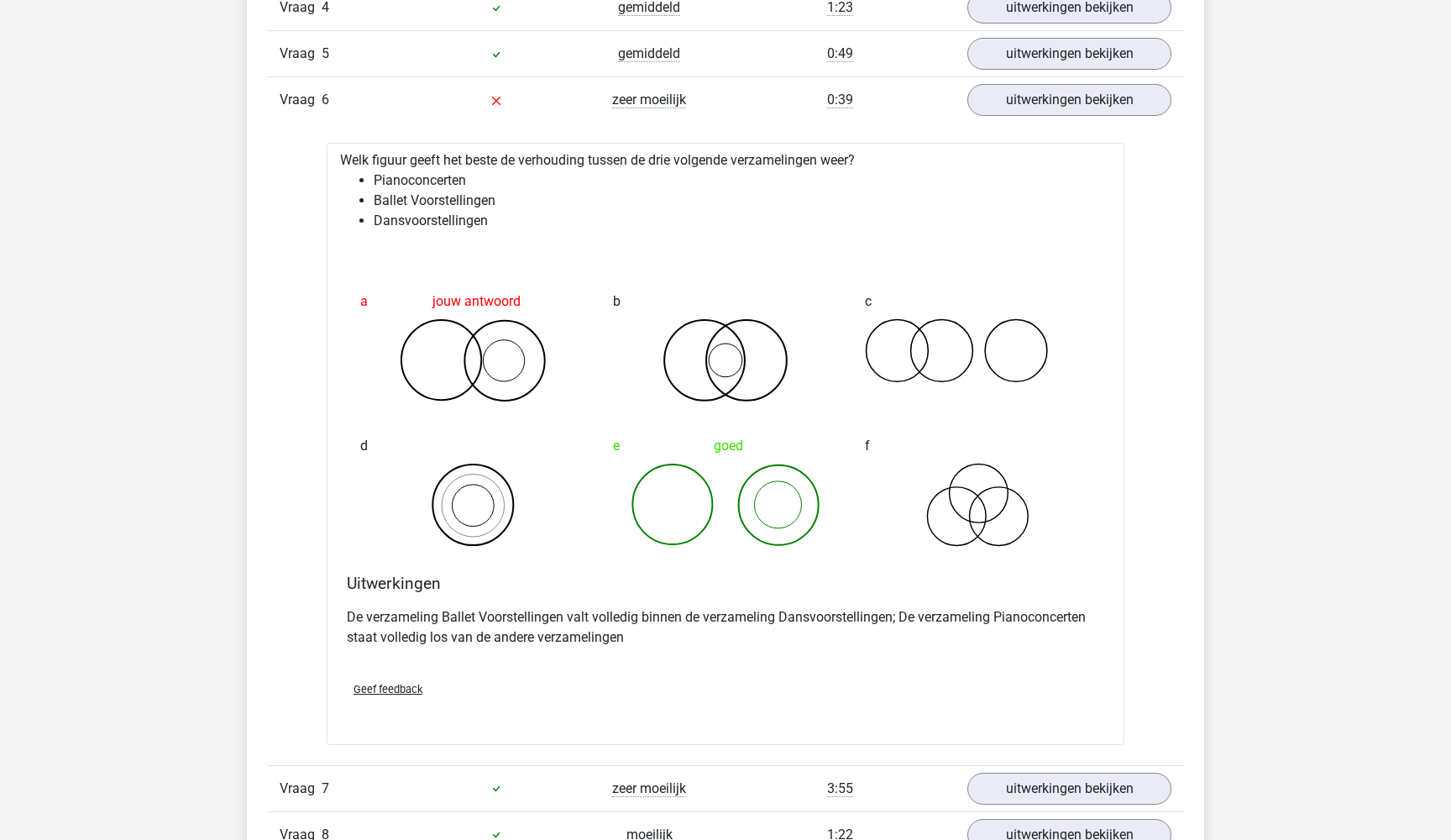
scroll to position [2085, 0]
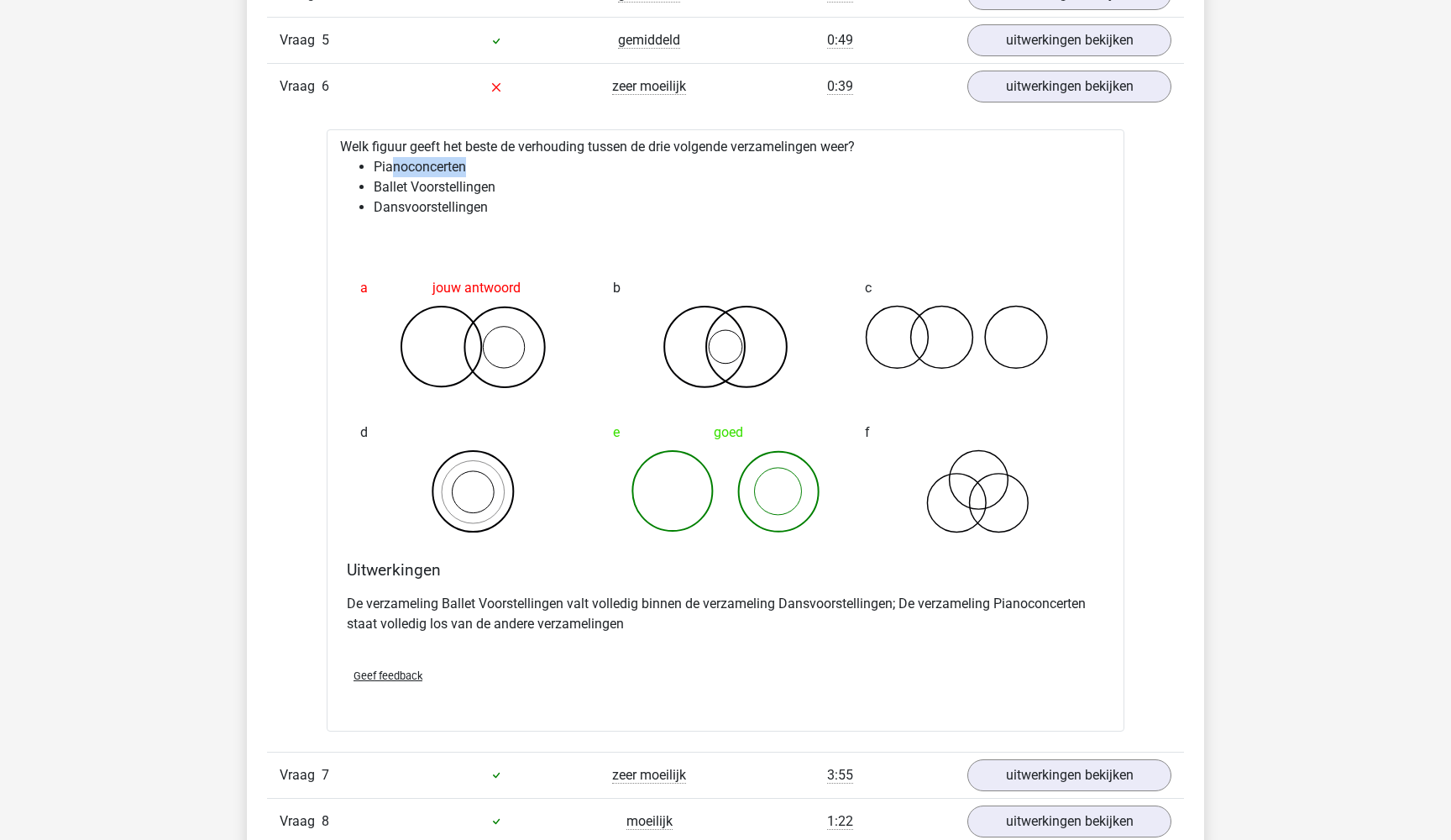
drag, startPoint x: 391, startPoint y: 162, endPoint x: 478, endPoint y: 162, distance: 87.0
click at [475, 162] on li "Pianoconcerten" at bounding box center [742, 167] width 737 height 20
click at [463, 194] on li "Ballet Voorstellingen" at bounding box center [742, 186] width 737 height 20
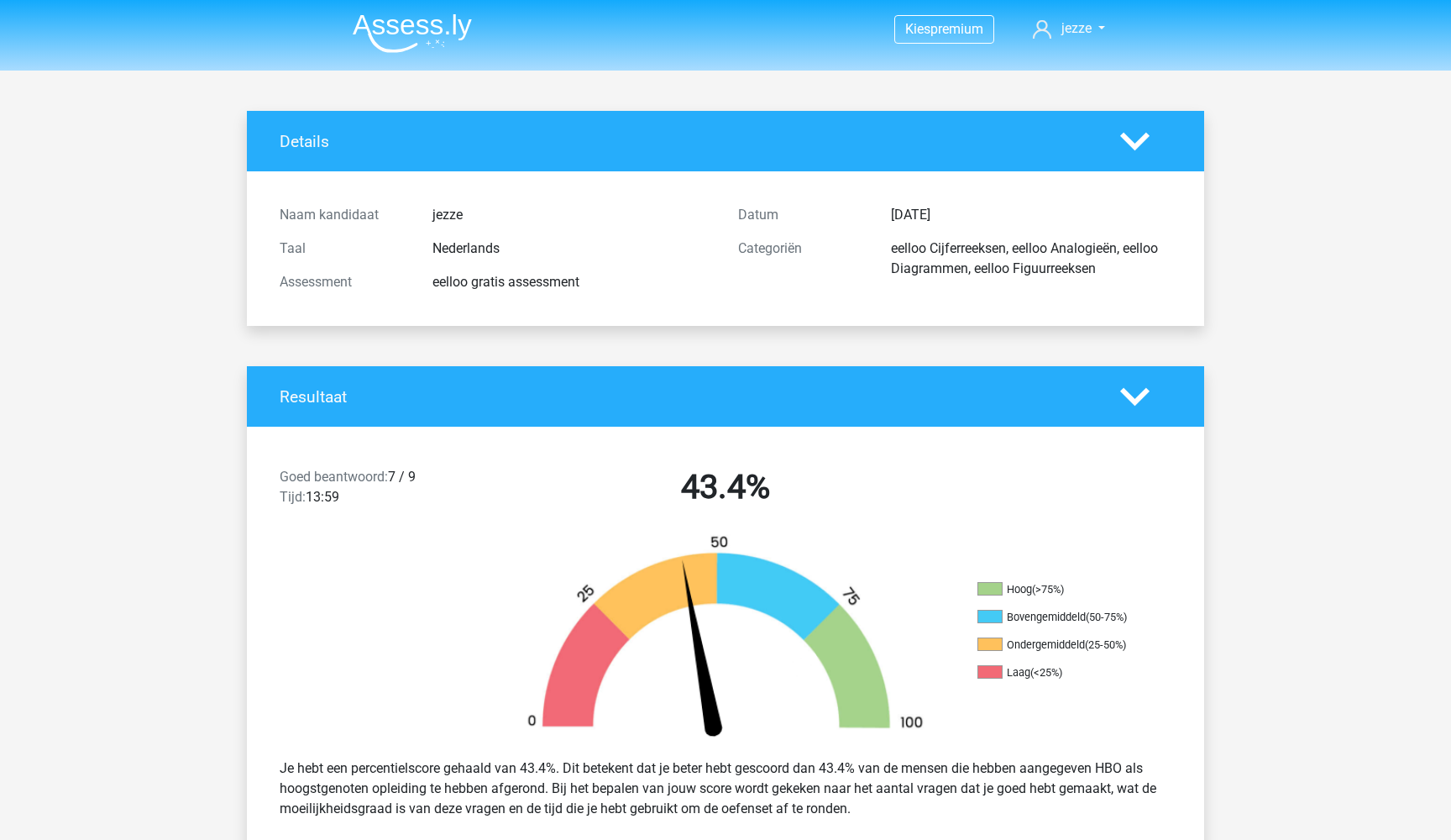
scroll to position [0, 0]
click at [400, 26] on img at bounding box center [412, 33] width 119 height 40
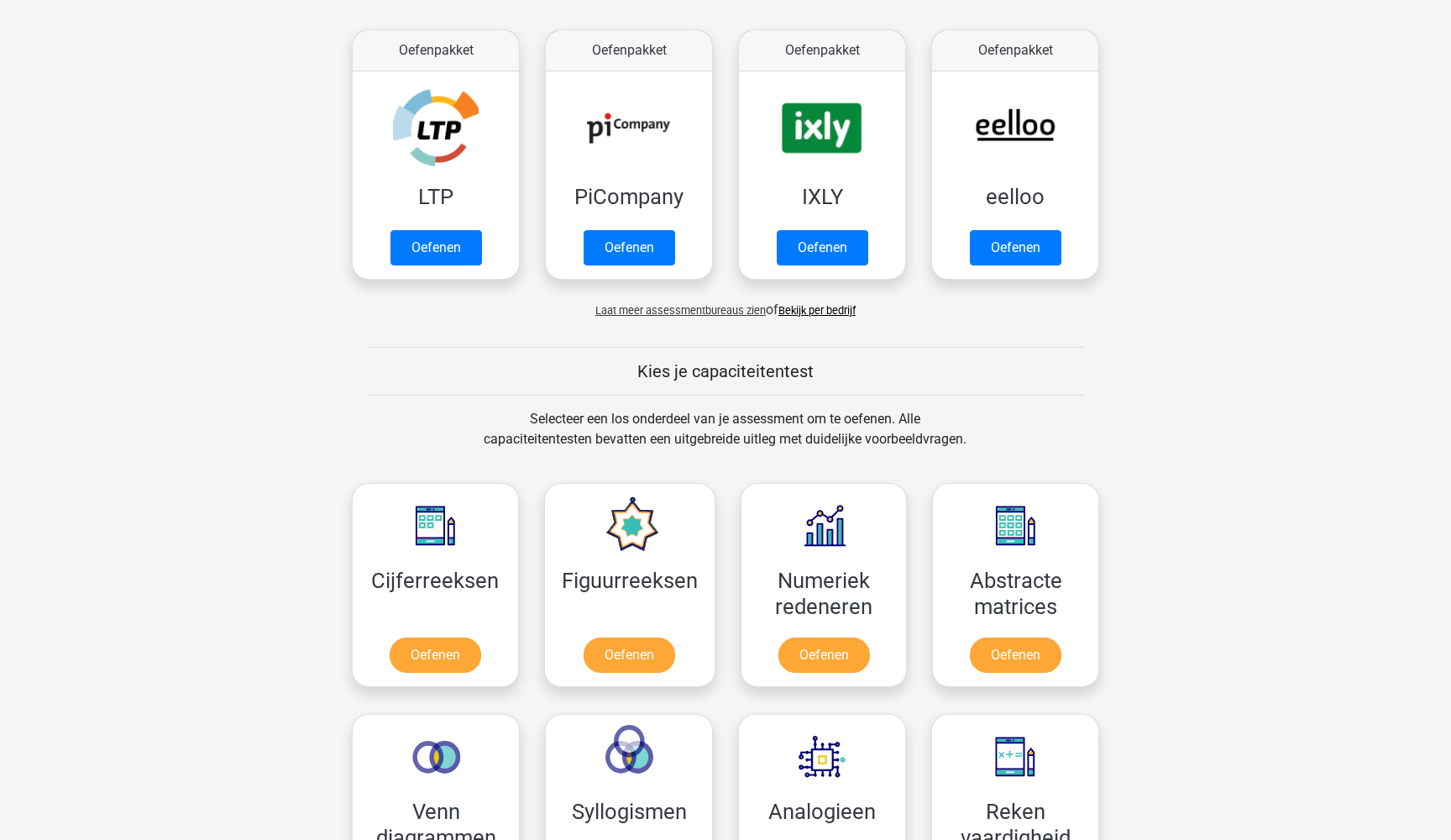
scroll to position [239, 0]
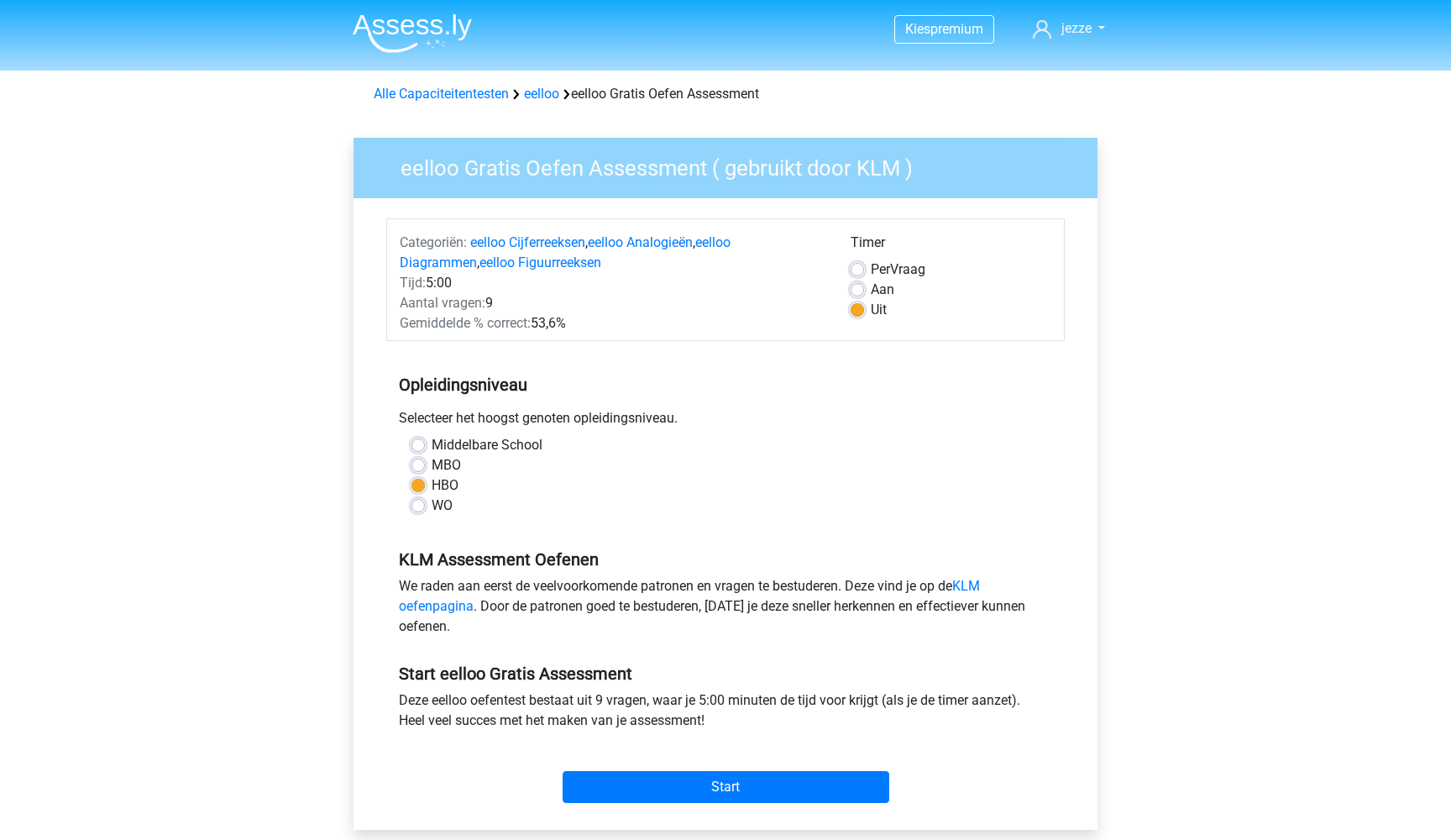
scroll to position [90, 0]
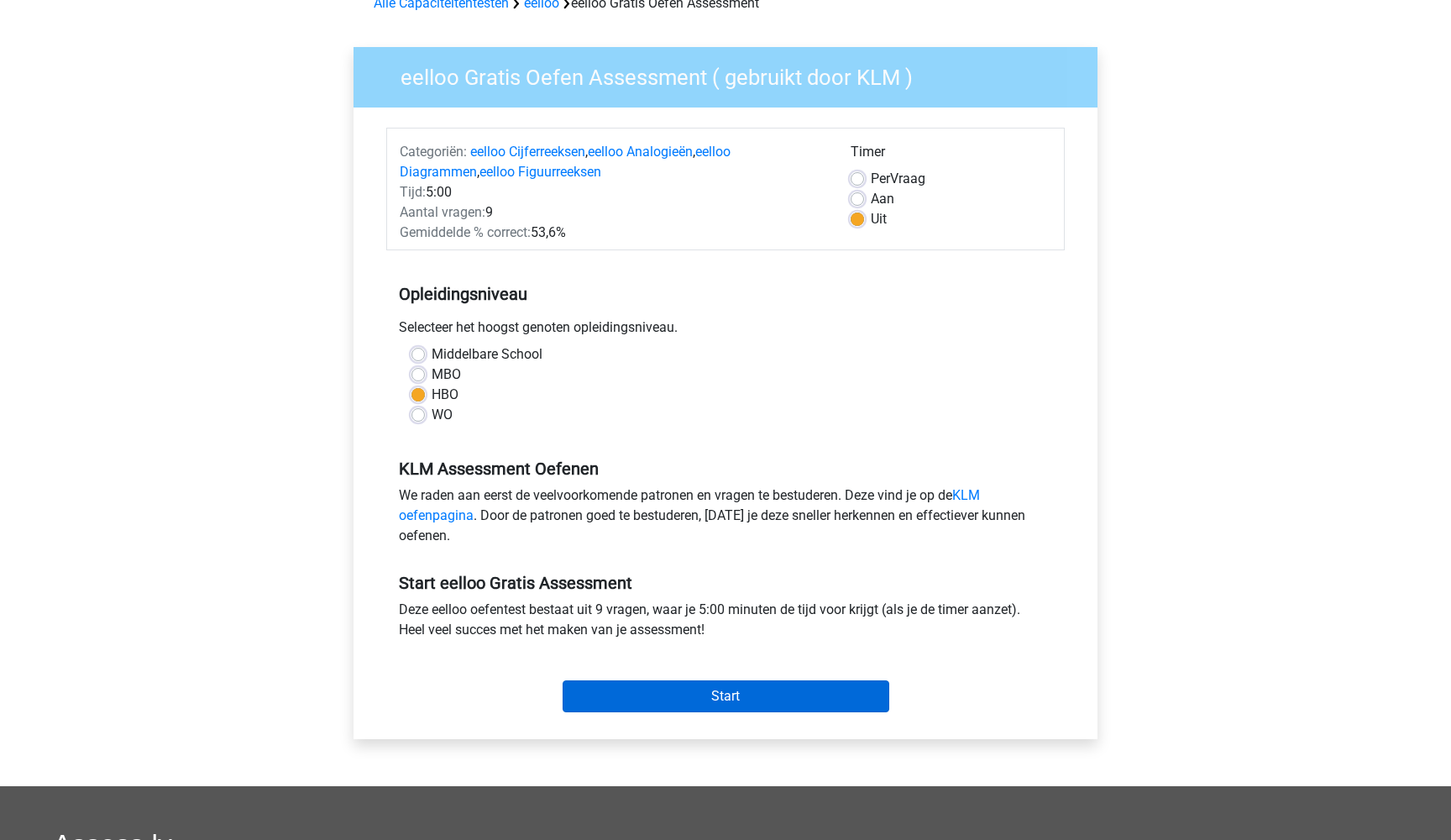
click at [646, 697] on input "Start" at bounding box center [726, 695] width 326 height 32
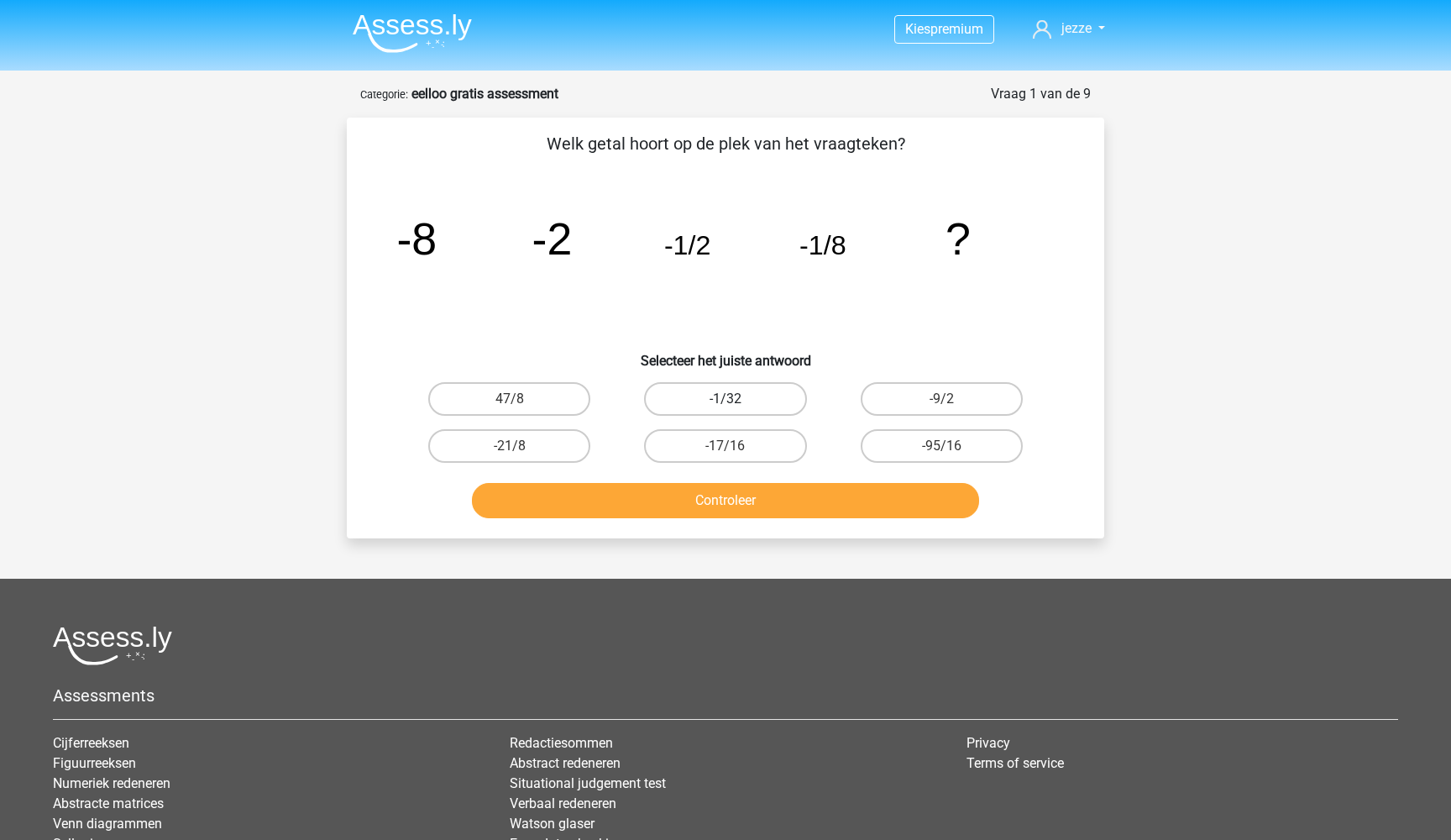
click at [748, 408] on label "-1/32" at bounding box center [725, 398] width 162 height 34
click at [736, 408] on input "-1/32" at bounding box center [730, 404] width 11 height 11
radio input "true"
click at [740, 509] on button "Controleer" at bounding box center [726, 500] width 508 height 35
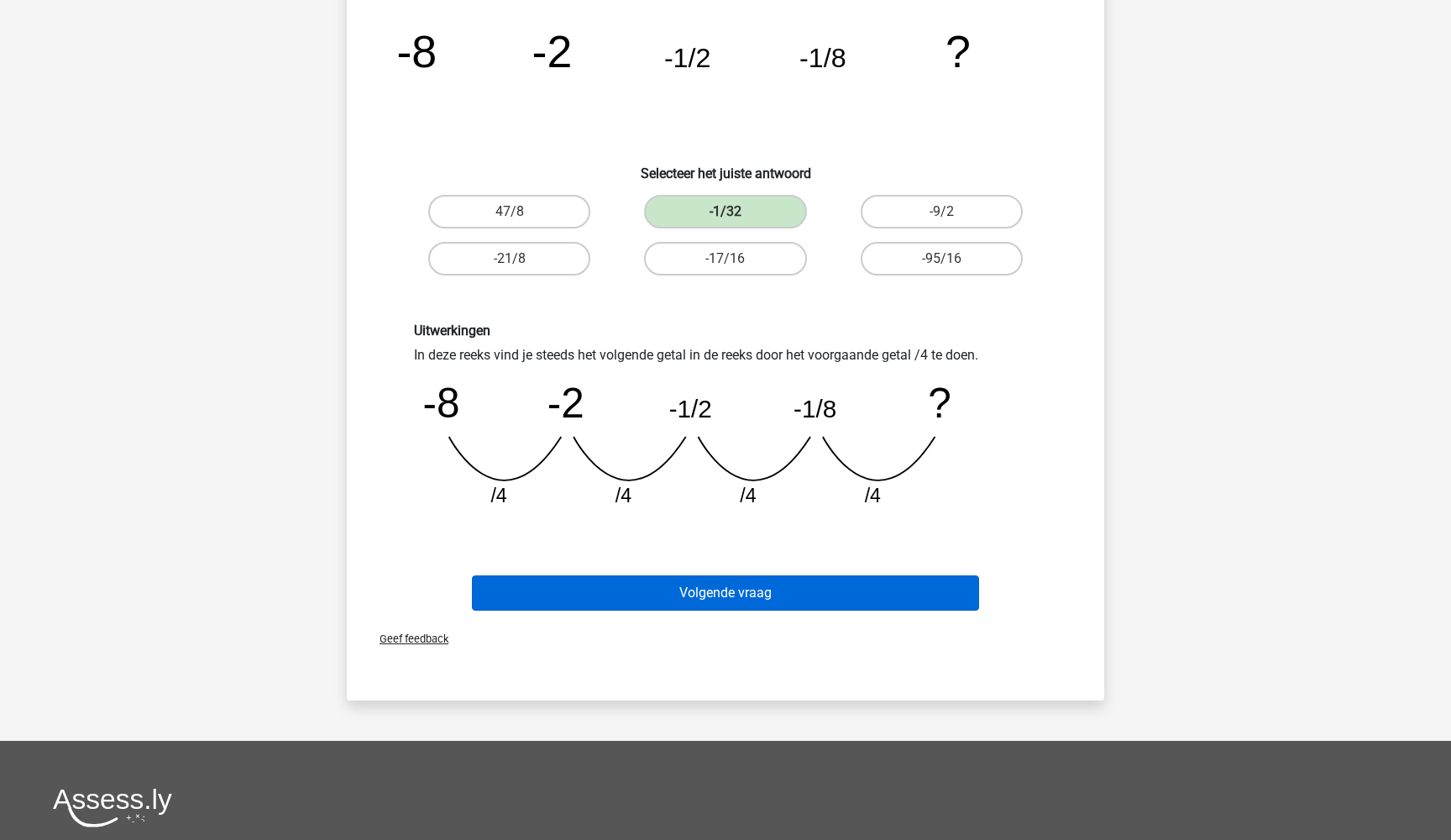
click at [725, 597] on button "Volgende vraag" at bounding box center [726, 592] width 508 height 35
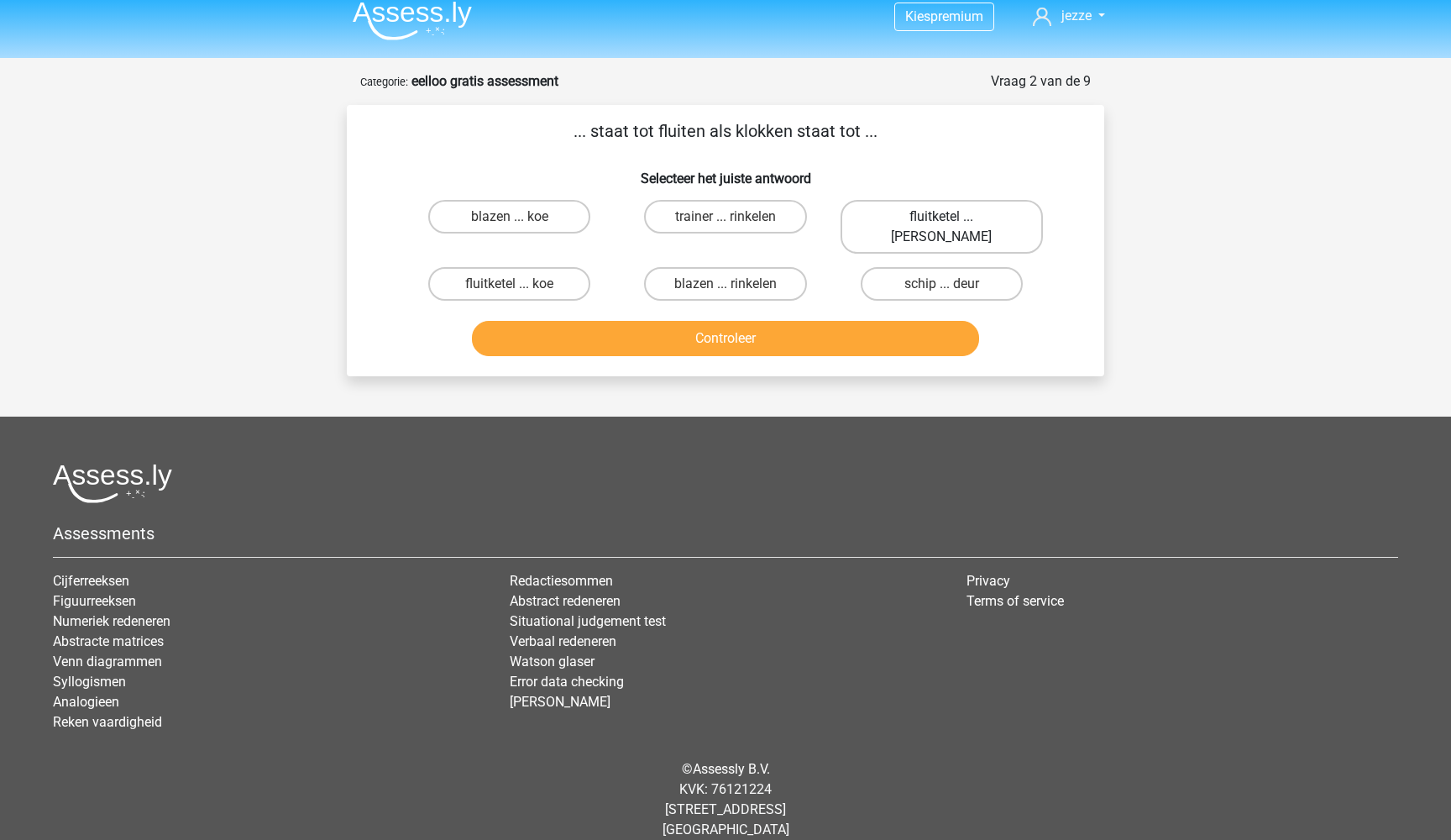
click at [905, 210] on label "fluitketel ... luiden" at bounding box center [941, 226] width 202 height 53
click at [941, 217] on input "fluitketel ... luiden" at bounding box center [946, 221] width 11 height 11
radio input "true"
click at [827, 323] on button "Controleer" at bounding box center [726, 338] width 508 height 35
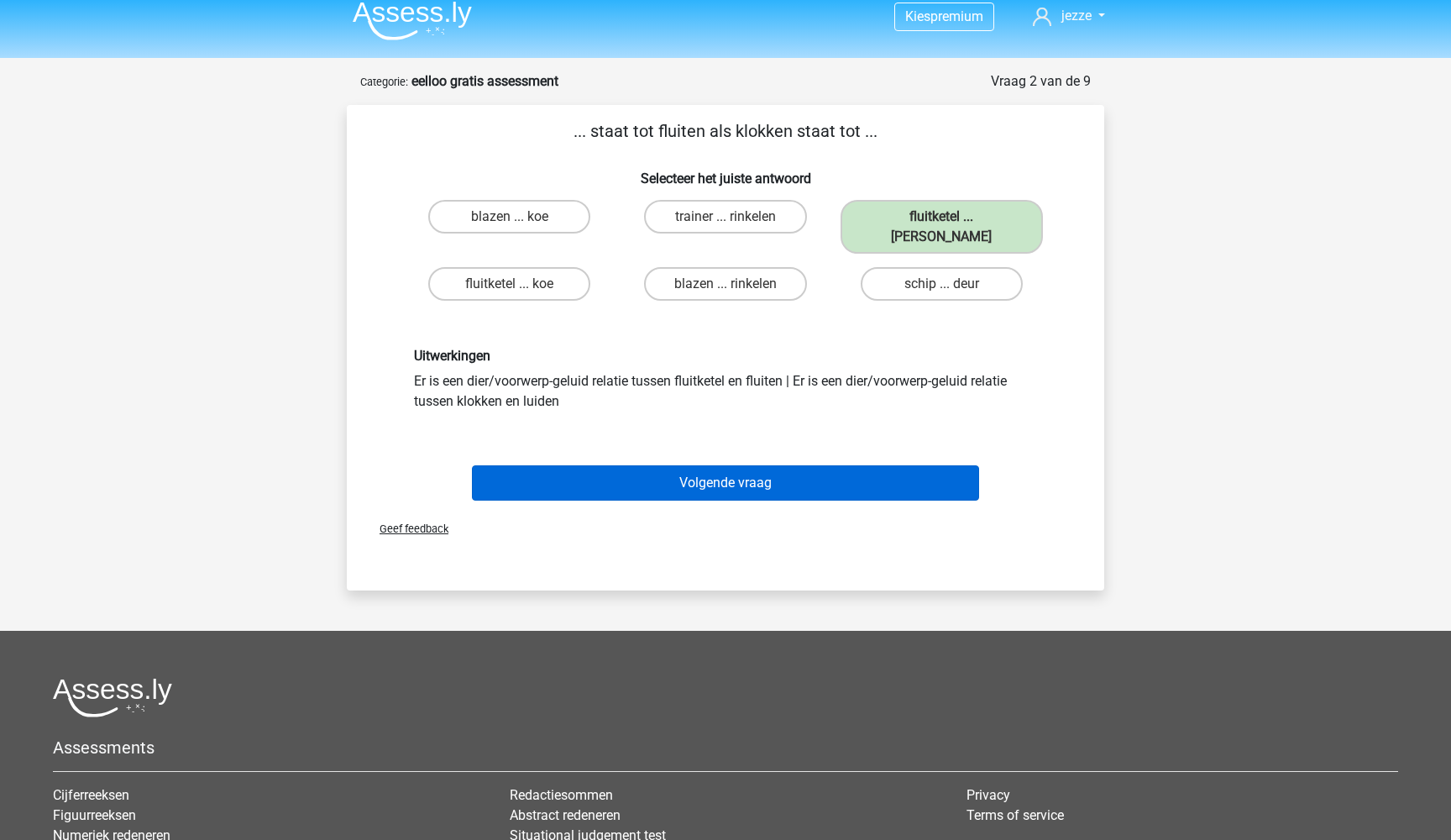
click at [752, 465] on button "Volgende vraag" at bounding box center [726, 483] width 508 height 35
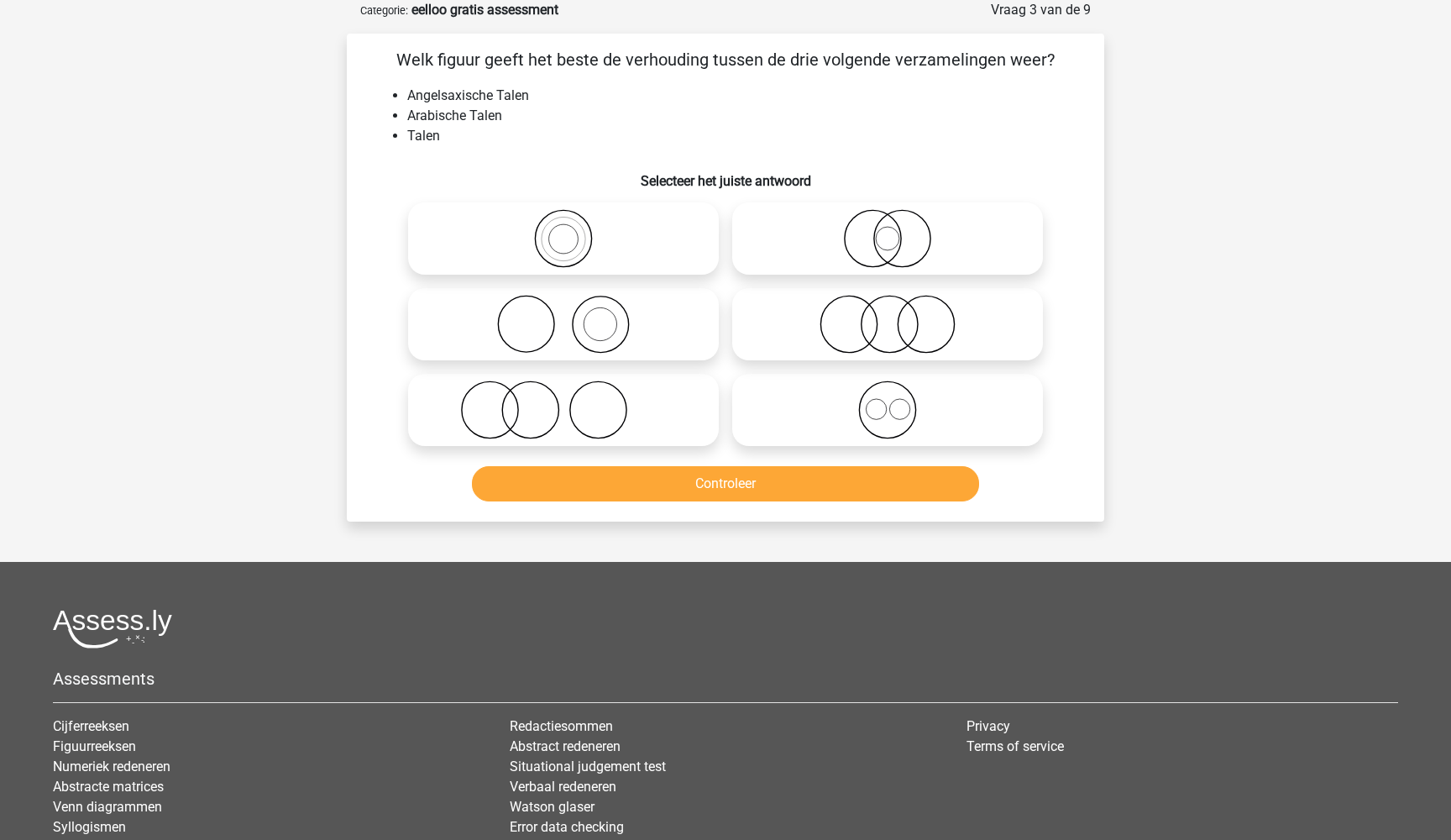
scroll to position [69, 0]
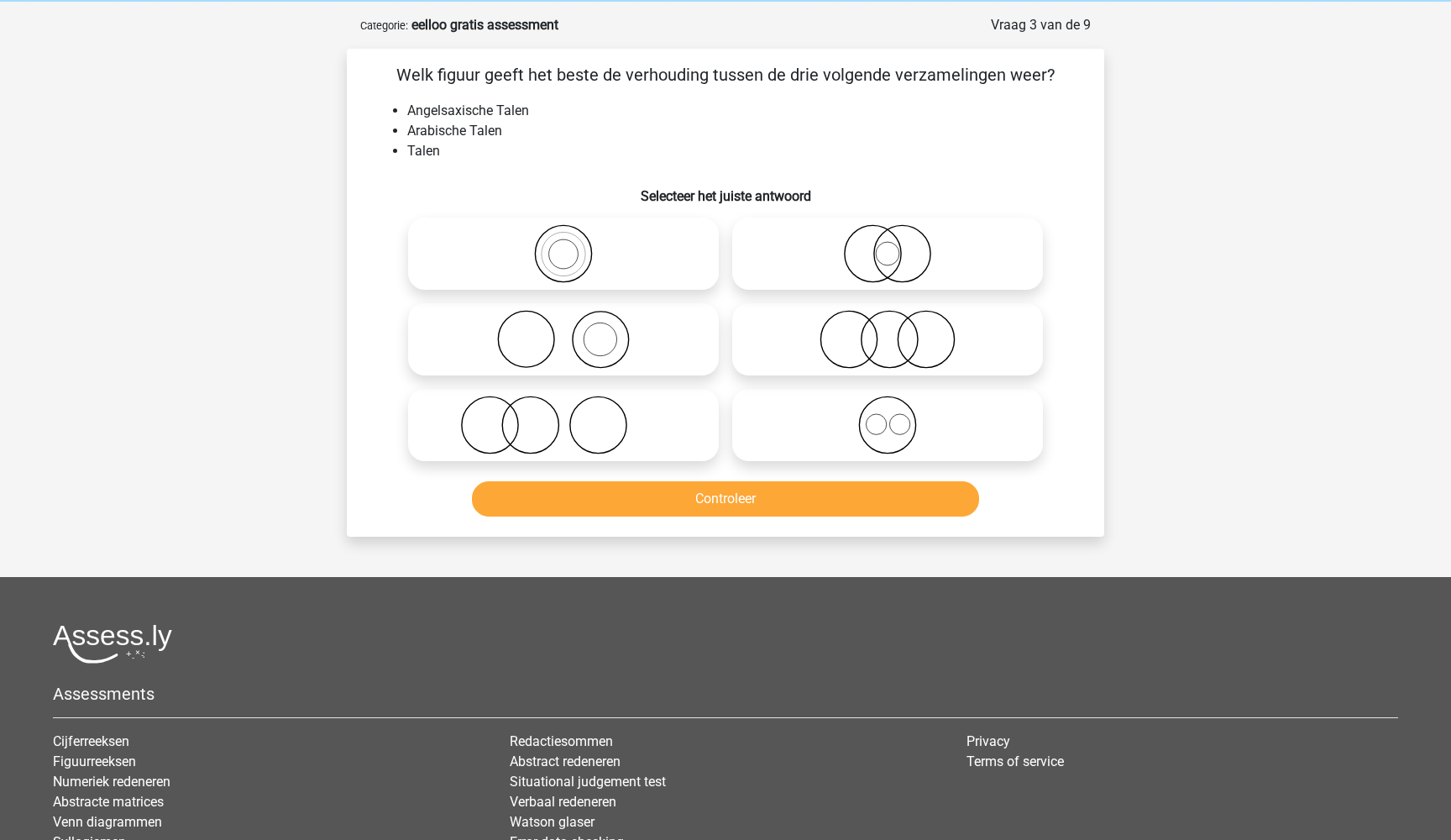
click at [815, 445] on icon at bounding box center [888, 424] width 297 height 59
click at [888, 417] on input "radio" at bounding box center [893, 411] width 11 height 11
radio input "true"
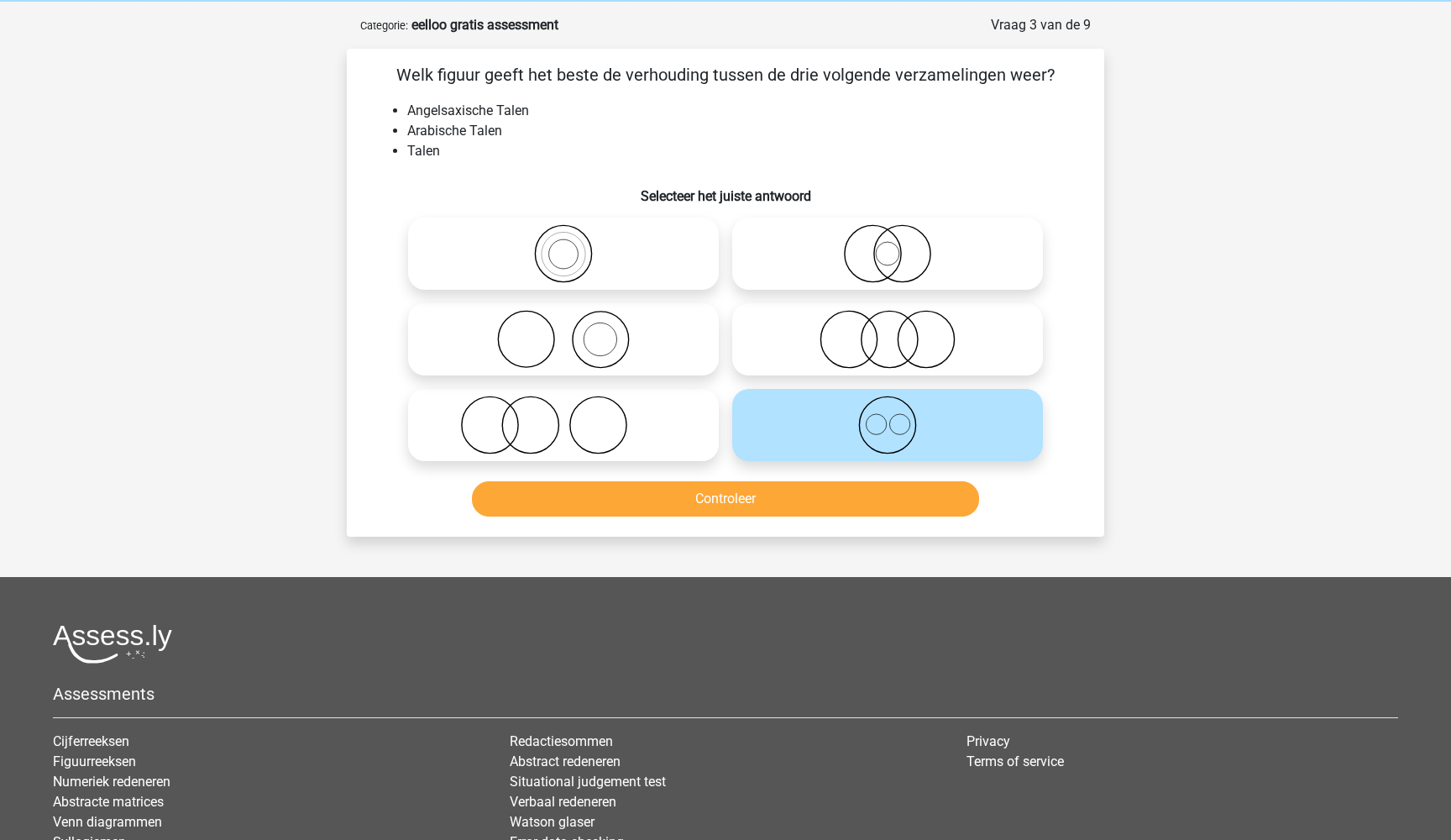
click at [778, 516] on button "Controleer" at bounding box center [726, 498] width 508 height 35
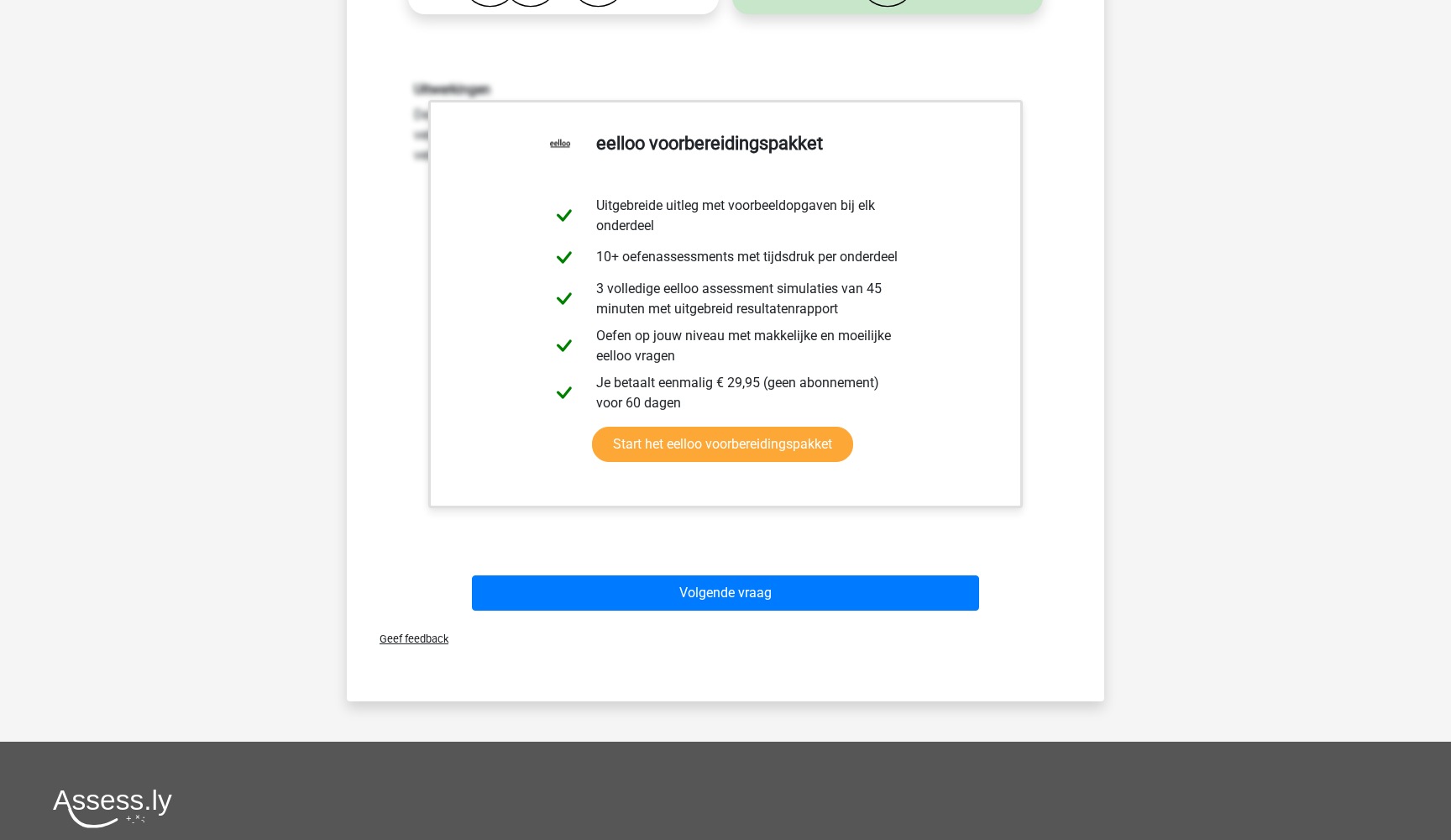
click at [762, 617] on div "Volgende vraag" at bounding box center [725, 595] width 648 height 42
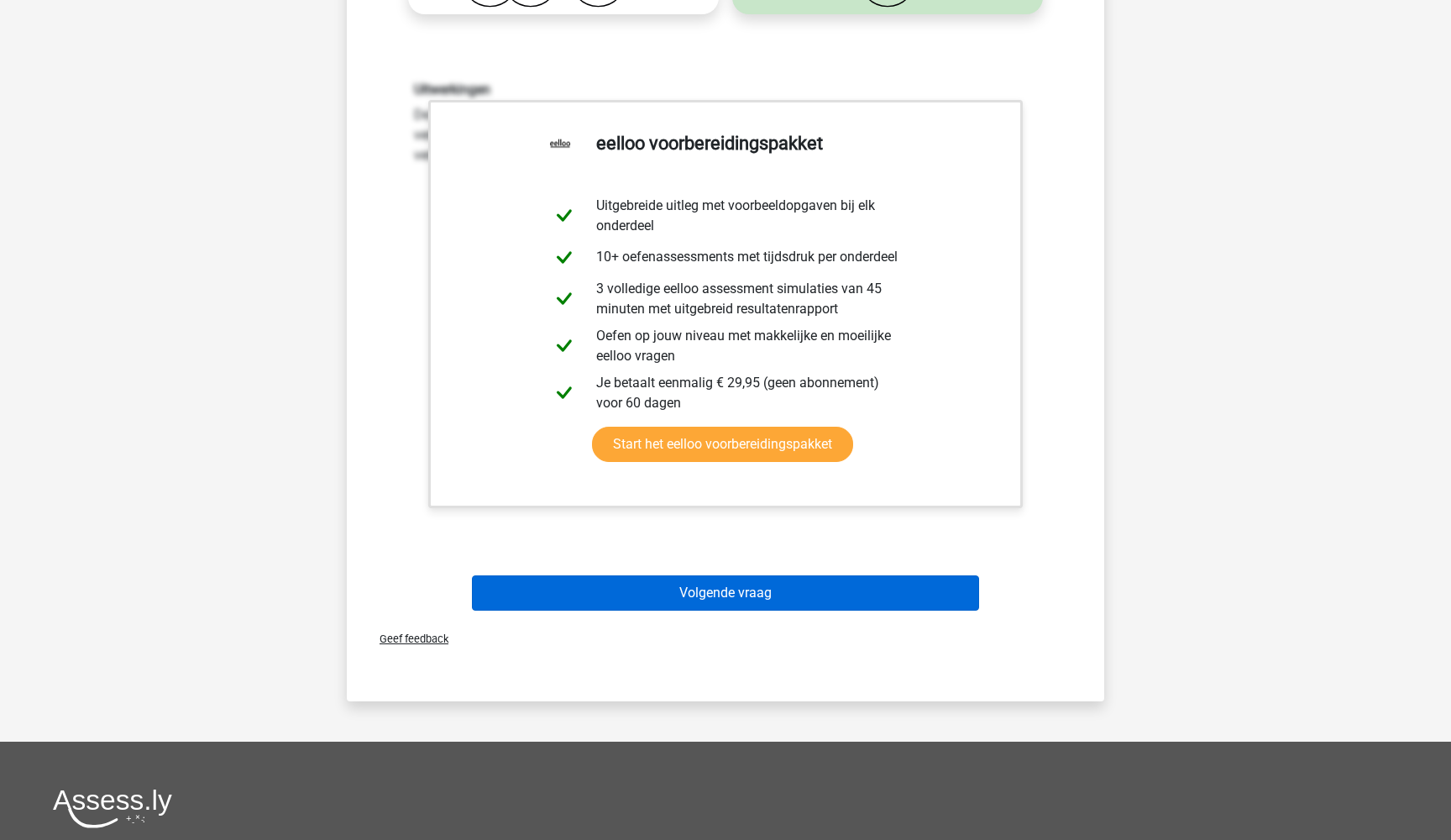
click at [762, 607] on button "Volgende vraag" at bounding box center [726, 592] width 508 height 35
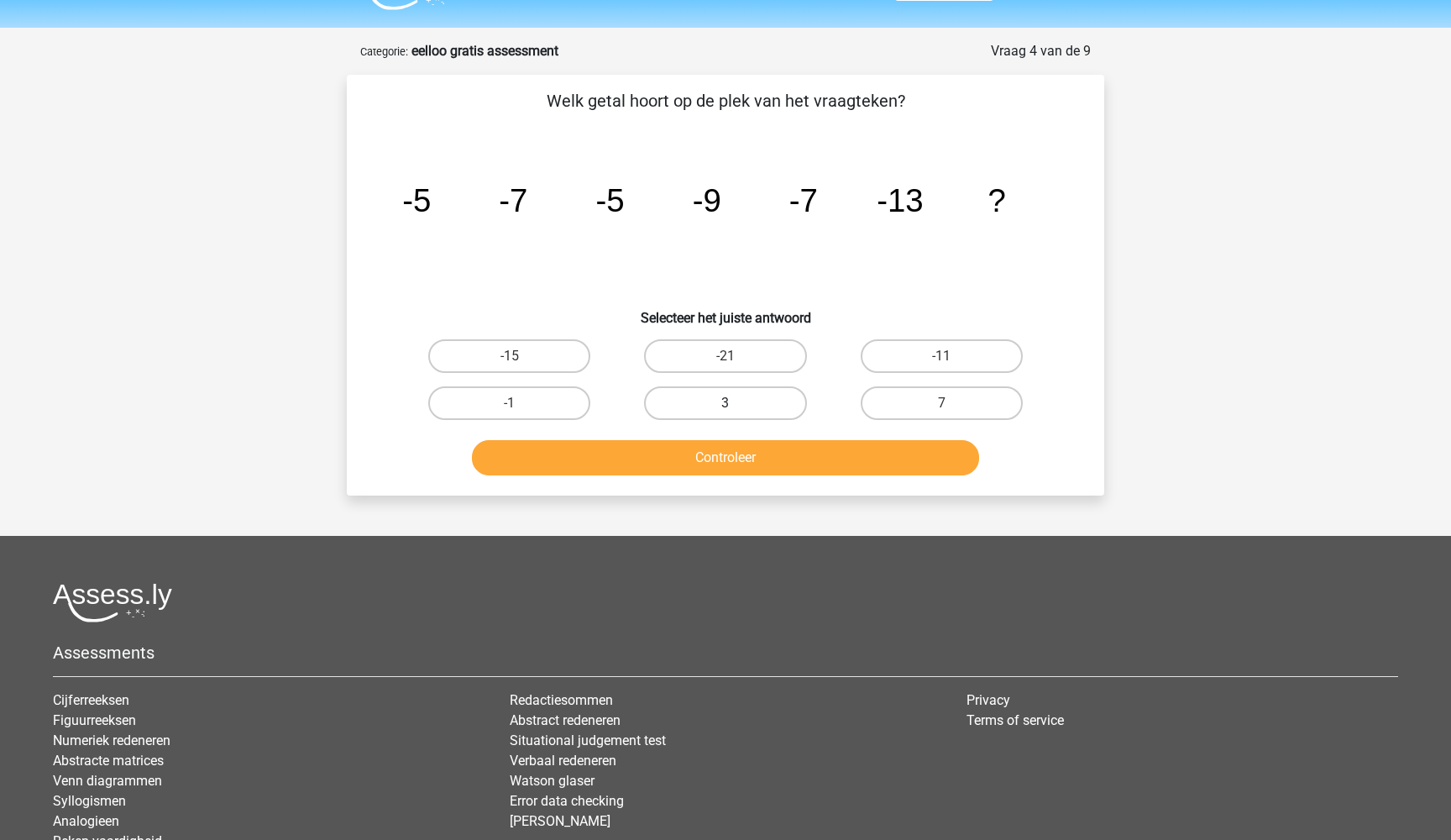
scroll to position [34, 0]
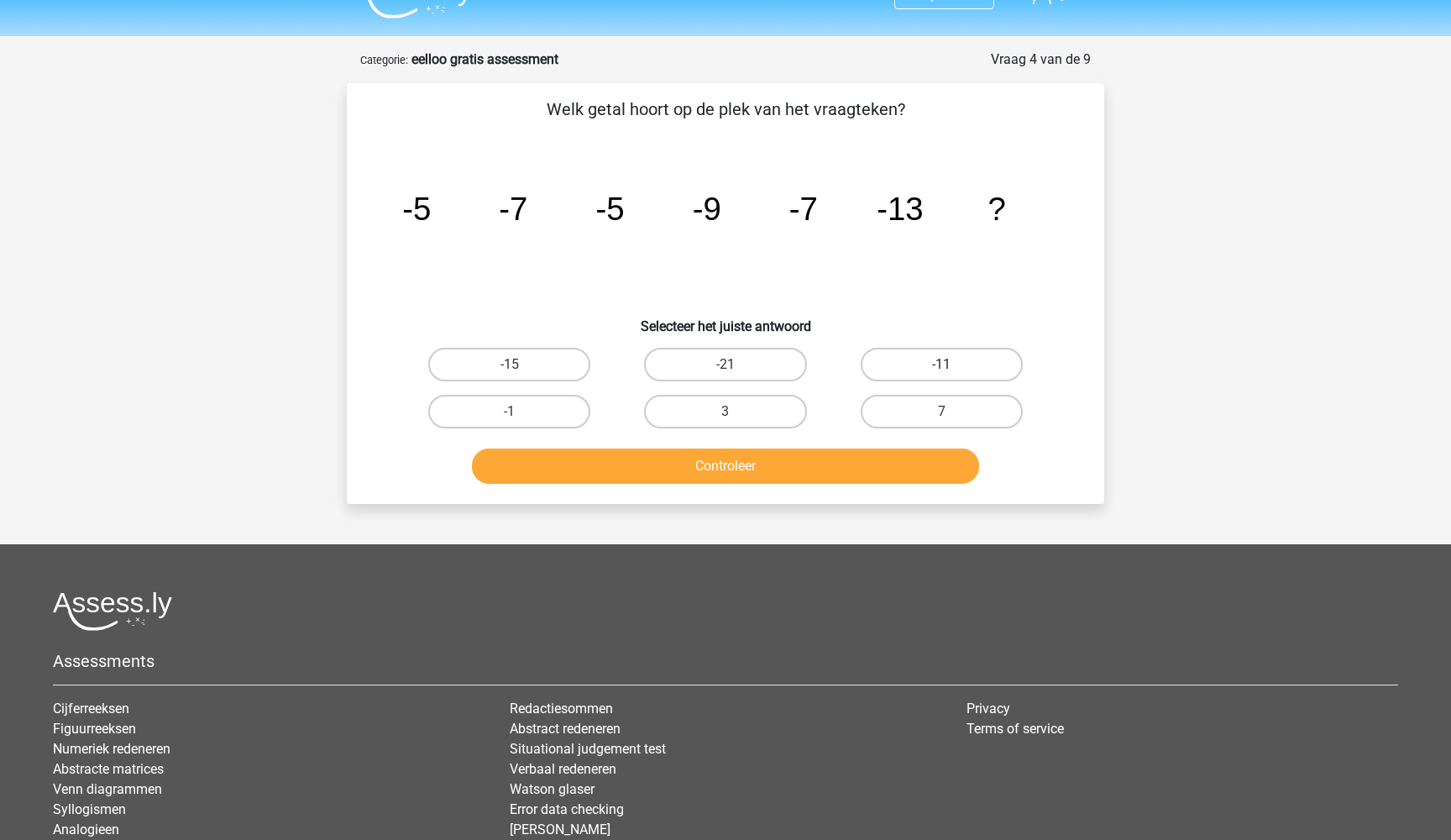
click at [928, 364] on label "-11" at bounding box center [941, 364] width 162 height 34
click at [941, 364] on input "-11" at bounding box center [946, 369] width 11 height 11
radio input "true"
click at [827, 467] on button "Controleer" at bounding box center [726, 466] width 508 height 35
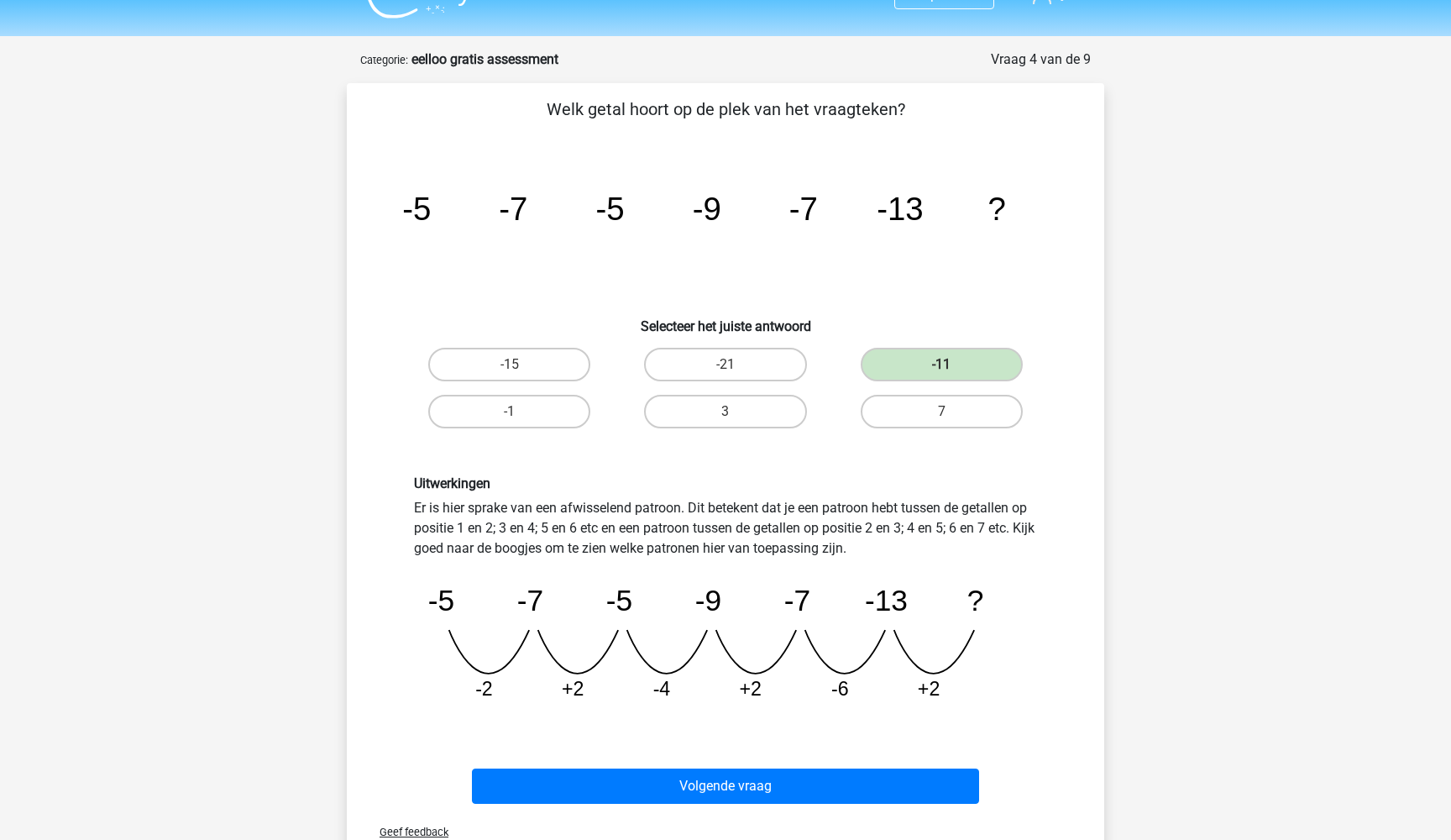
scroll to position [191, 0]
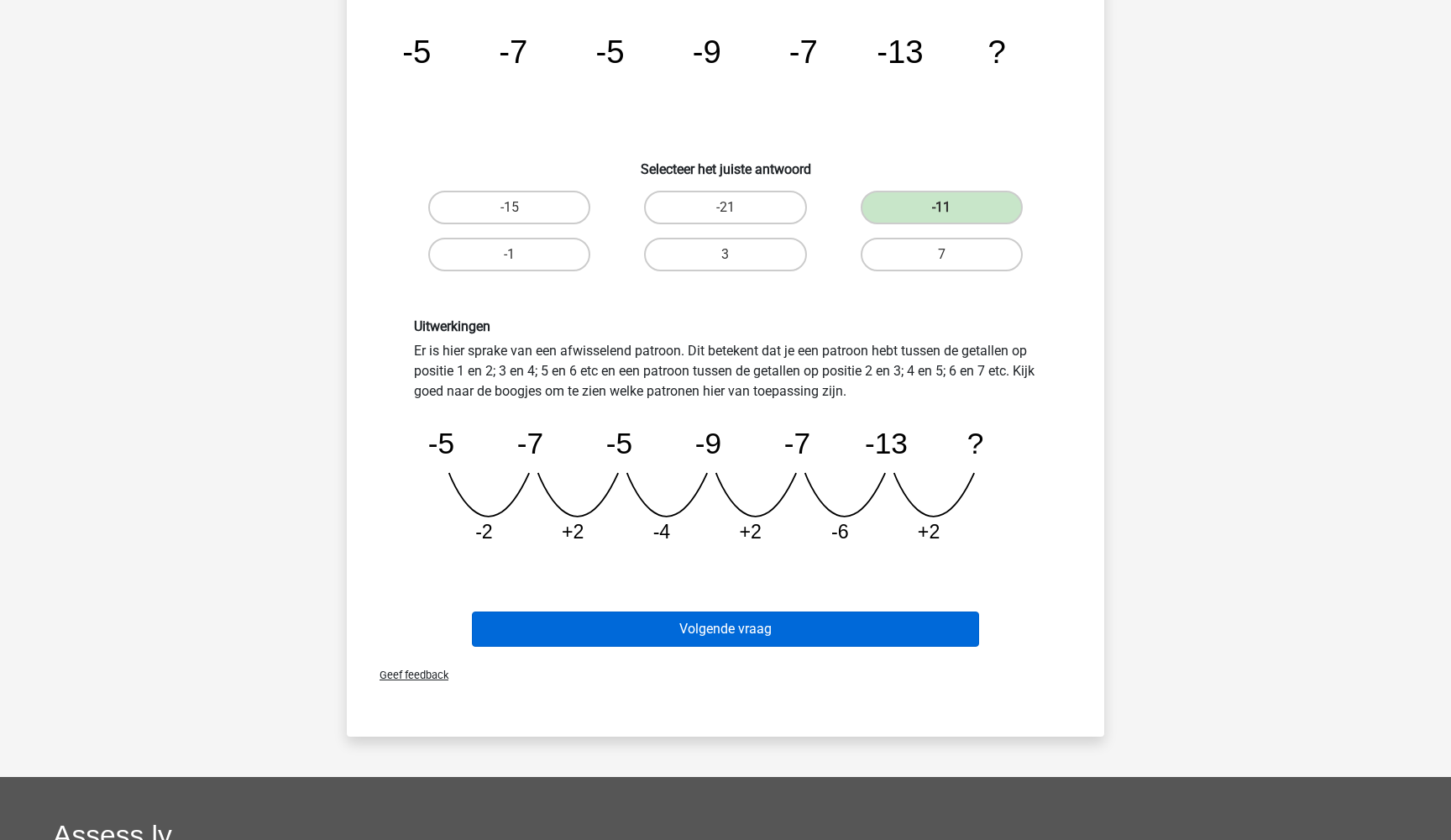
click at [782, 622] on button "Volgende vraag" at bounding box center [726, 628] width 508 height 35
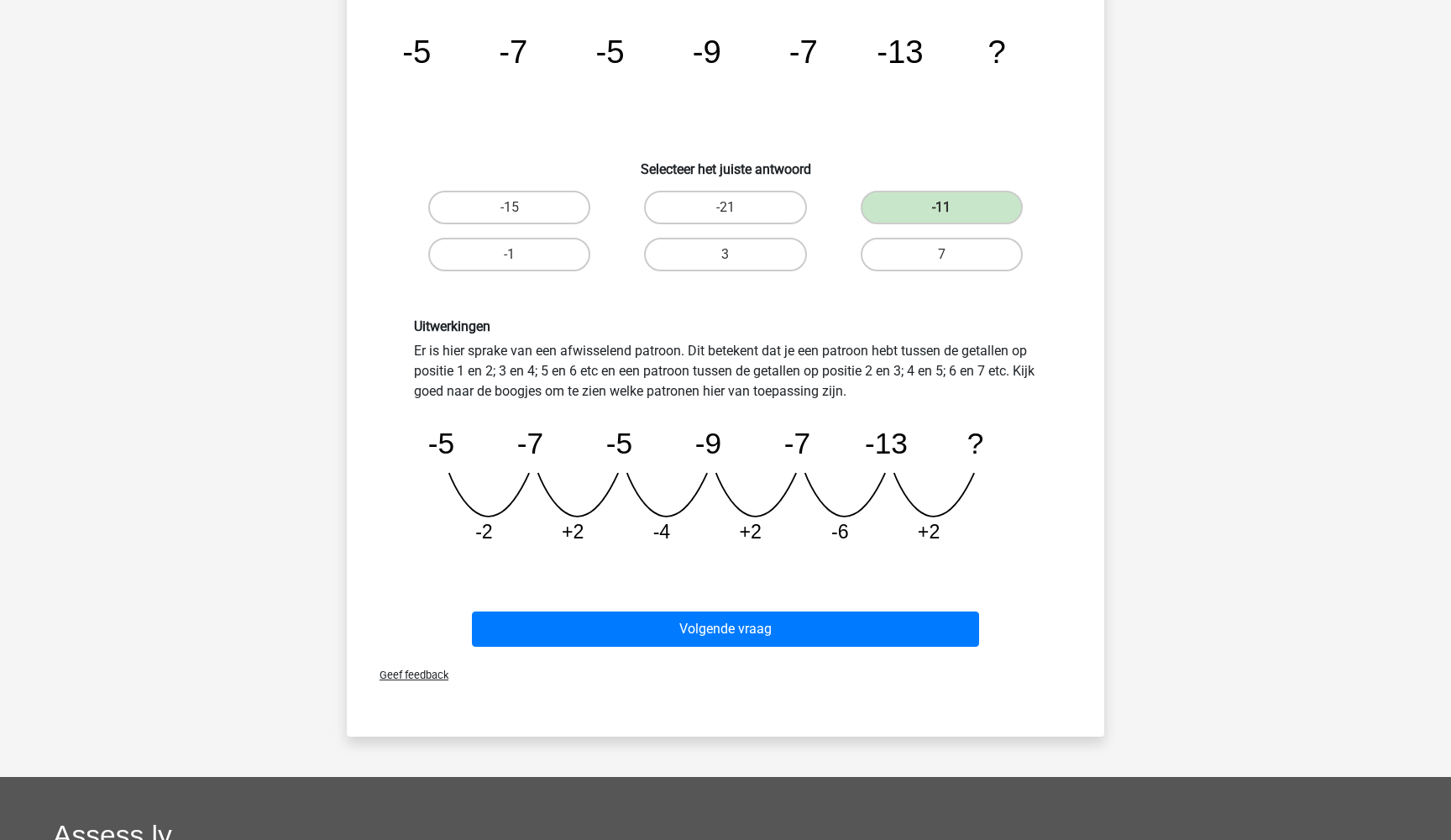
scroll to position [13, 0]
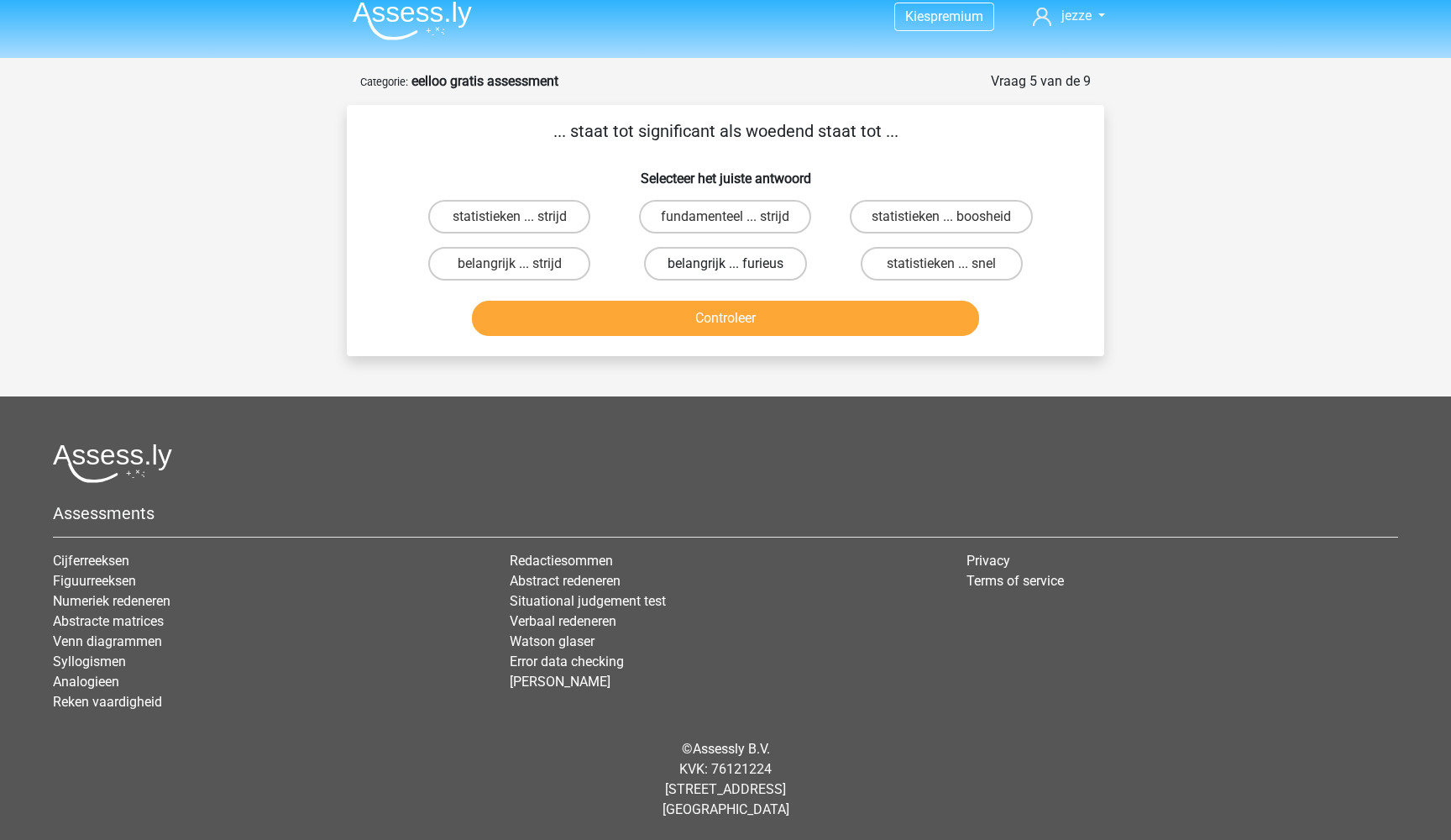
click at [677, 270] on label "belangrijk ... furieus" at bounding box center [725, 263] width 162 height 34
click at [726, 270] on input "belangrijk ... furieus" at bounding box center [730, 268] width 11 height 11
radio input "true"
click at [674, 316] on button "Controleer" at bounding box center [726, 318] width 508 height 35
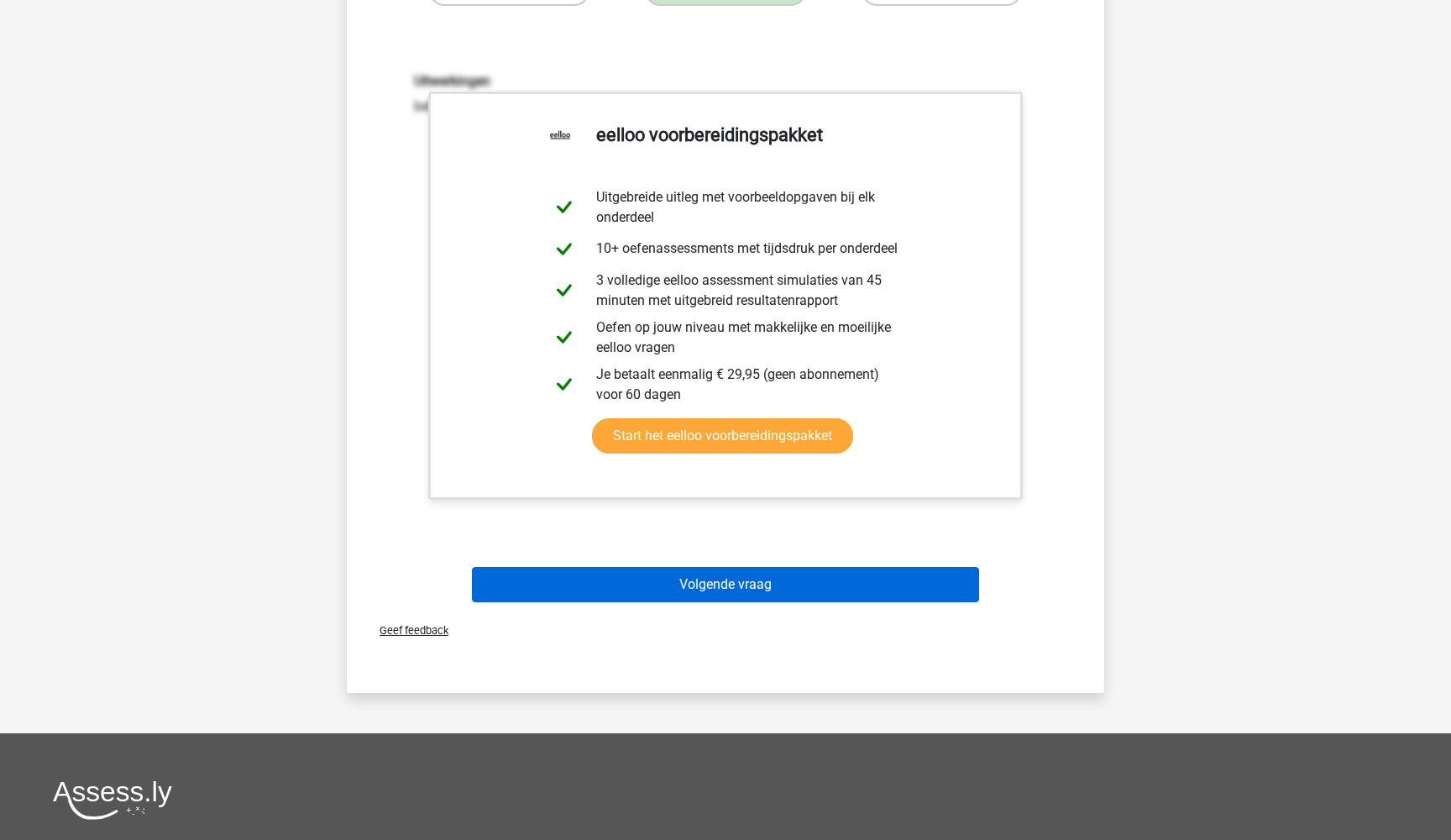
click at [667, 600] on button "Volgende vraag" at bounding box center [726, 585] width 508 height 35
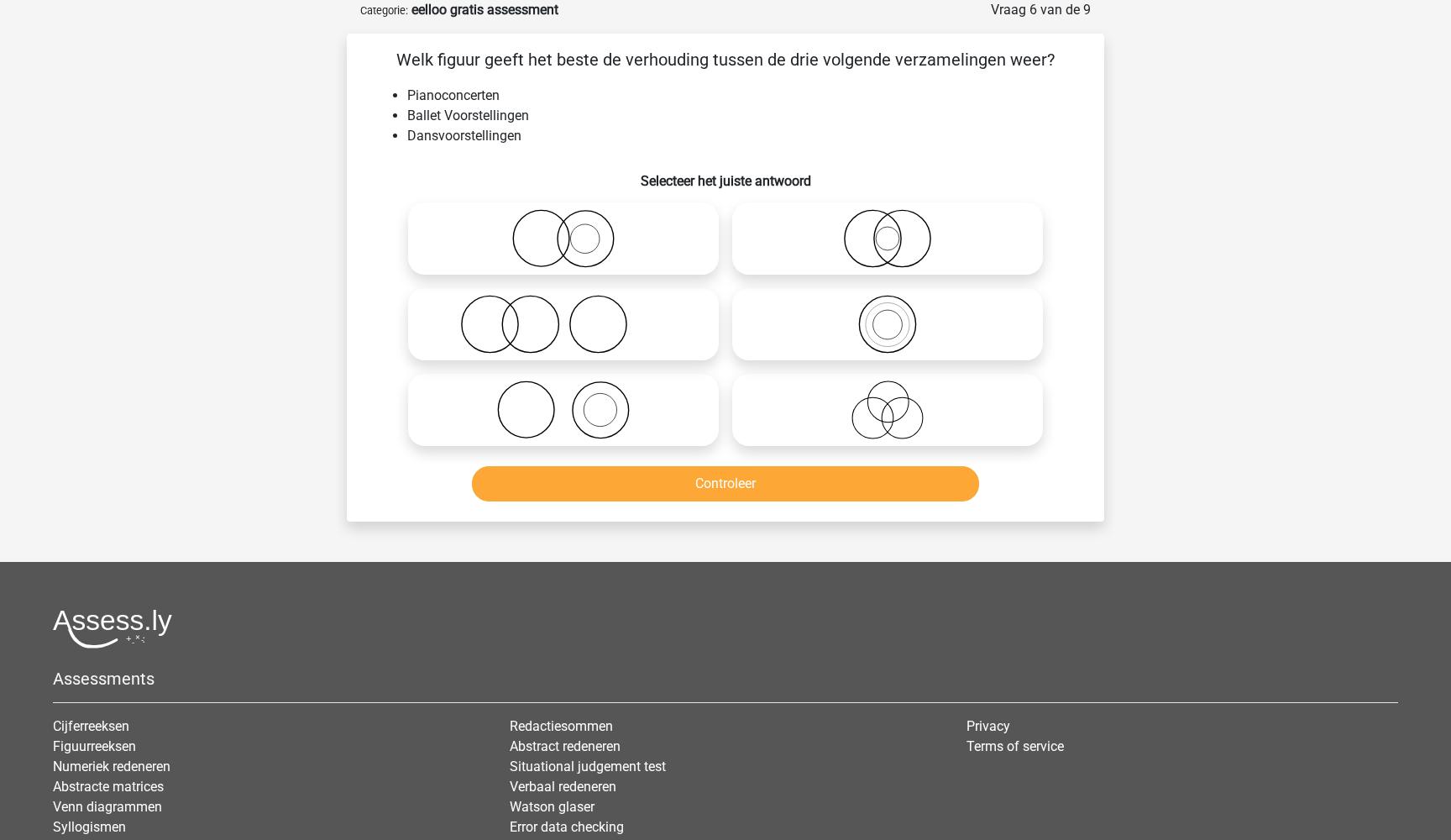
scroll to position [73, 0]
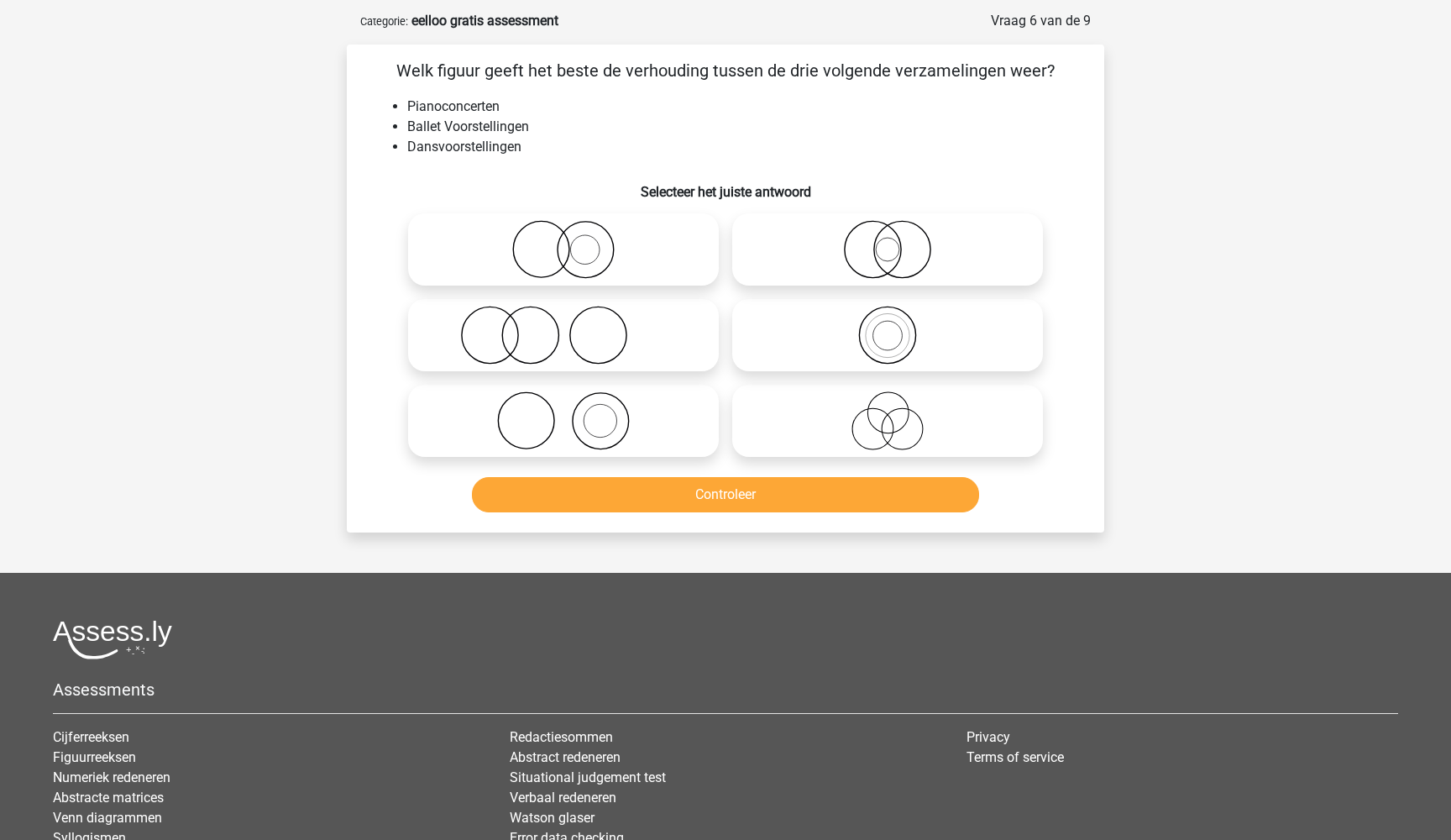
click at [632, 431] on icon at bounding box center [563, 420] width 297 height 59
click at [574, 412] on input "radio" at bounding box center [568, 406] width 11 height 11
radio input "true"
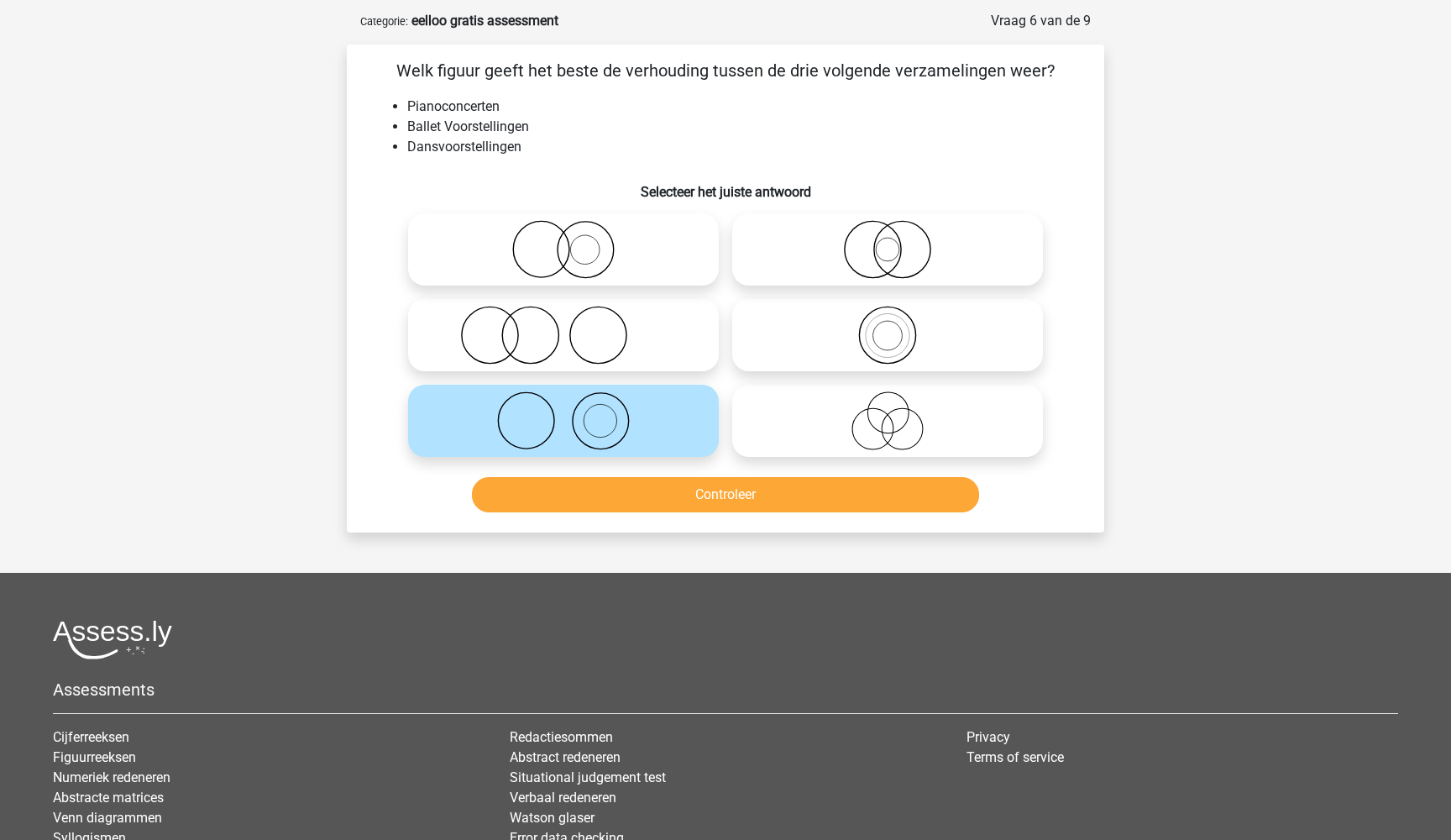
click at [641, 490] on button "Controleer" at bounding box center [726, 494] width 508 height 35
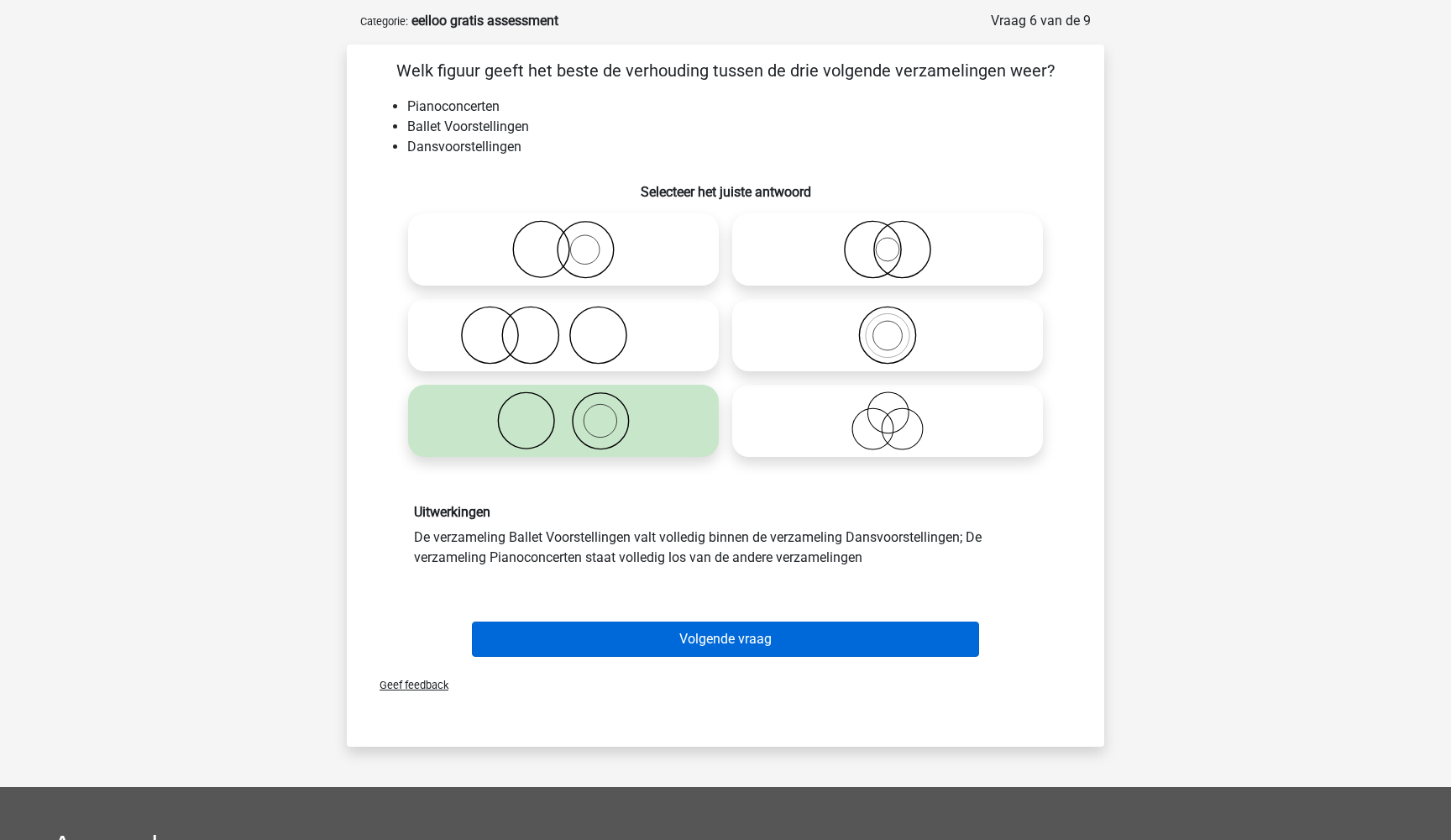
click at [691, 641] on button "Volgende vraag" at bounding box center [726, 639] width 508 height 35
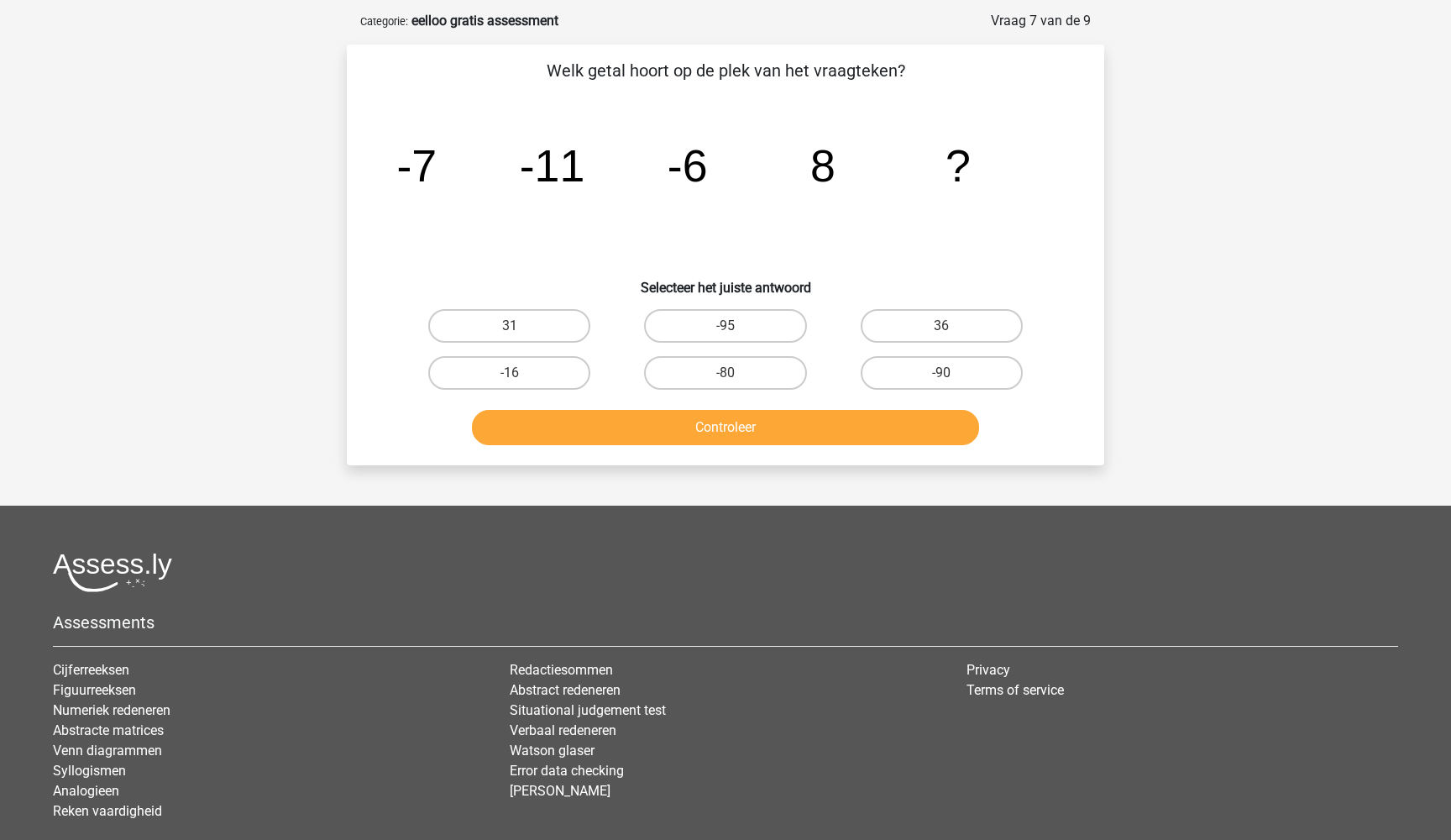
scroll to position [84, 0]
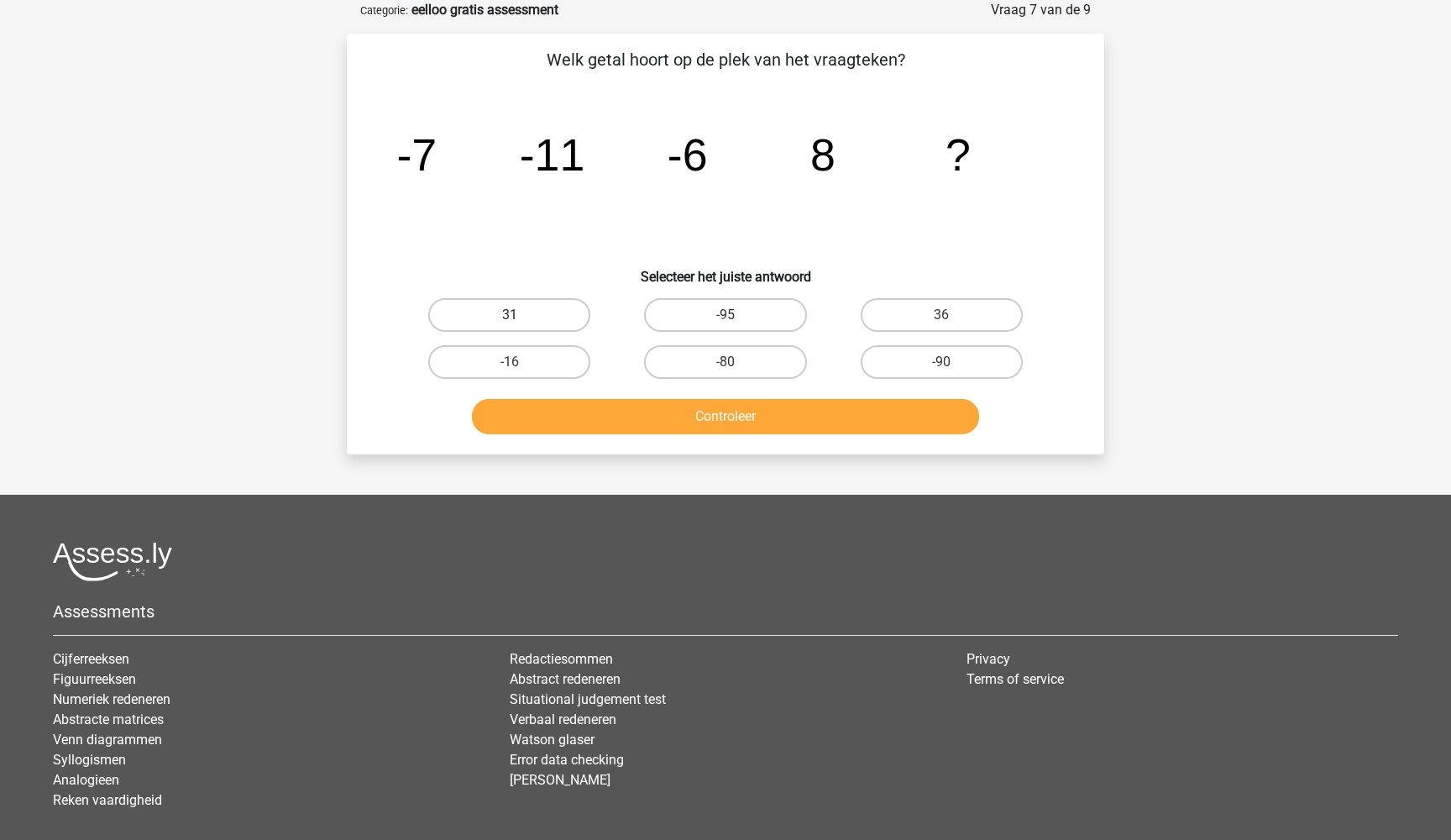
click at [585, 320] on label "31" at bounding box center [509, 315] width 162 height 34
click at [521, 320] on input "31" at bounding box center [515, 319] width 11 height 11
radio input "true"
click at [656, 422] on button "Controleer" at bounding box center [726, 417] width 508 height 35
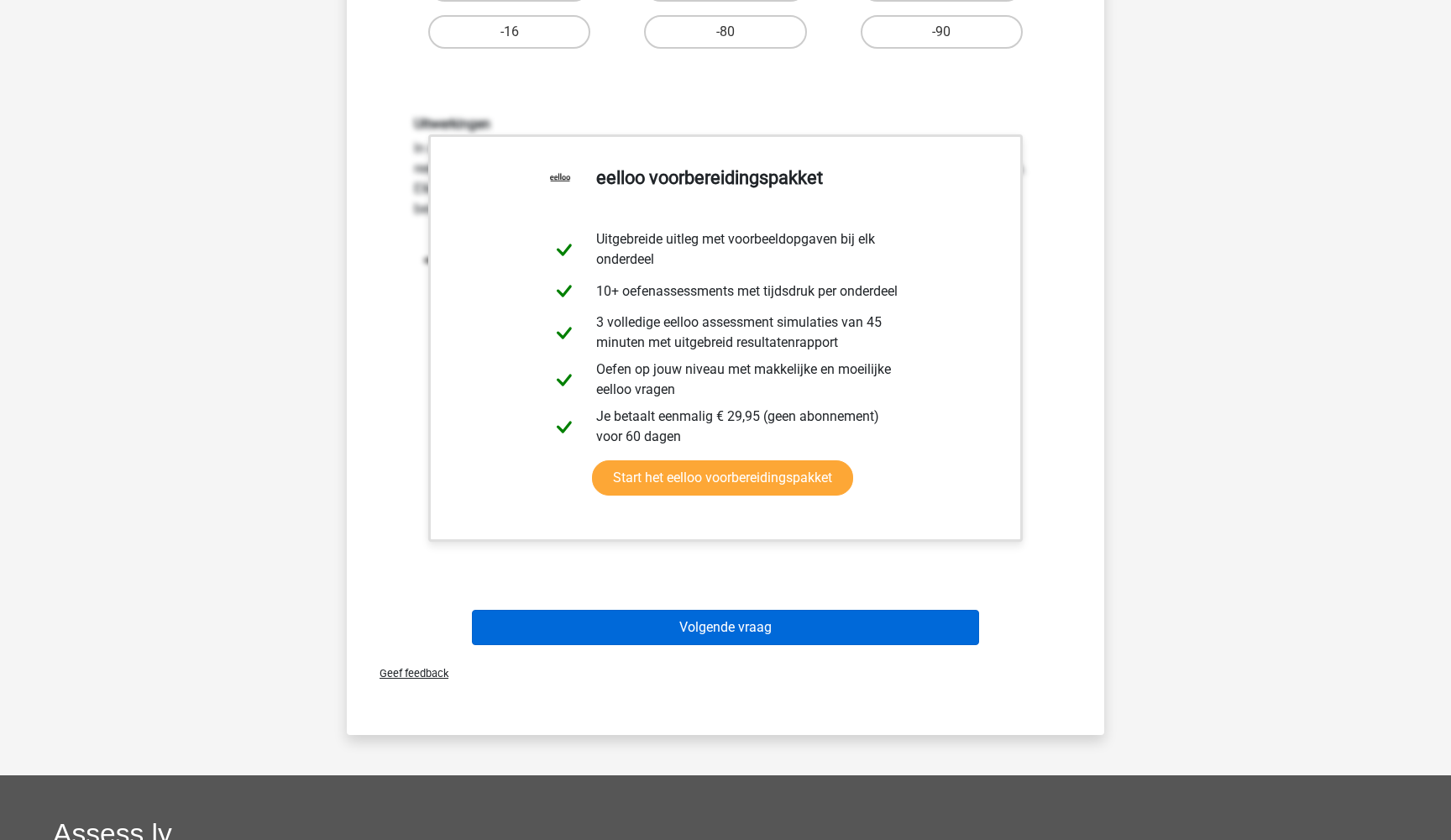
click at [651, 624] on button "Volgende vraag" at bounding box center [726, 627] width 508 height 35
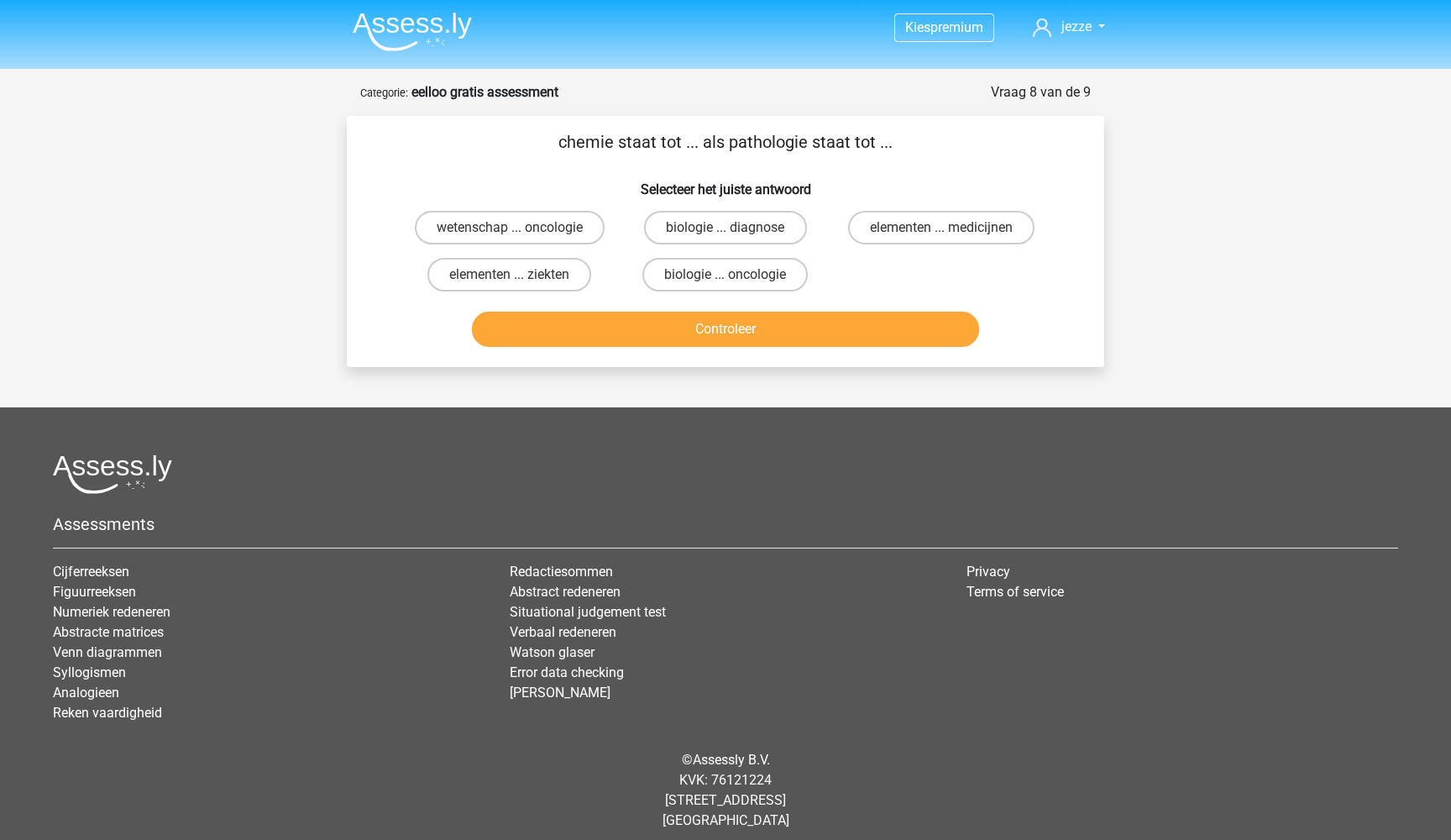
scroll to position [2, 0]
click at [573, 277] on label "elementen ... ziekten" at bounding box center [509, 274] width 164 height 34
click at [521, 277] on input "elementen ... ziekten" at bounding box center [515, 280] width 11 height 11
radio input "true"
click at [689, 347] on button "Controleer" at bounding box center [726, 329] width 508 height 35
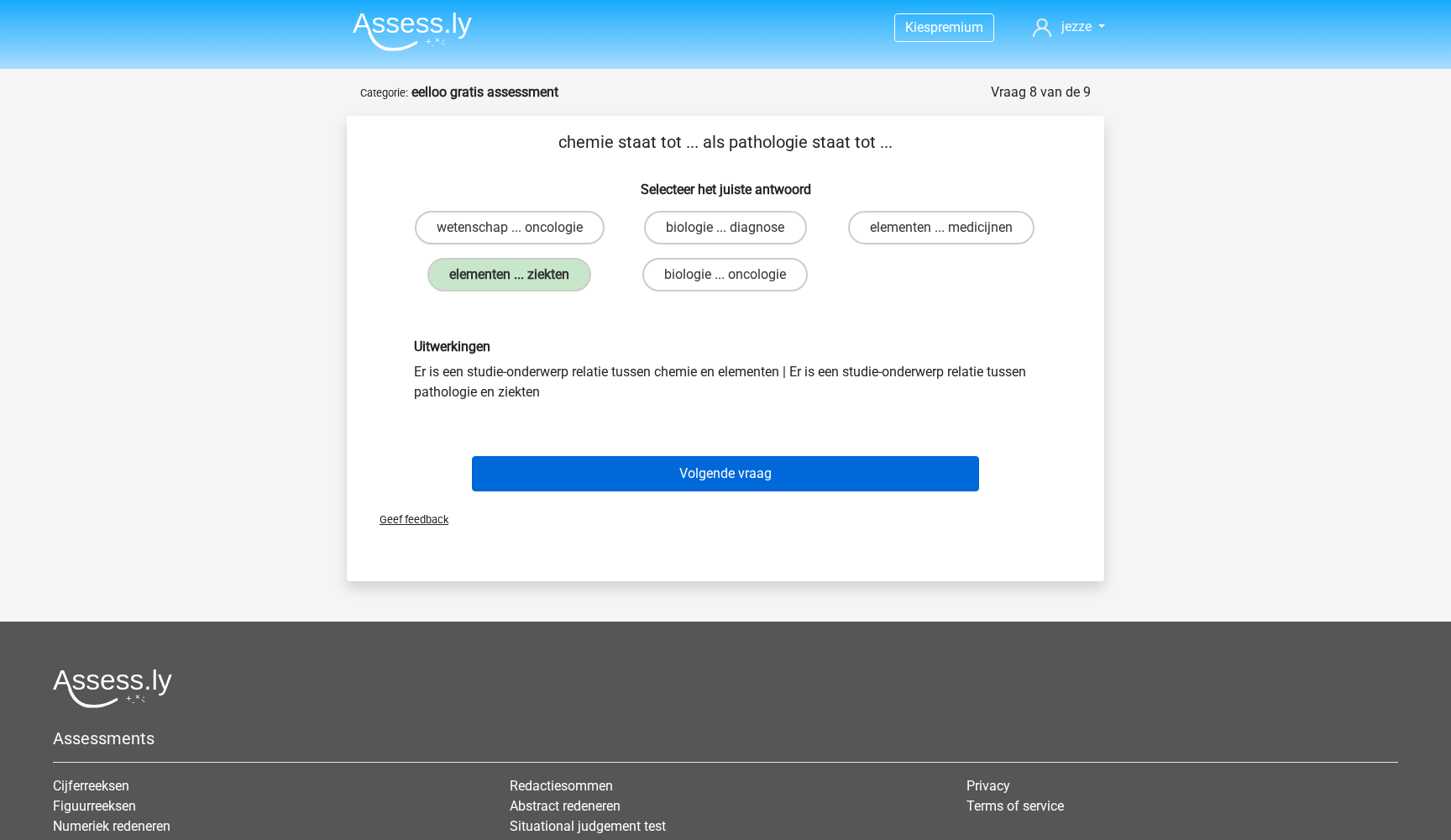
click at [686, 479] on button "Volgende vraag" at bounding box center [726, 473] width 508 height 35
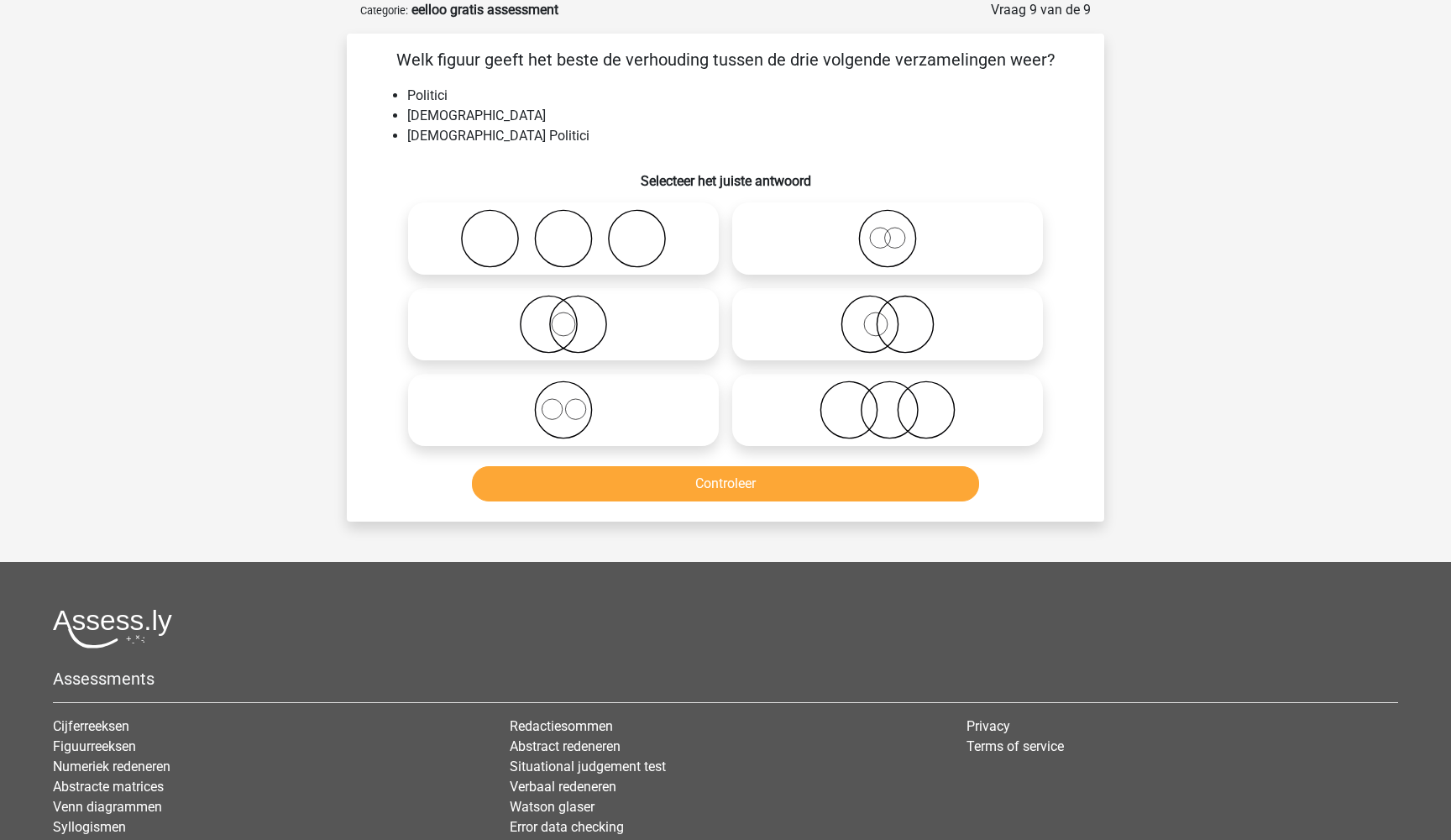
click at [591, 329] on icon at bounding box center [563, 323] width 297 height 59
click at [574, 316] on input "radio" at bounding box center [568, 310] width 11 height 11
radio input "true"
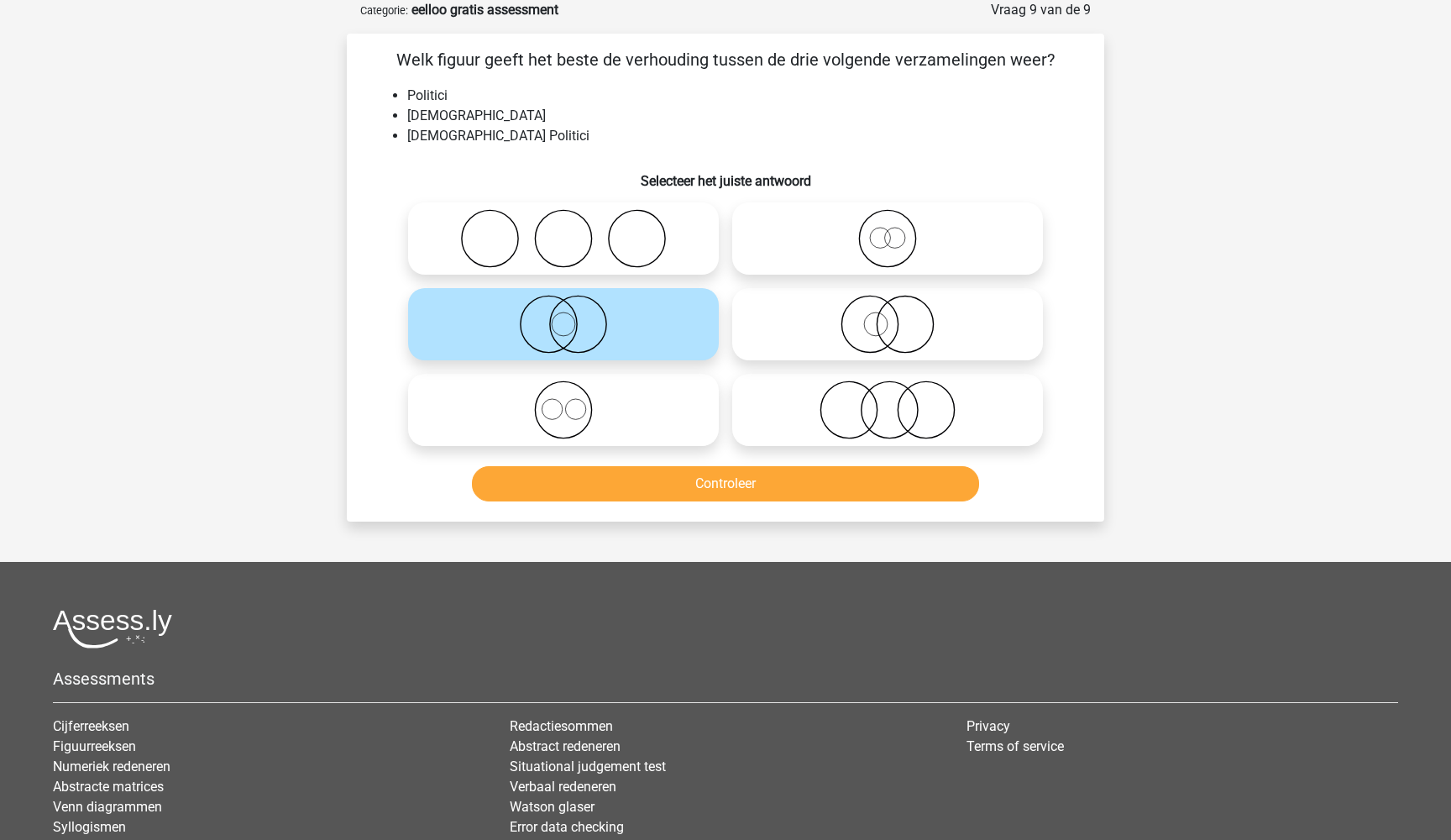
click at [682, 478] on button "Controleer" at bounding box center [726, 484] width 508 height 35
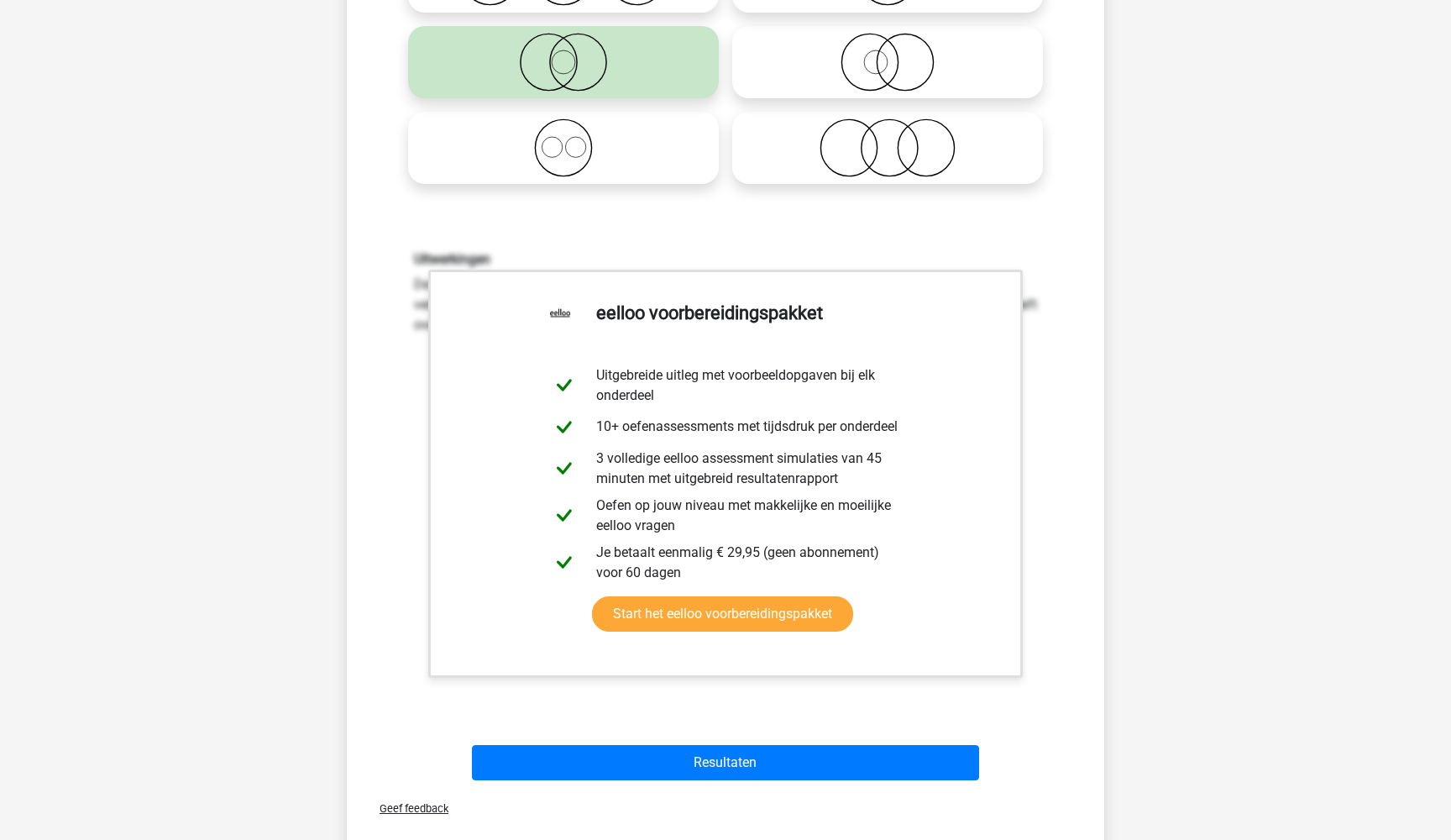
scroll to position [487, 0]
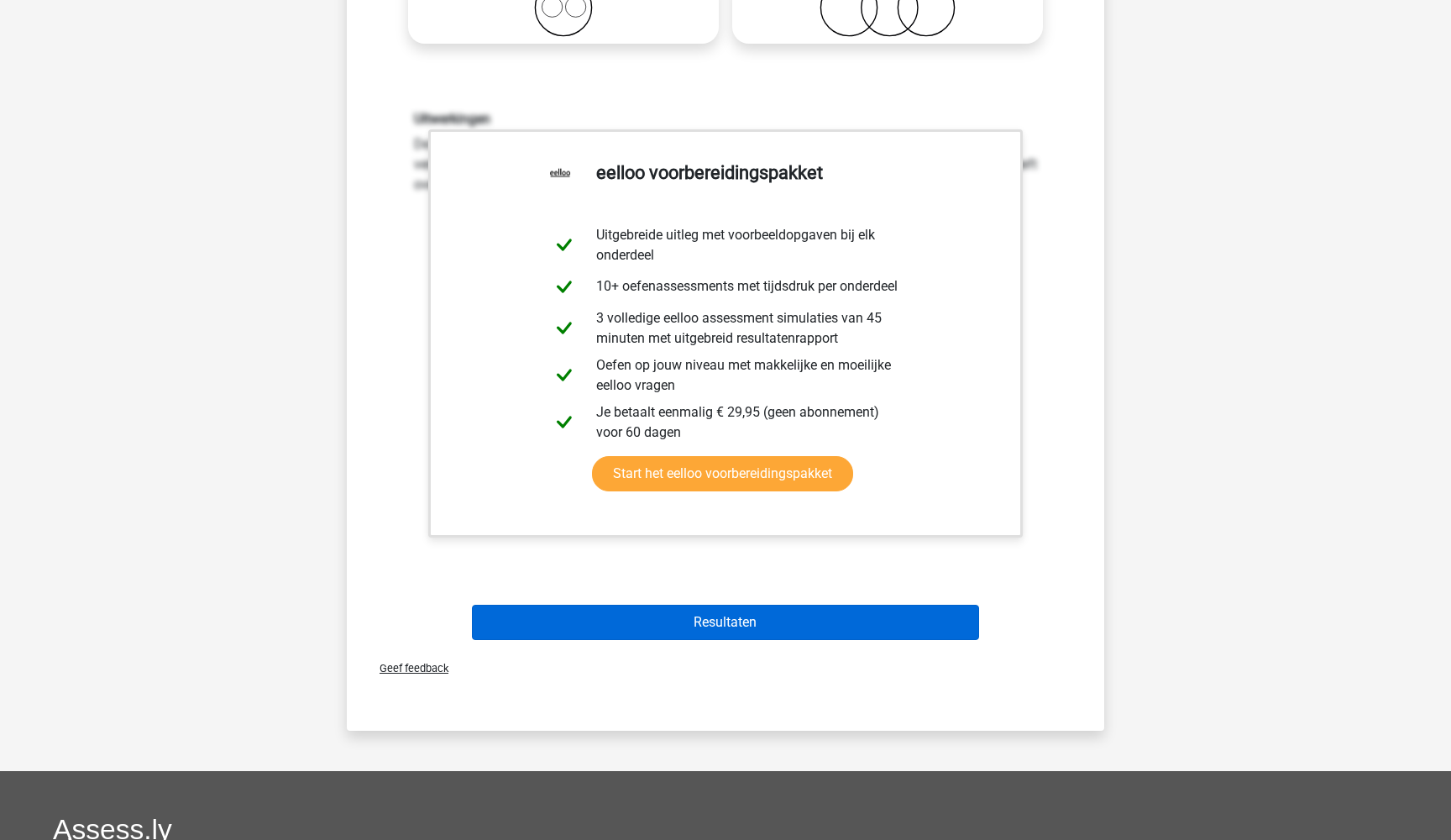
click at [695, 620] on button "Resultaten" at bounding box center [726, 622] width 508 height 35
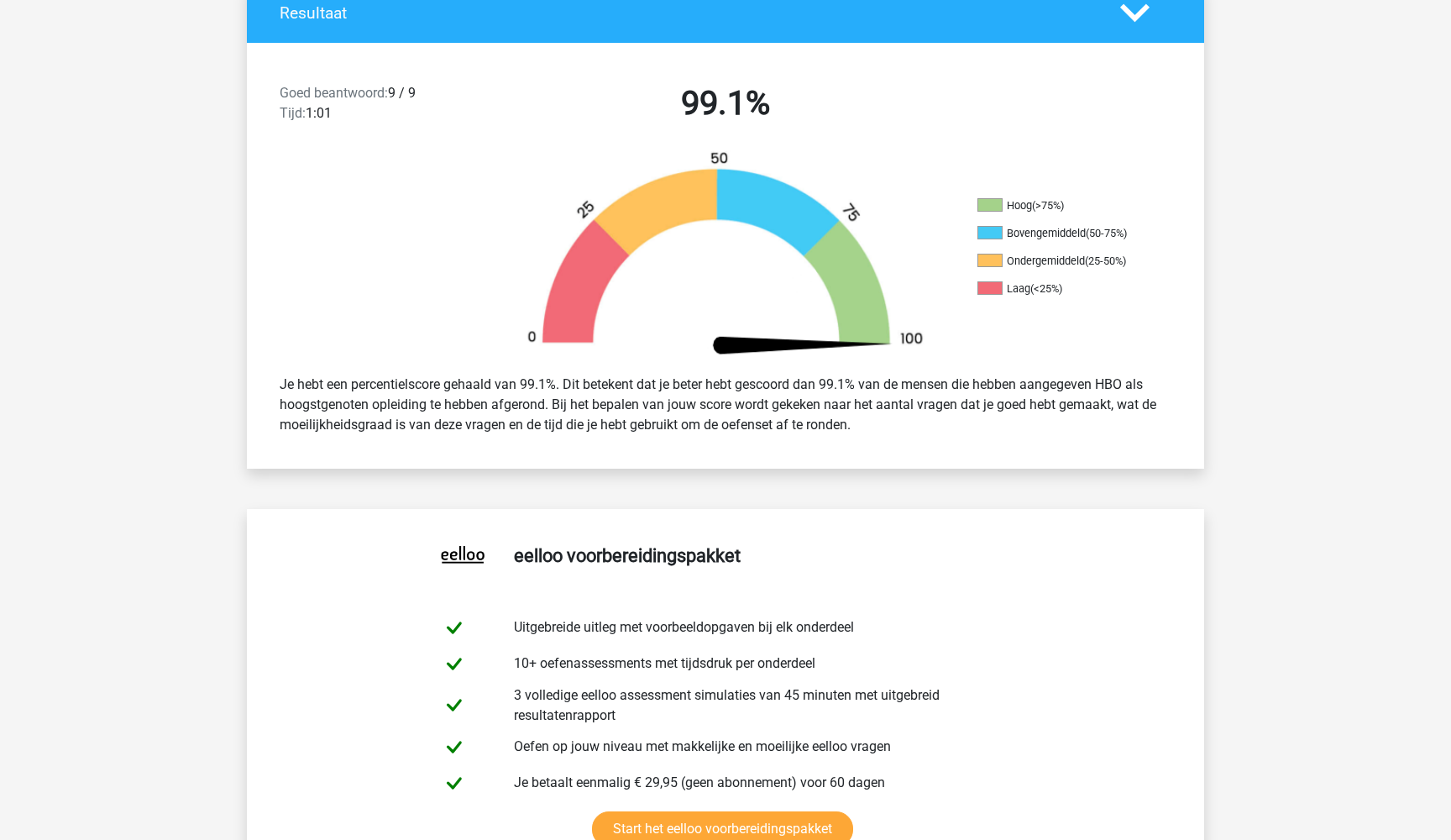
scroll to position [392, 0]
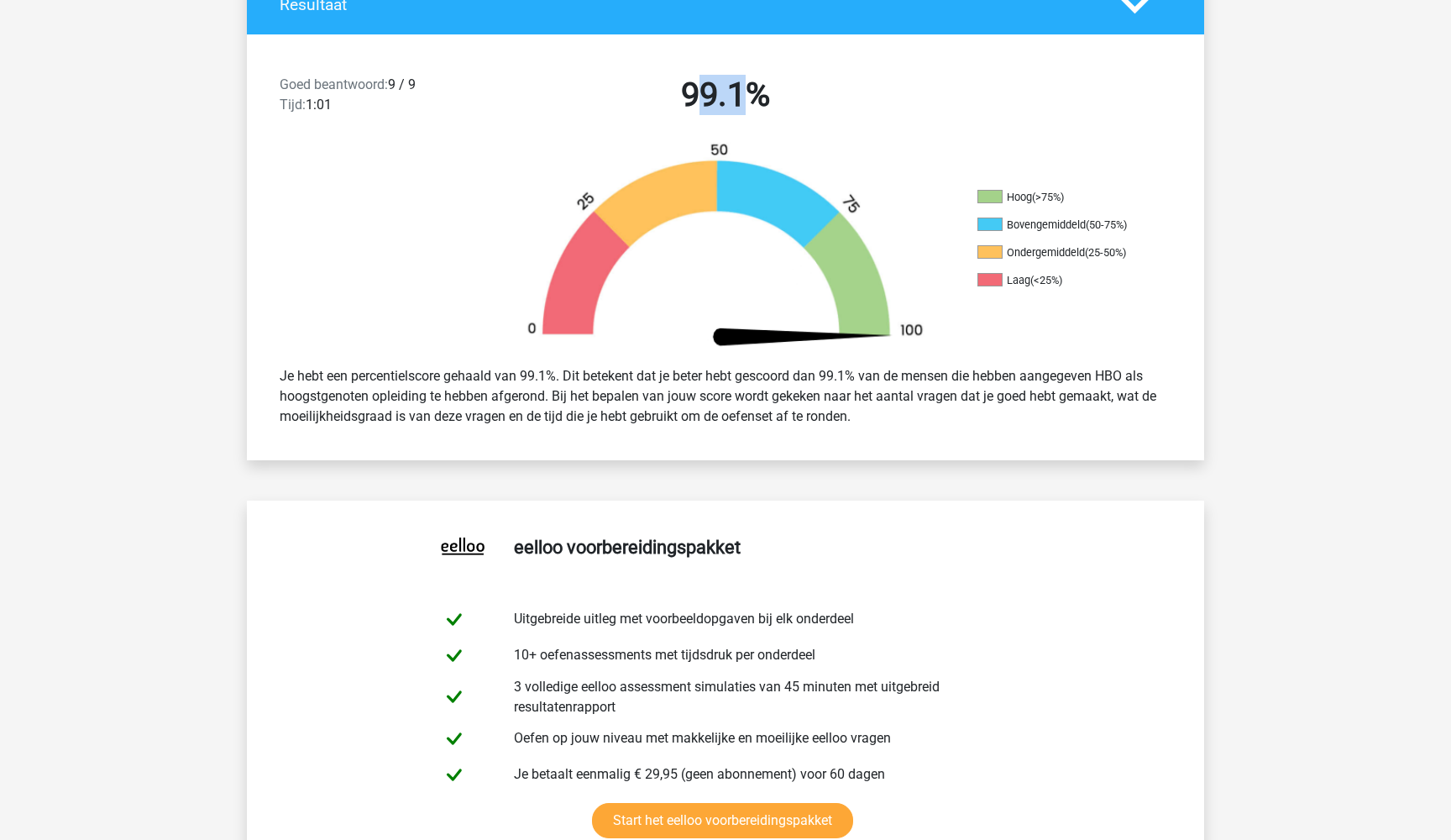
drag, startPoint x: 692, startPoint y: 105, endPoint x: 759, endPoint y: 105, distance: 67.0
click at [759, 105] on h2 "99.1%" at bounding box center [726, 94] width 433 height 40
click at [759, 105] on h2 "99.1%" at bounding box center [726, 94] width 433 height 40
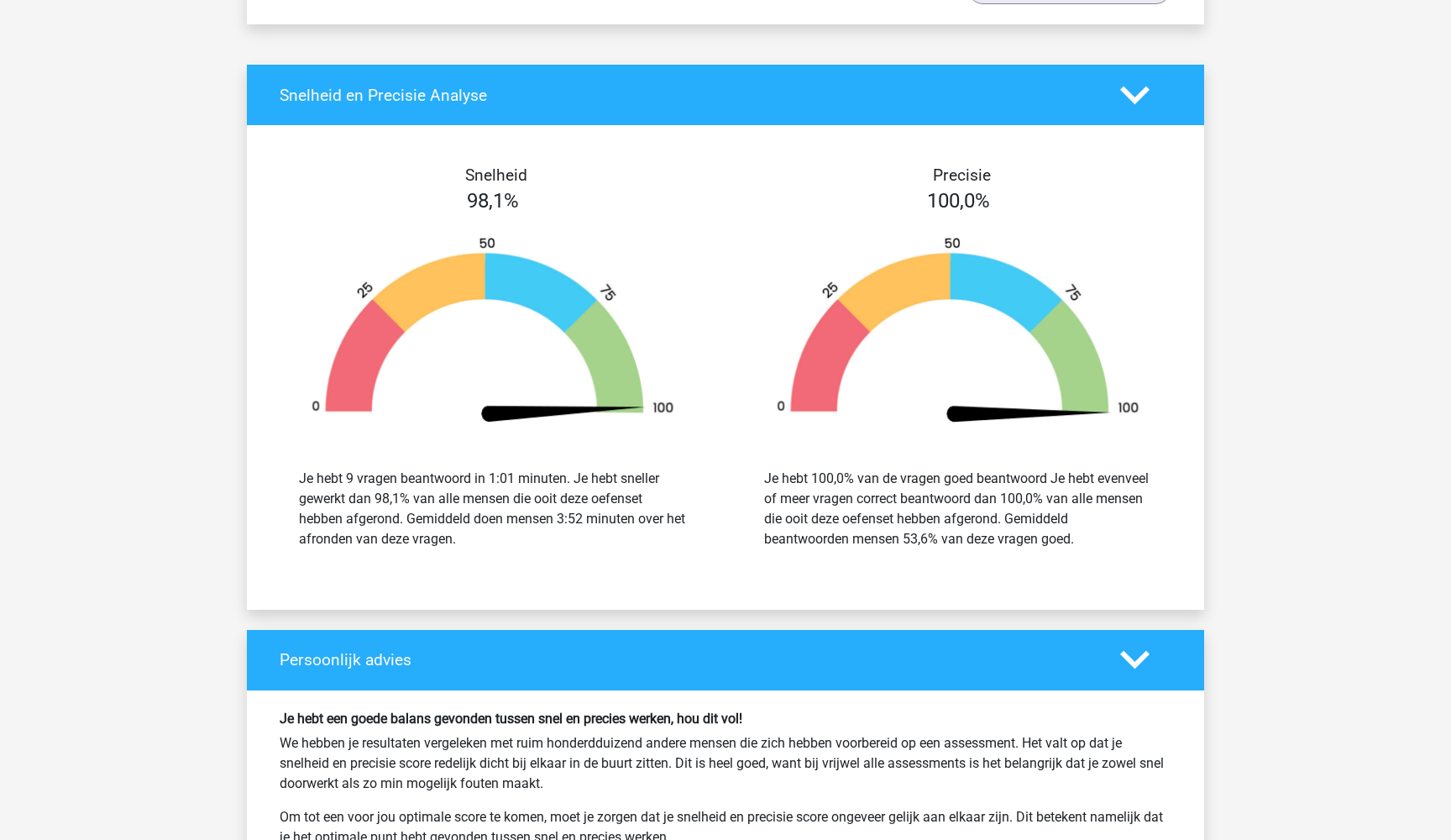
scroll to position [2323, 0]
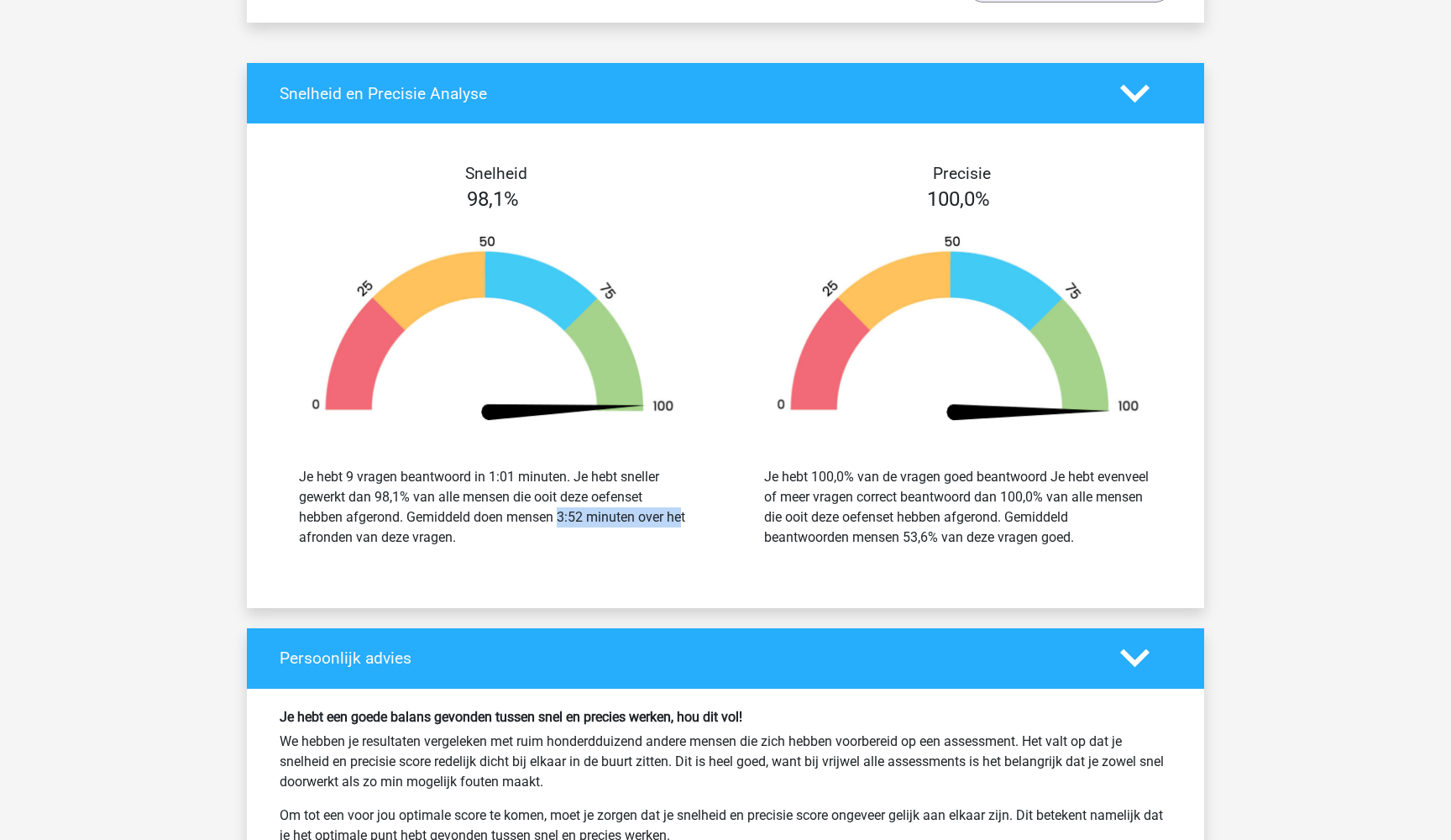
drag, startPoint x: 555, startPoint y: 516, endPoint x: 591, endPoint y: 516, distance: 36.0
click at [591, 516] on div "Je hebt 9 vragen beantwoord in 1:01 minuten. Je hebt sneller gewerkt dan 98,1% …" at bounding box center [492, 507] width 388 height 81
click at [596, 541] on div "Je hebt 9 vragen beantwoord in 1:01 minuten. Je hebt sneller gewerkt dan 98,1% …" at bounding box center [492, 507] width 388 height 81
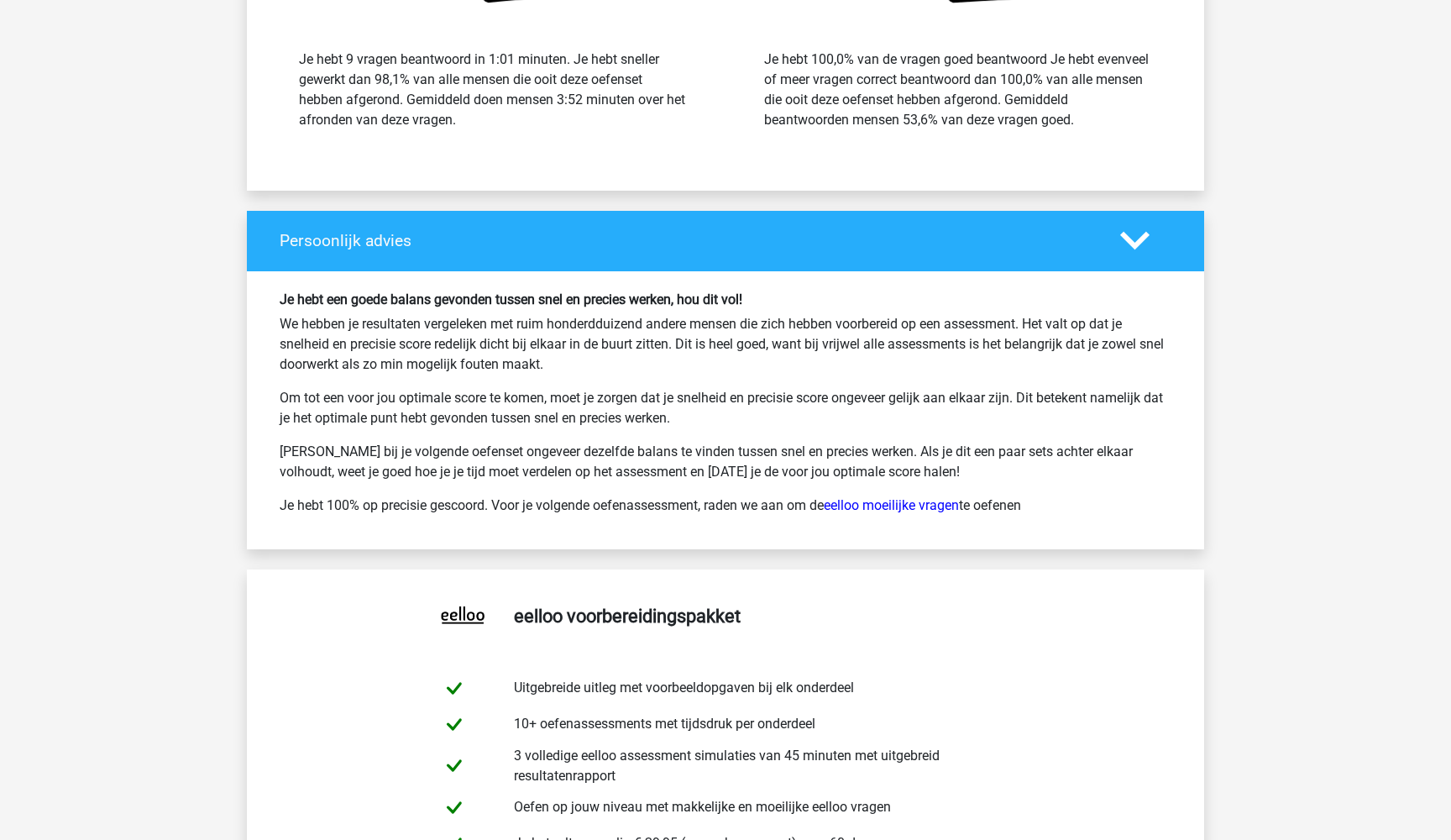
scroll to position [2744, 0]
